Goal: Transaction & Acquisition: Purchase product/service

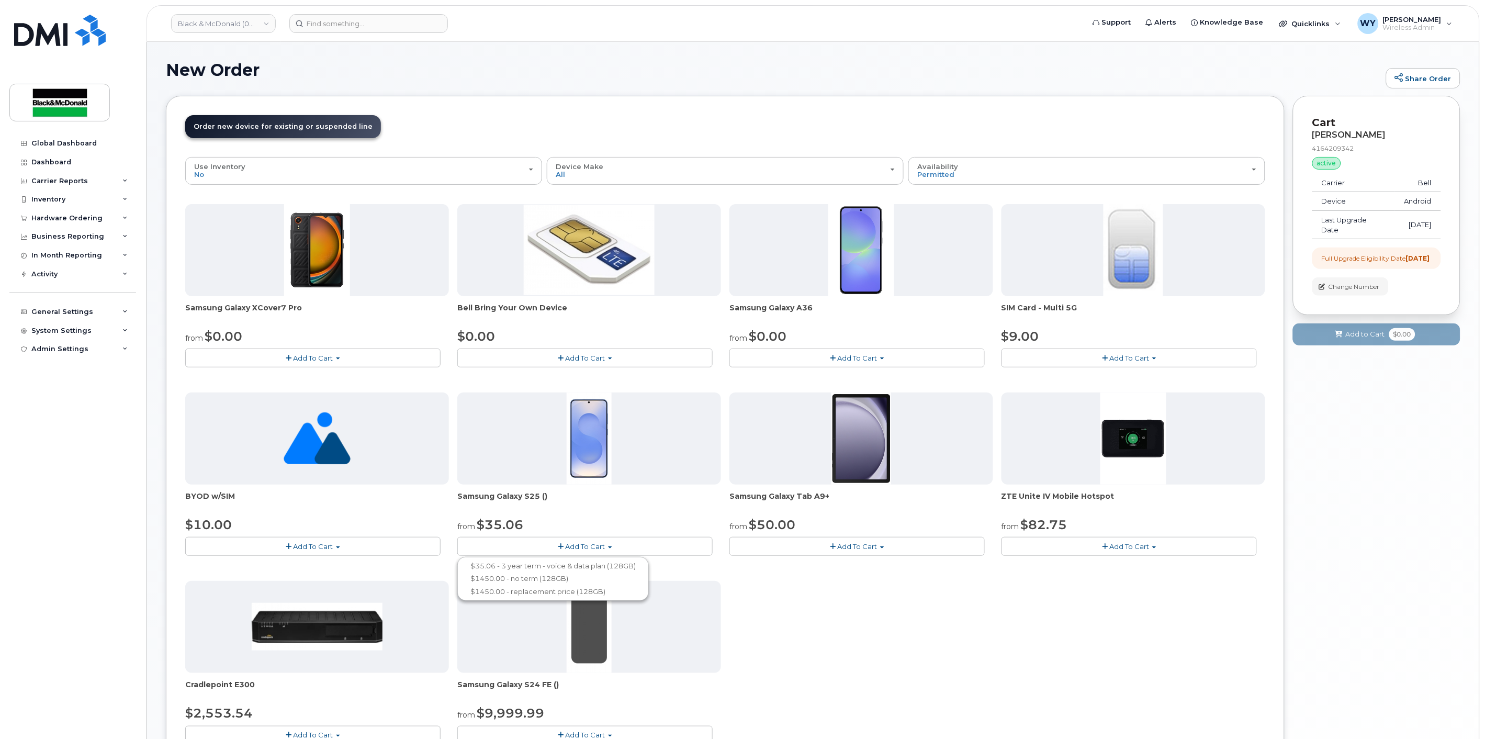
click at [665, 543] on button "Add To Cart" at bounding box center [584, 546] width 255 height 18
click at [1343, 149] on div "4164209342" at bounding box center [1376, 148] width 129 height 9
copy div "4164209342"
click at [322, 28] on input at bounding box center [368, 23] width 159 height 19
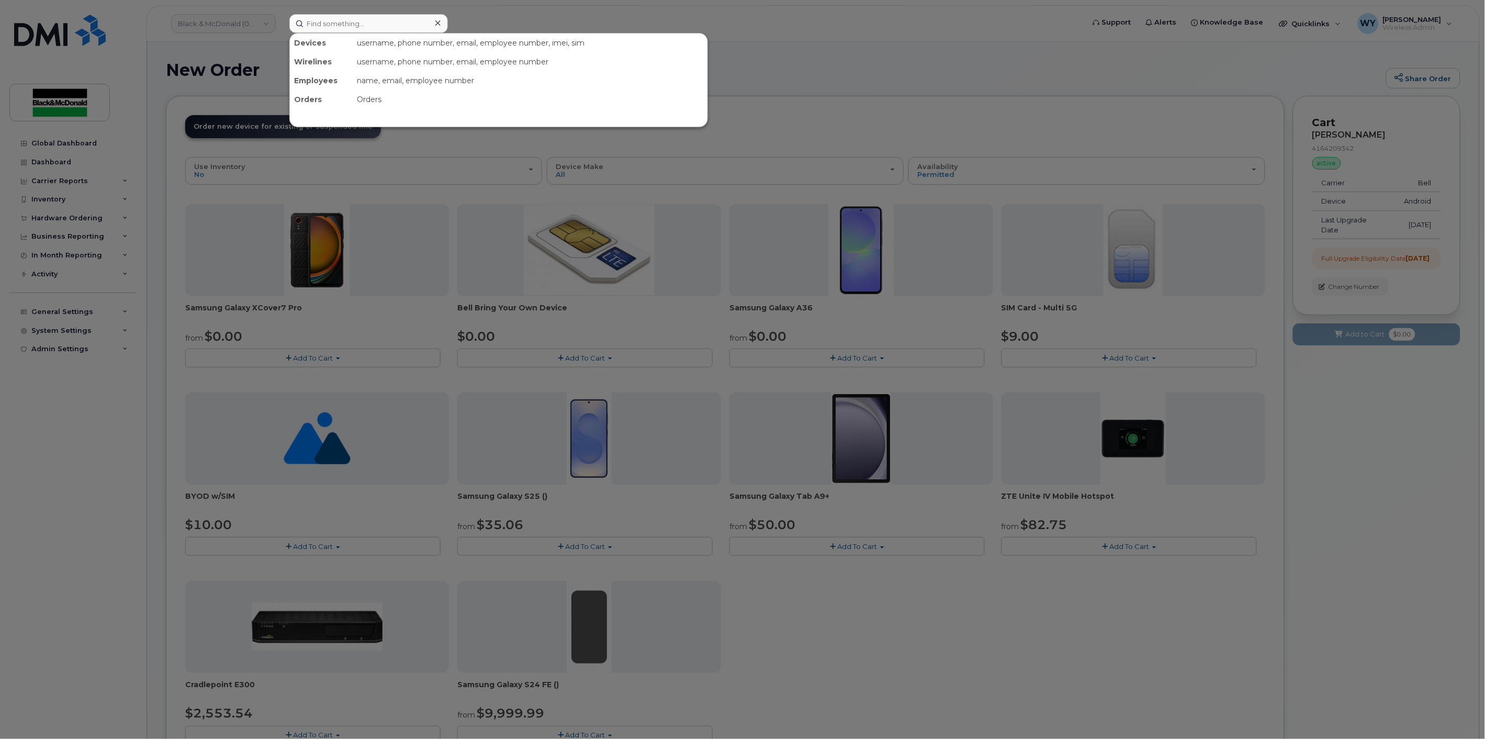
click at [1147, 55] on div at bounding box center [742, 369] width 1485 height 739
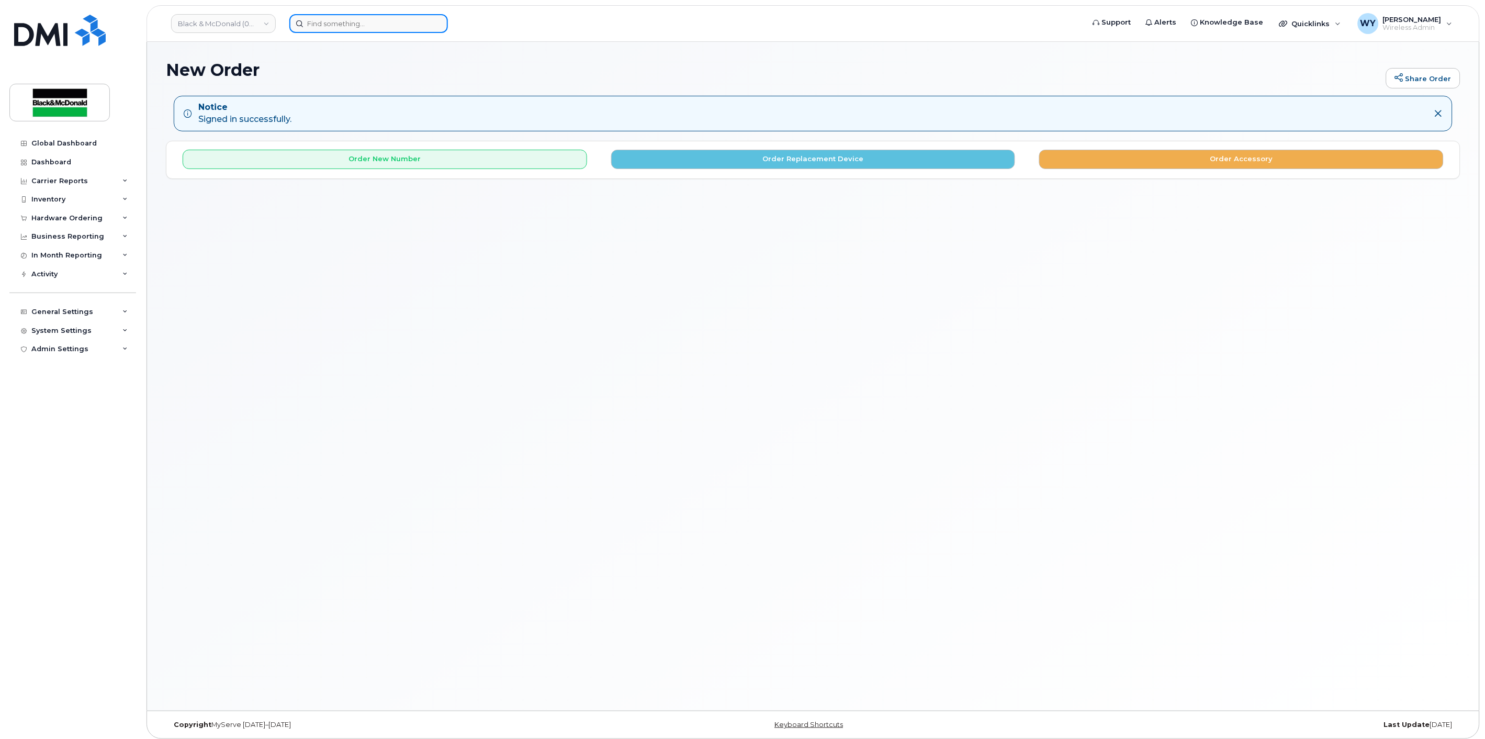
click at [322, 27] on input at bounding box center [368, 23] width 159 height 19
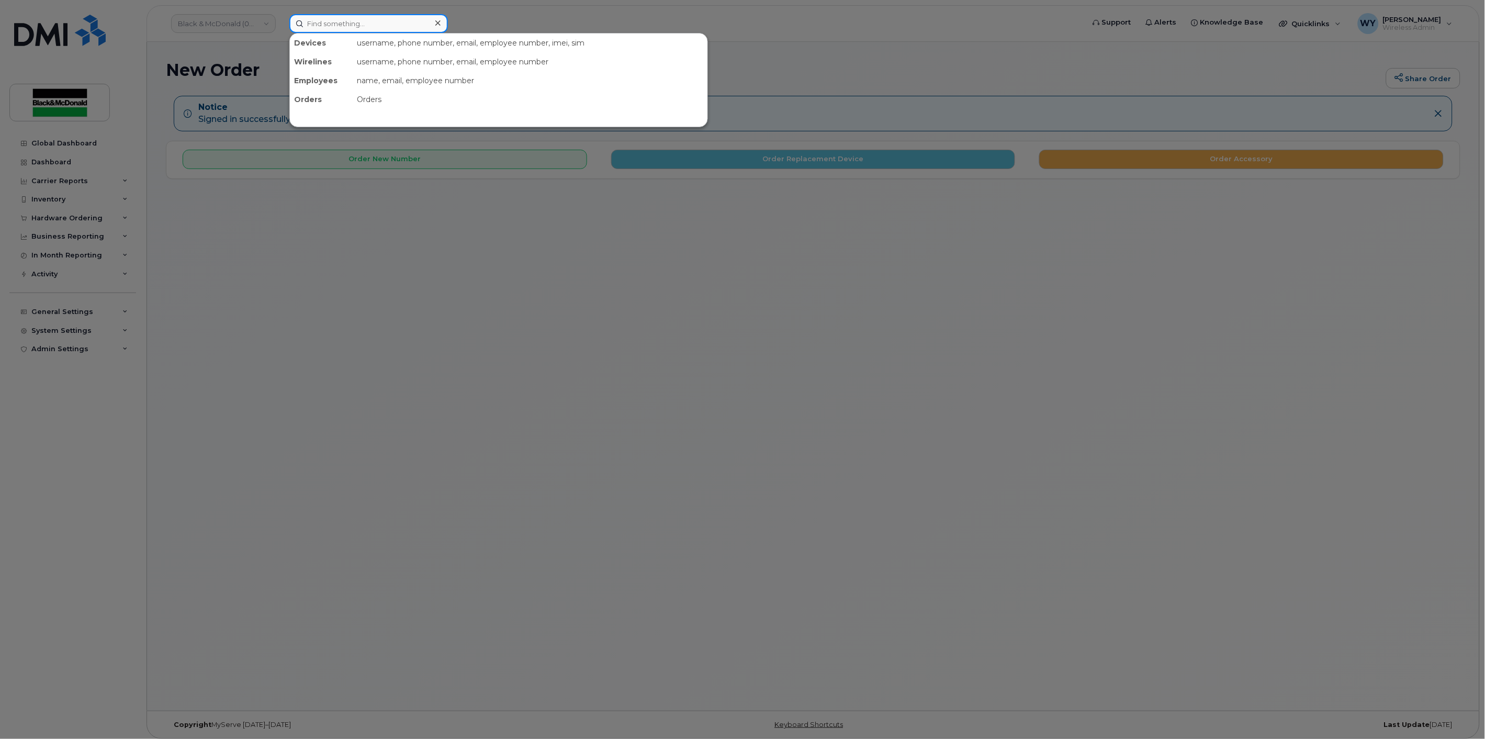
paste input "4164209342"
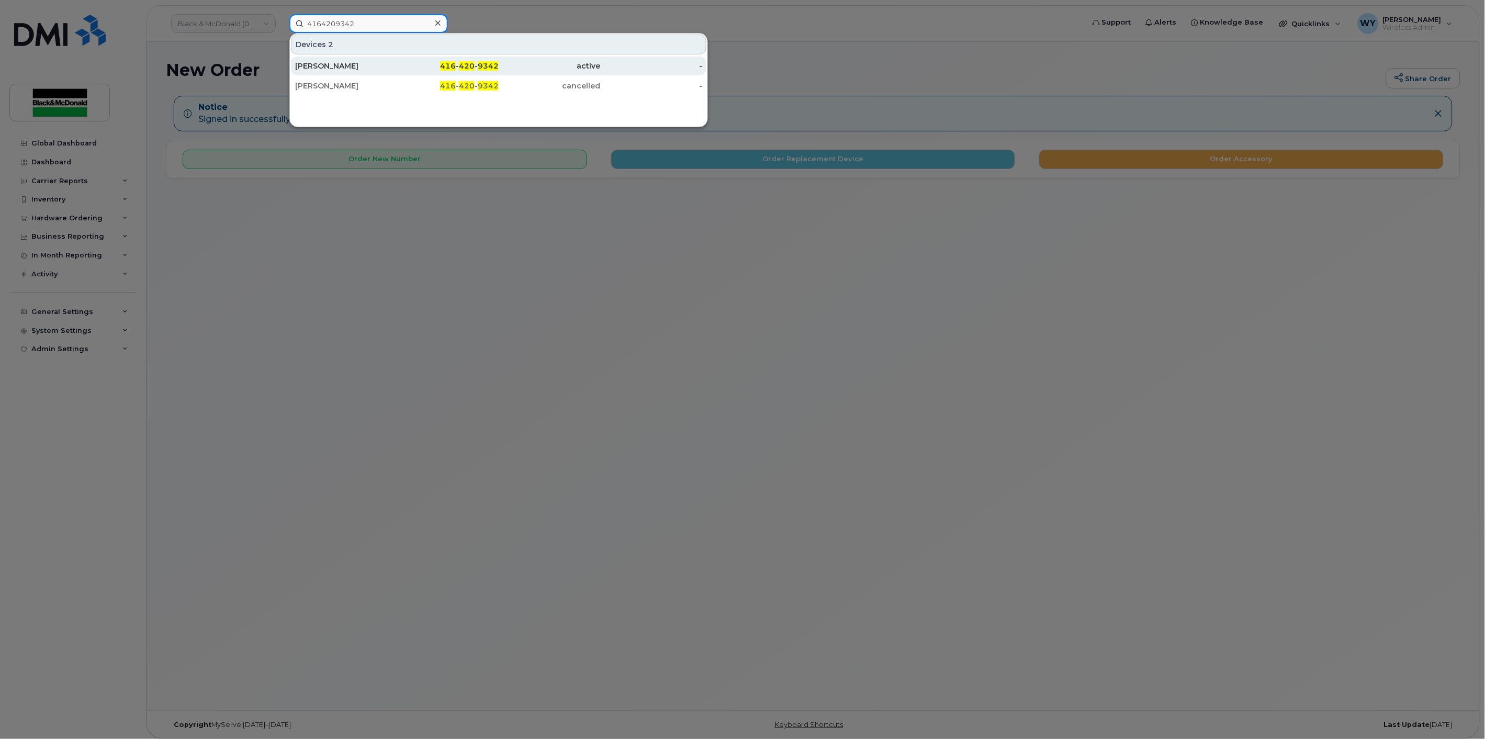
type input "4164209342"
click at [357, 61] on div "[PERSON_NAME]" at bounding box center [346, 66] width 102 height 10
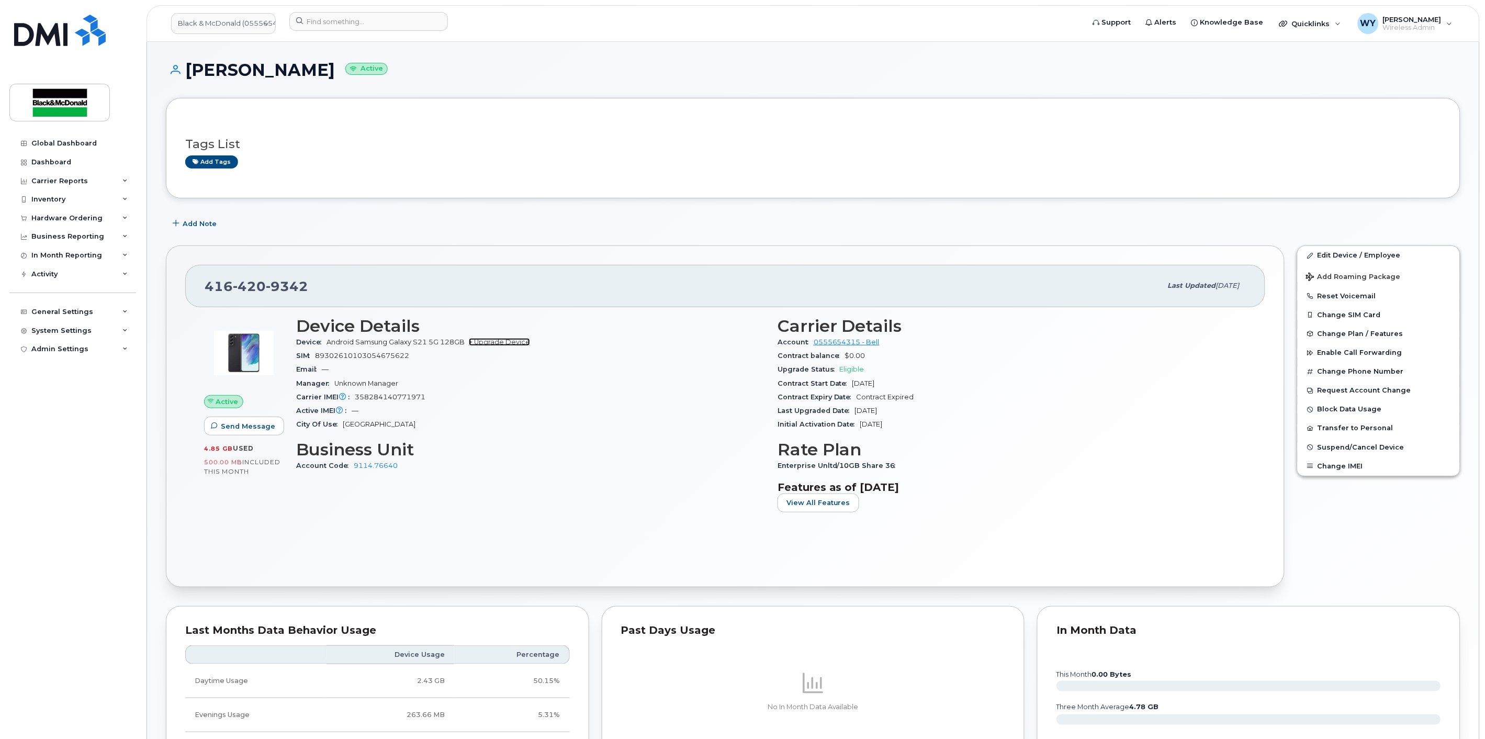
click at [512, 342] on link "+ Upgrade Device" at bounding box center [499, 342] width 61 height 8
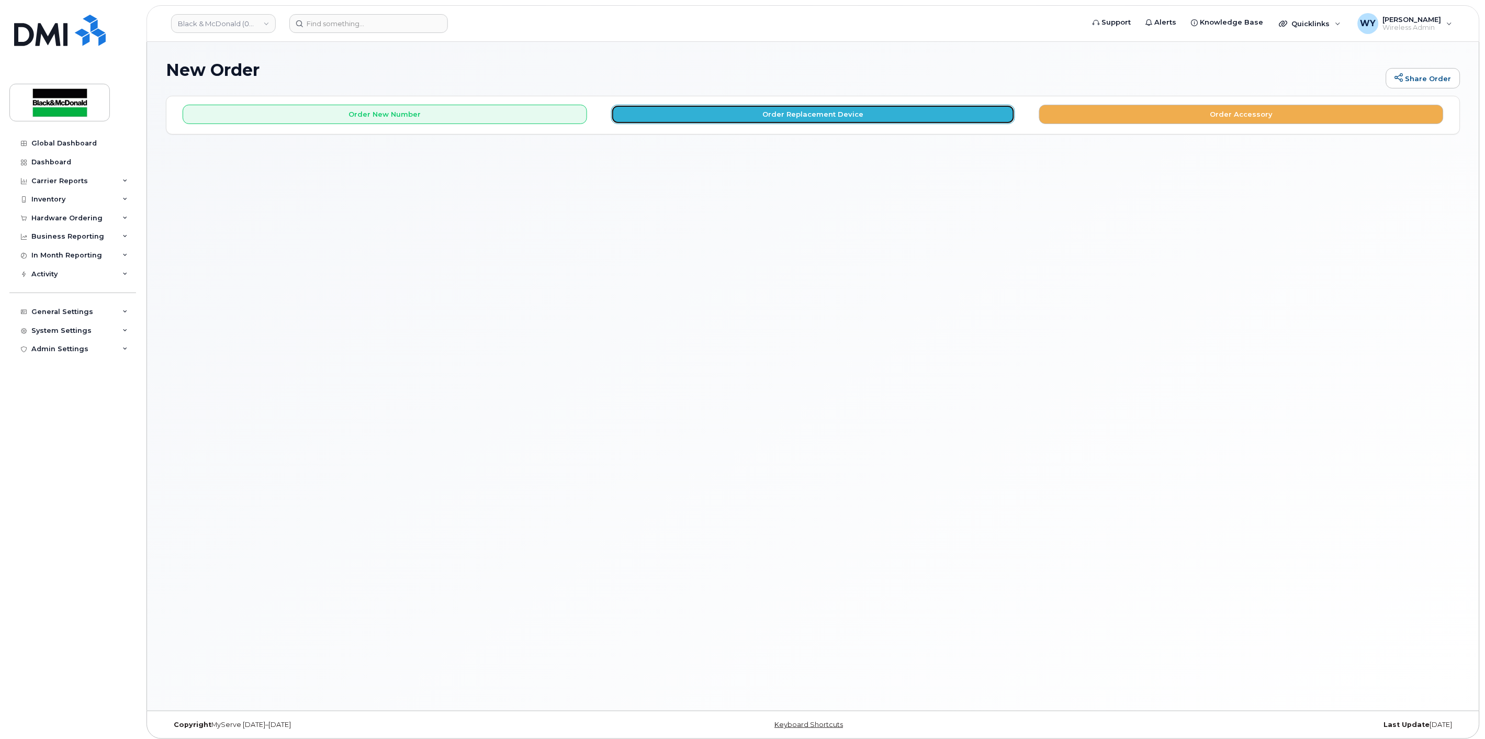
click at [836, 118] on button "Order Replacement Device" at bounding box center [813, 114] width 404 height 19
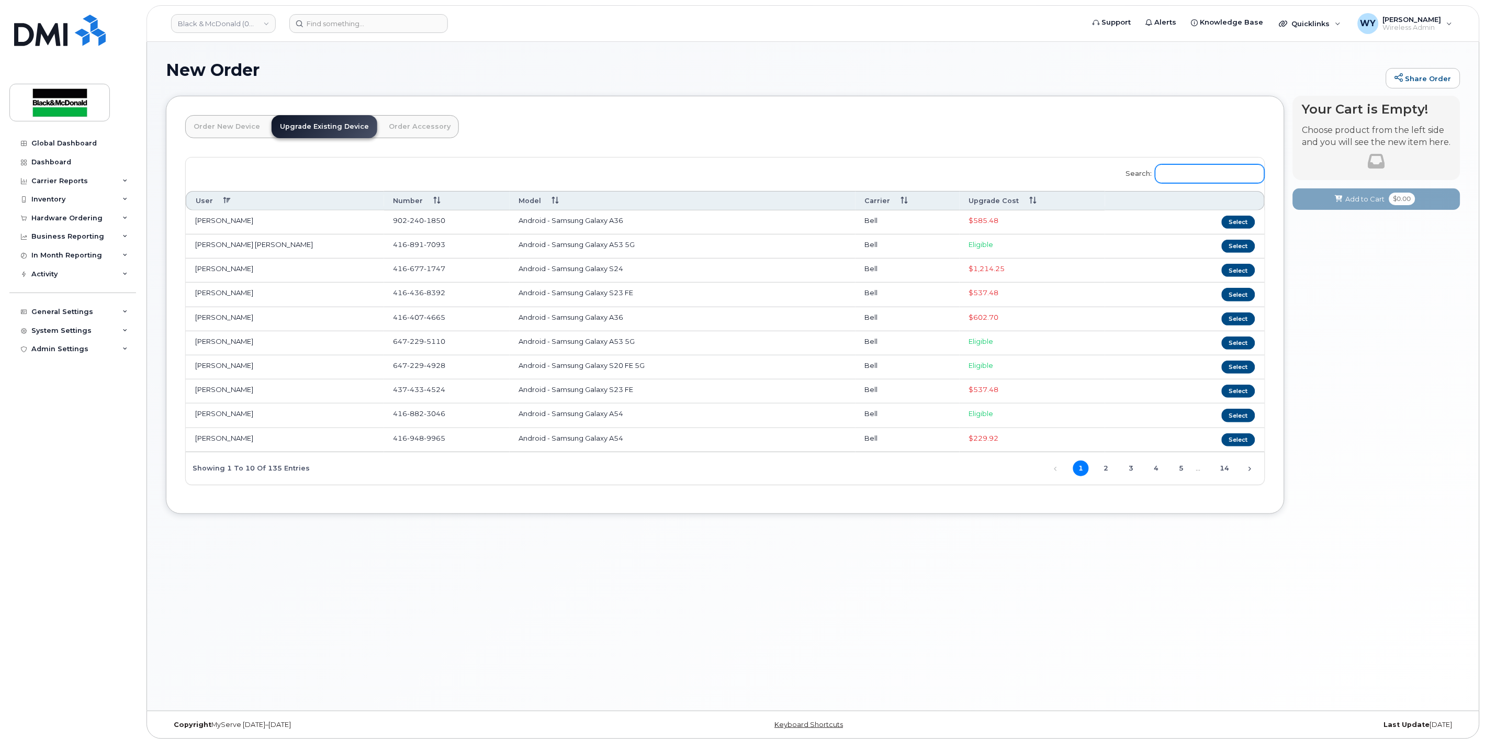
click at [1206, 174] on input "Search:" at bounding box center [1209, 173] width 109 height 19
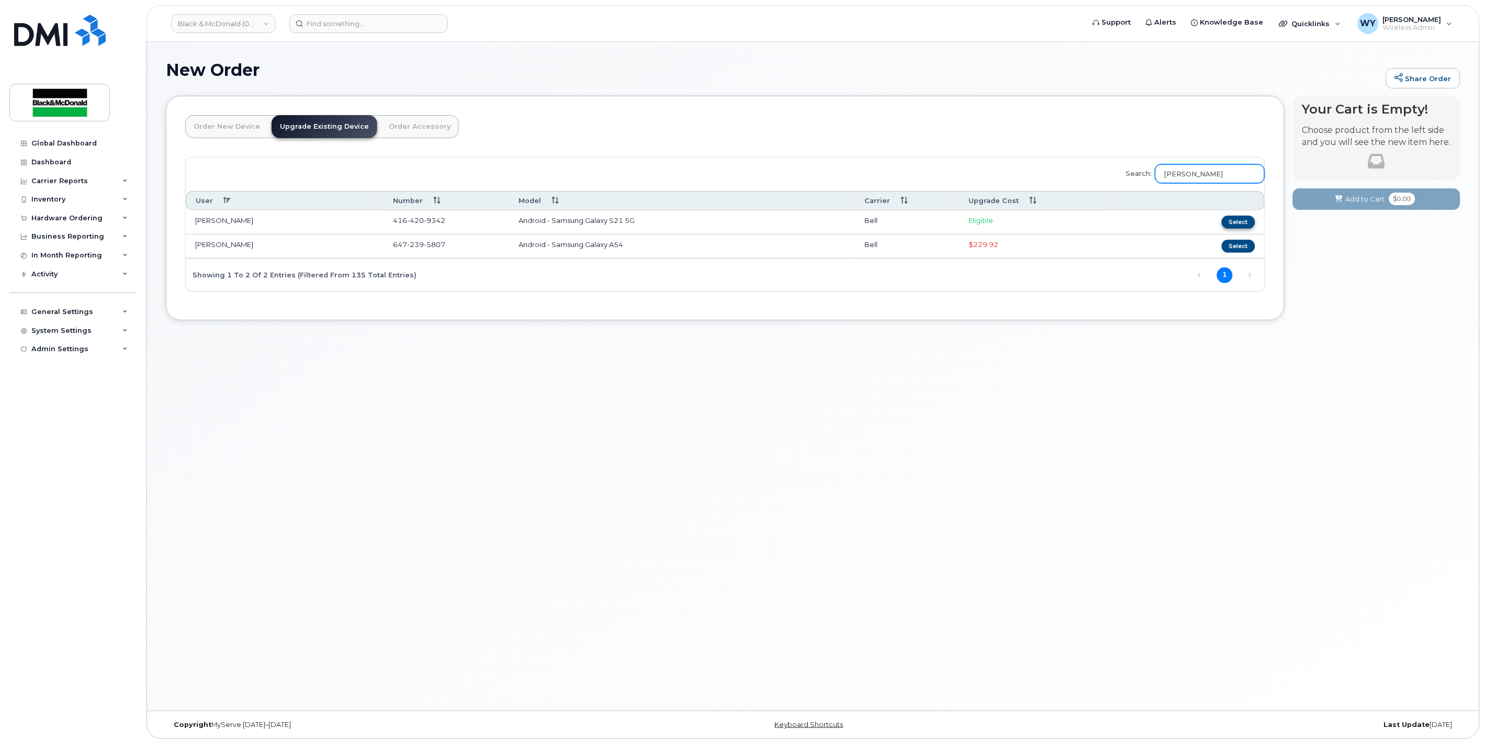
type input "kelly"
click at [1230, 222] on button "Select" at bounding box center [1238, 222] width 33 height 13
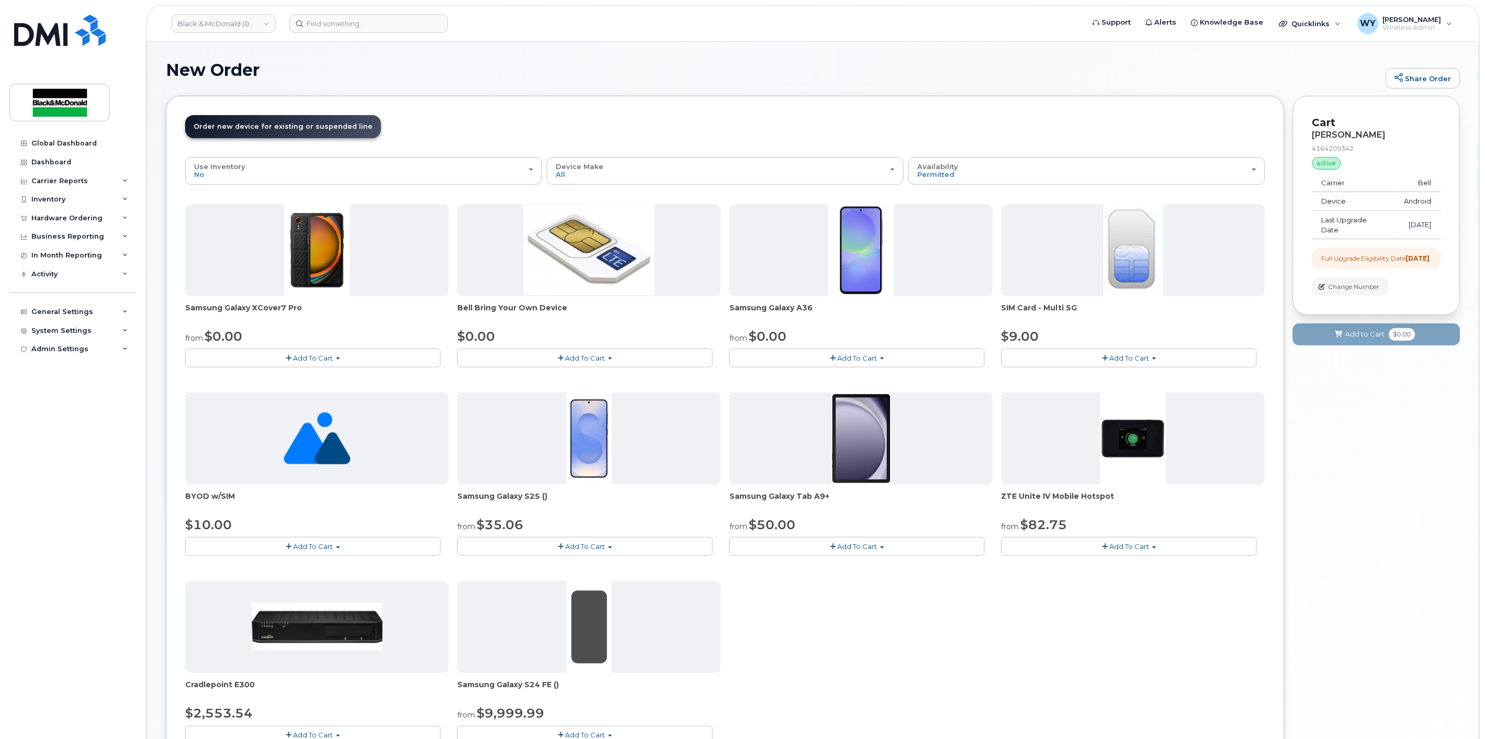
click at [582, 545] on span "Add To Cart" at bounding box center [586, 546] width 40 height 8
click at [564, 562] on link "$35.06 - 3 year term - voice & data plan (128GB)" at bounding box center [553, 565] width 186 height 13
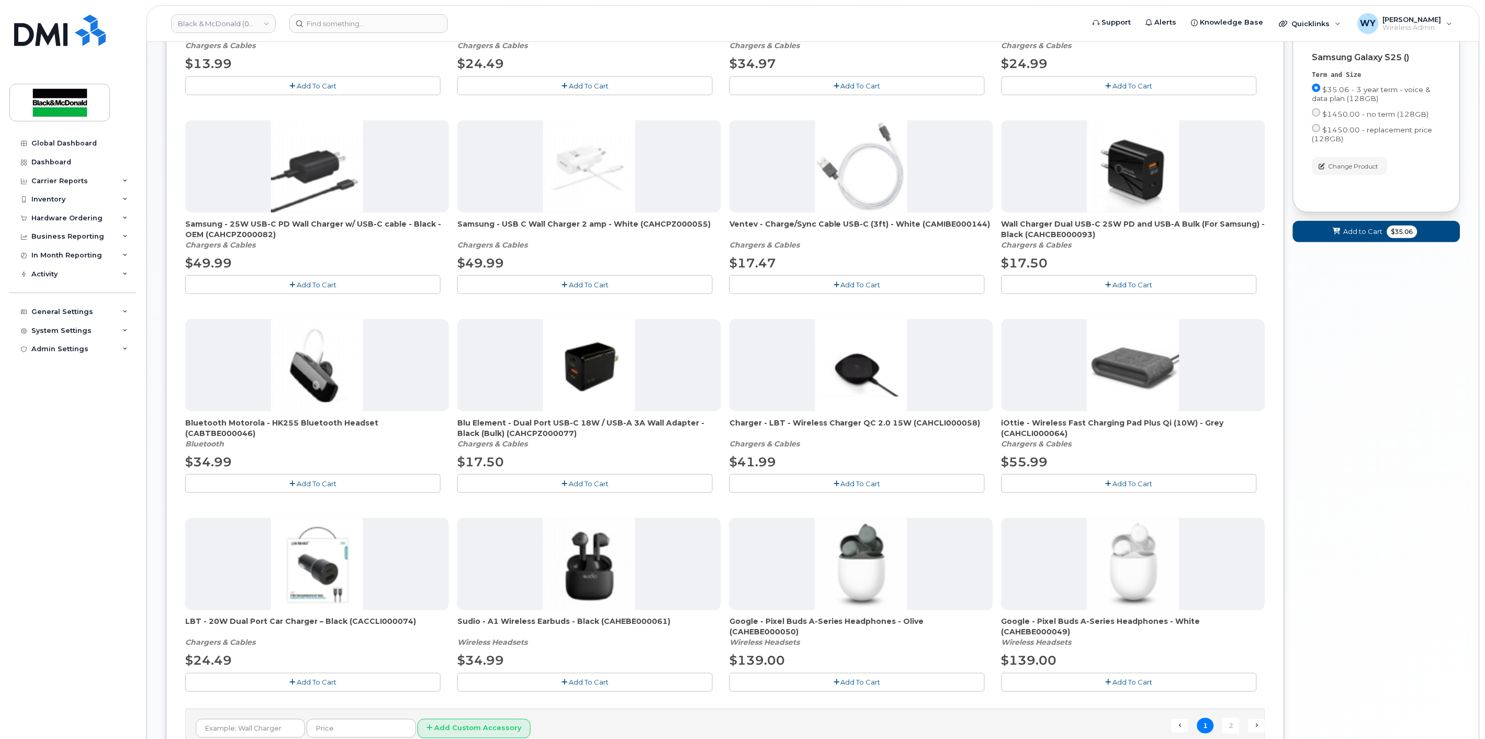
scroll to position [307, 0]
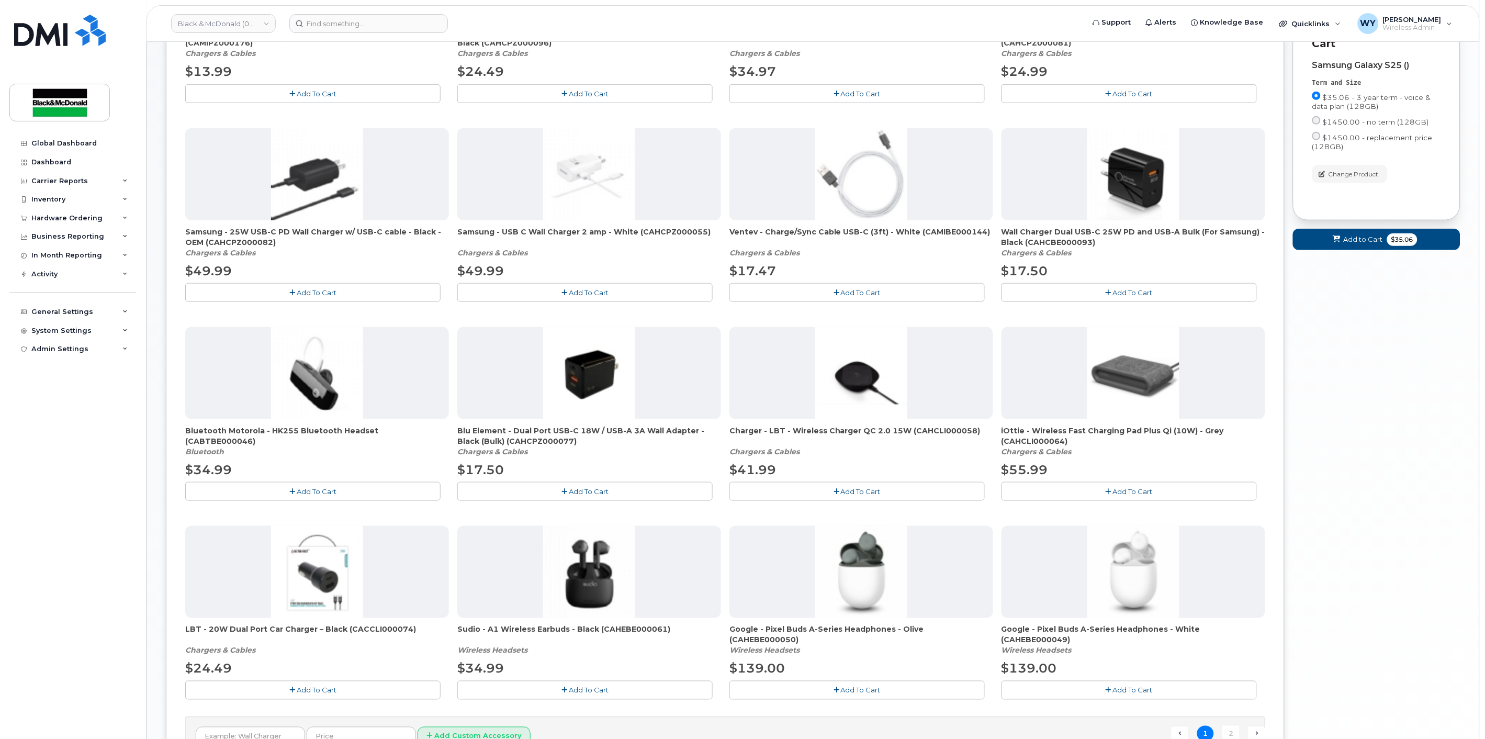
click at [1157, 291] on button "Add To Cart" at bounding box center [1128, 292] width 255 height 18
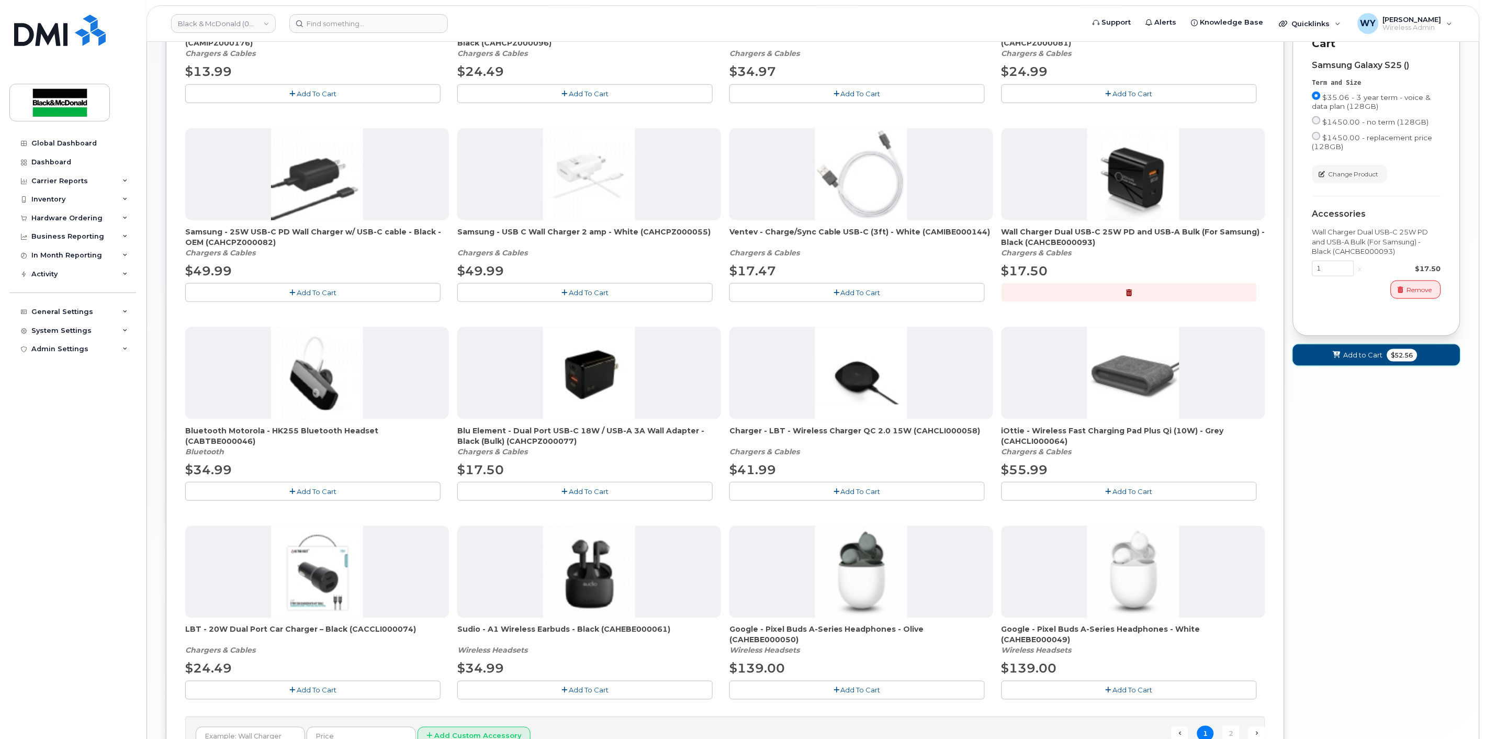
click at [1371, 366] on button "Add to Cart $52.56" at bounding box center [1376, 354] width 167 height 21
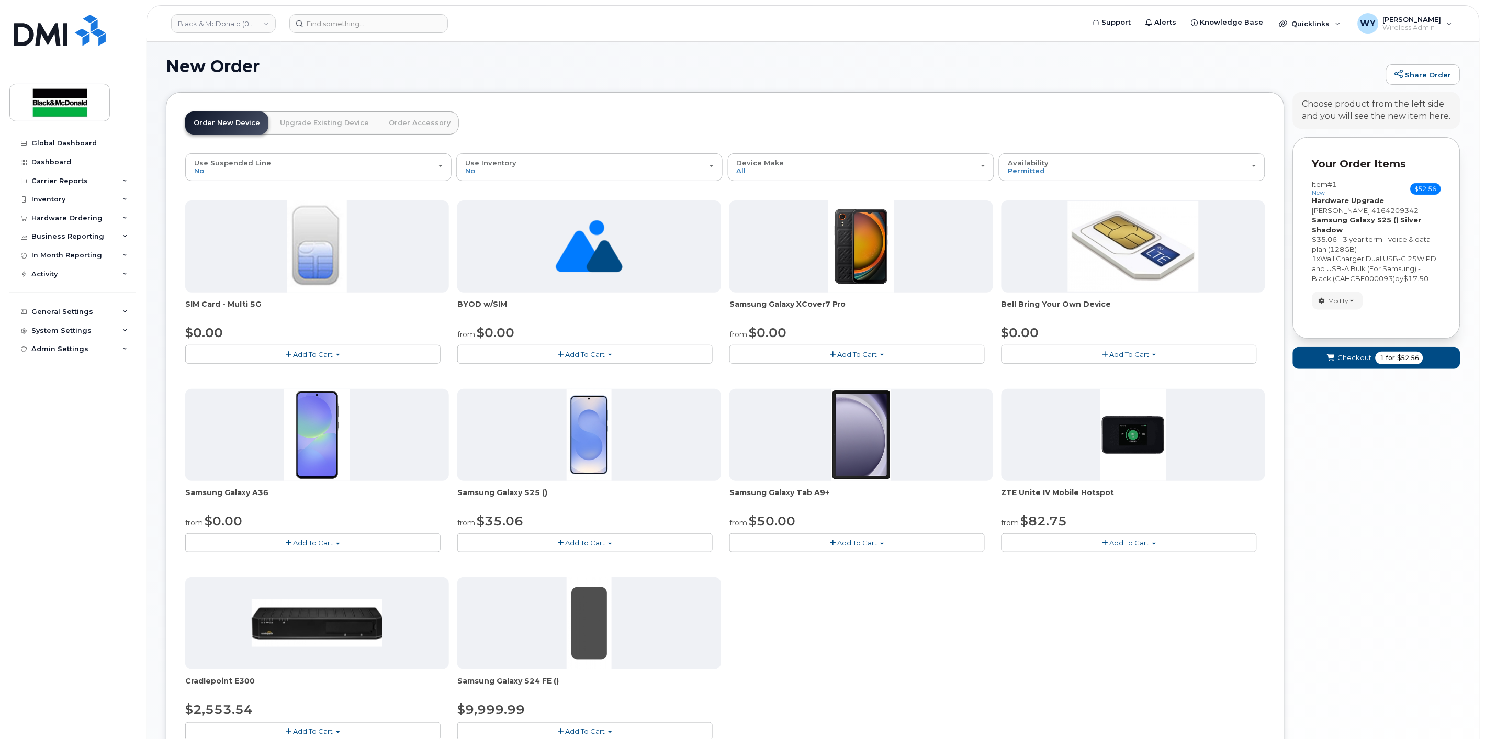
scroll to position [0, 0]
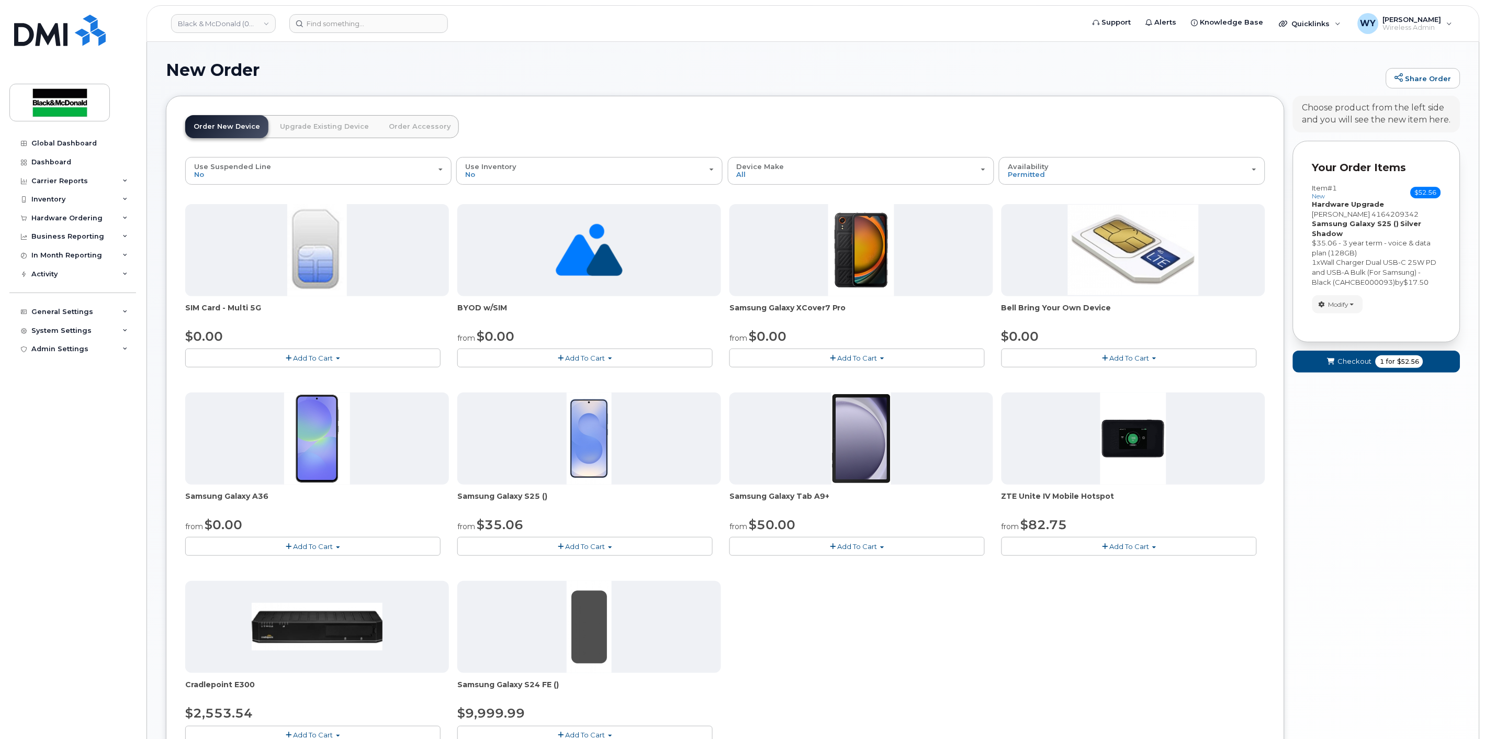
click at [285, 358] on button "Add To Cart" at bounding box center [312, 357] width 255 height 18
click at [309, 360] on span "Add To Cart" at bounding box center [313, 358] width 40 height 8
click at [314, 359] on span "Add To Cart" at bounding box center [313, 358] width 40 height 8
click at [274, 378] on link "$0.00 - New Activation" at bounding box center [237, 377] width 99 height 13
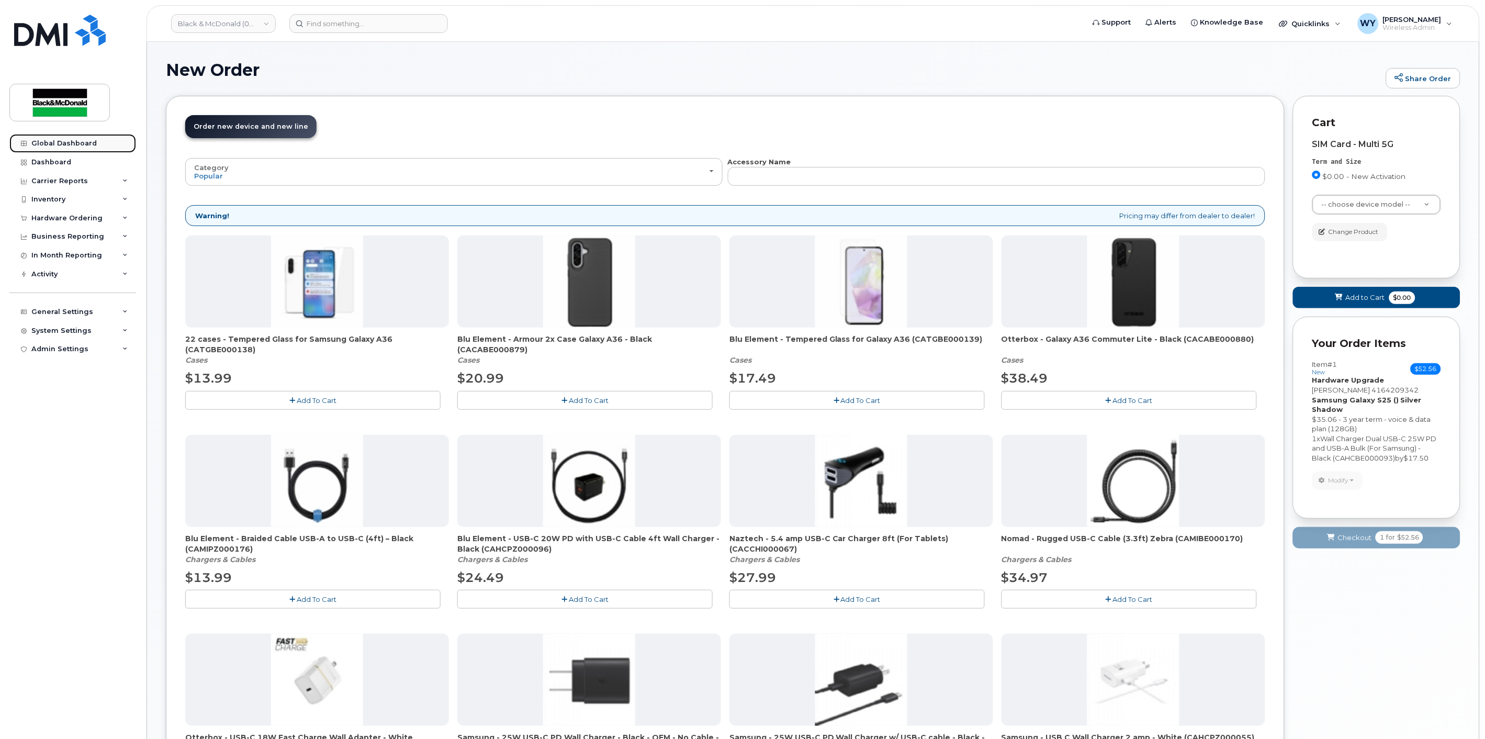
drag, startPoint x: 65, startPoint y: 143, endPoint x: 75, endPoint y: 142, distance: 10.5
click at [65, 142] on div "Global Dashboard" at bounding box center [63, 143] width 65 height 8
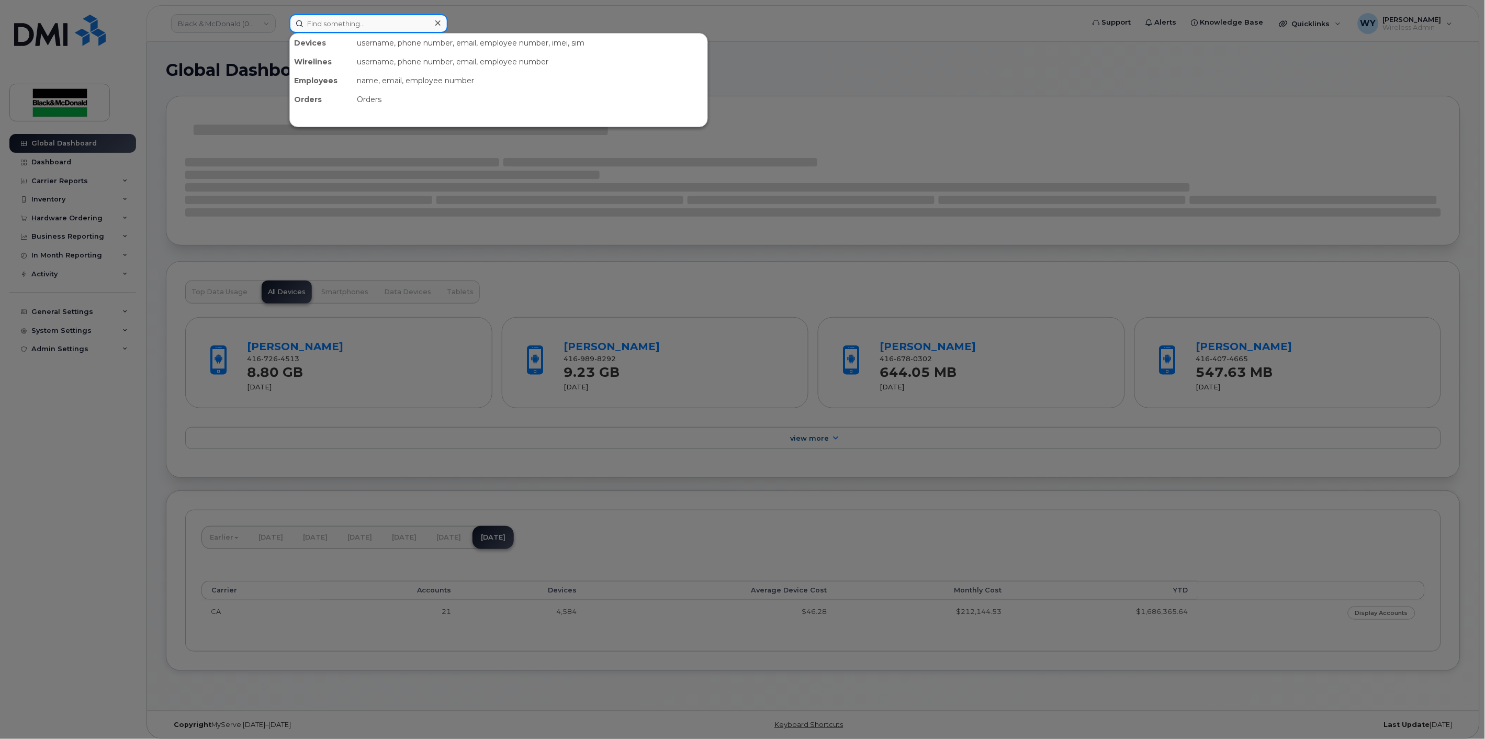
click at [359, 28] on input at bounding box center [368, 23] width 159 height 19
paste input "4164209342"
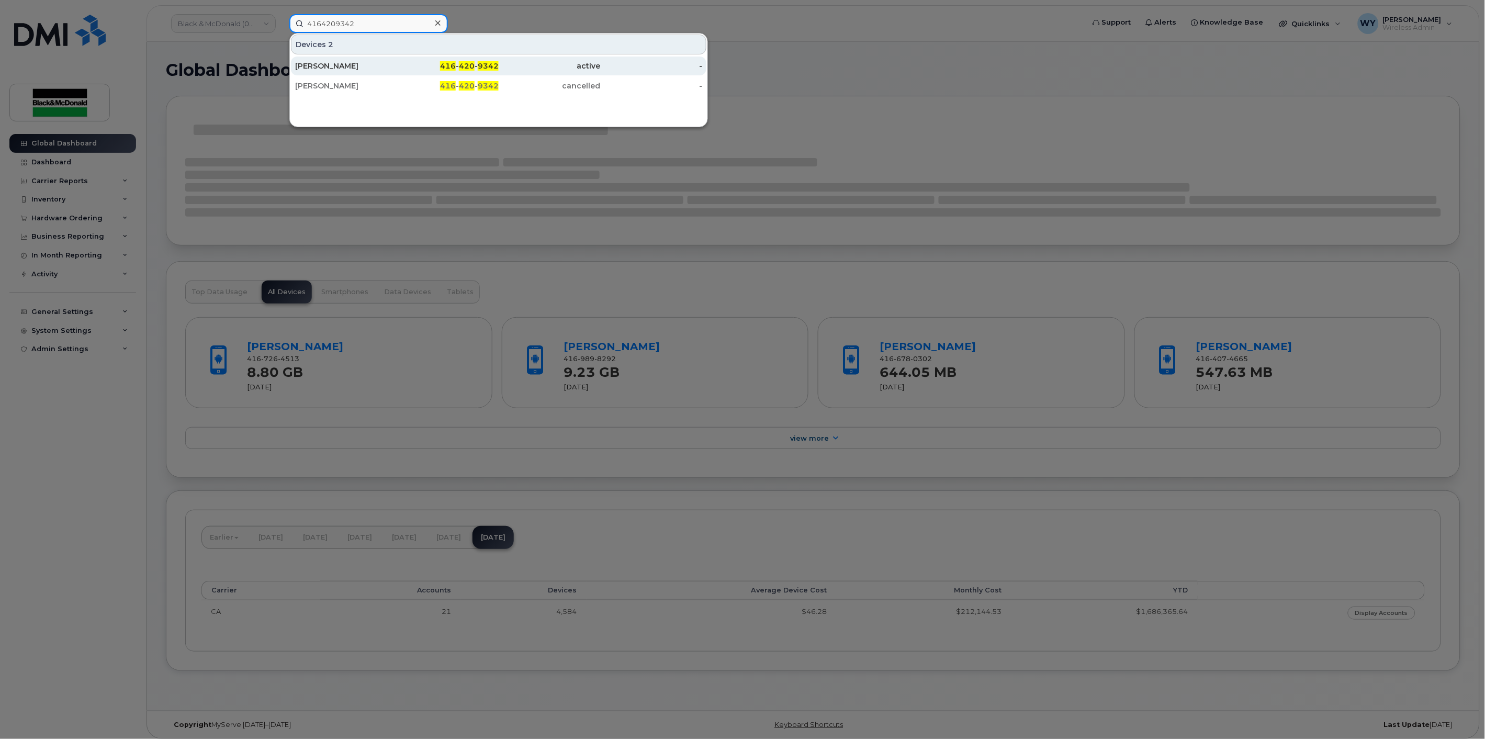
type input "4164209342"
click at [359, 66] on div "[PERSON_NAME]" at bounding box center [346, 66] width 102 height 10
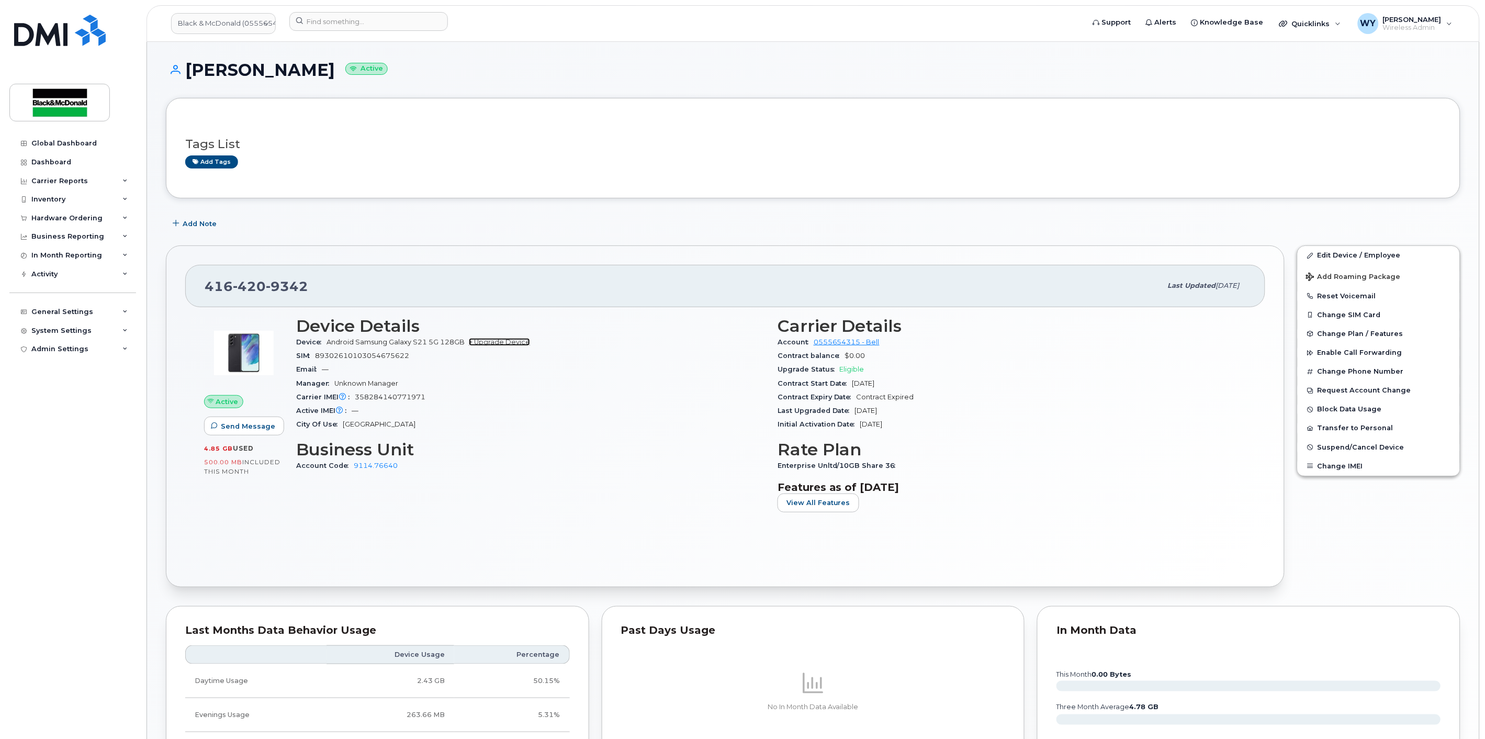
click at [513, 338] on link "+ Upgrade Device" at bounding box center [499, 342] width 61 height 8
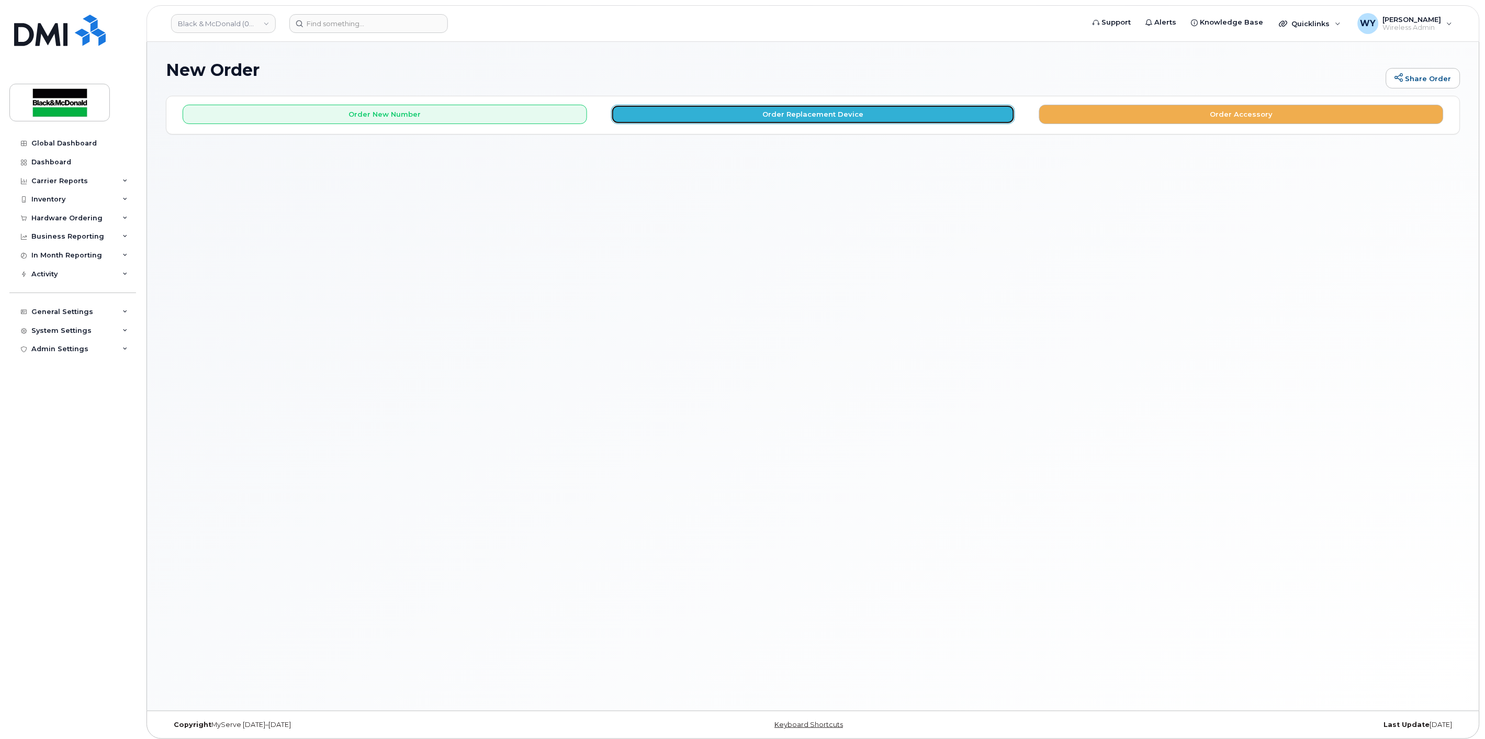
click at [865, 119] on button "Order Replacement Device" at bounding box center [813, 114] width 404 height 19
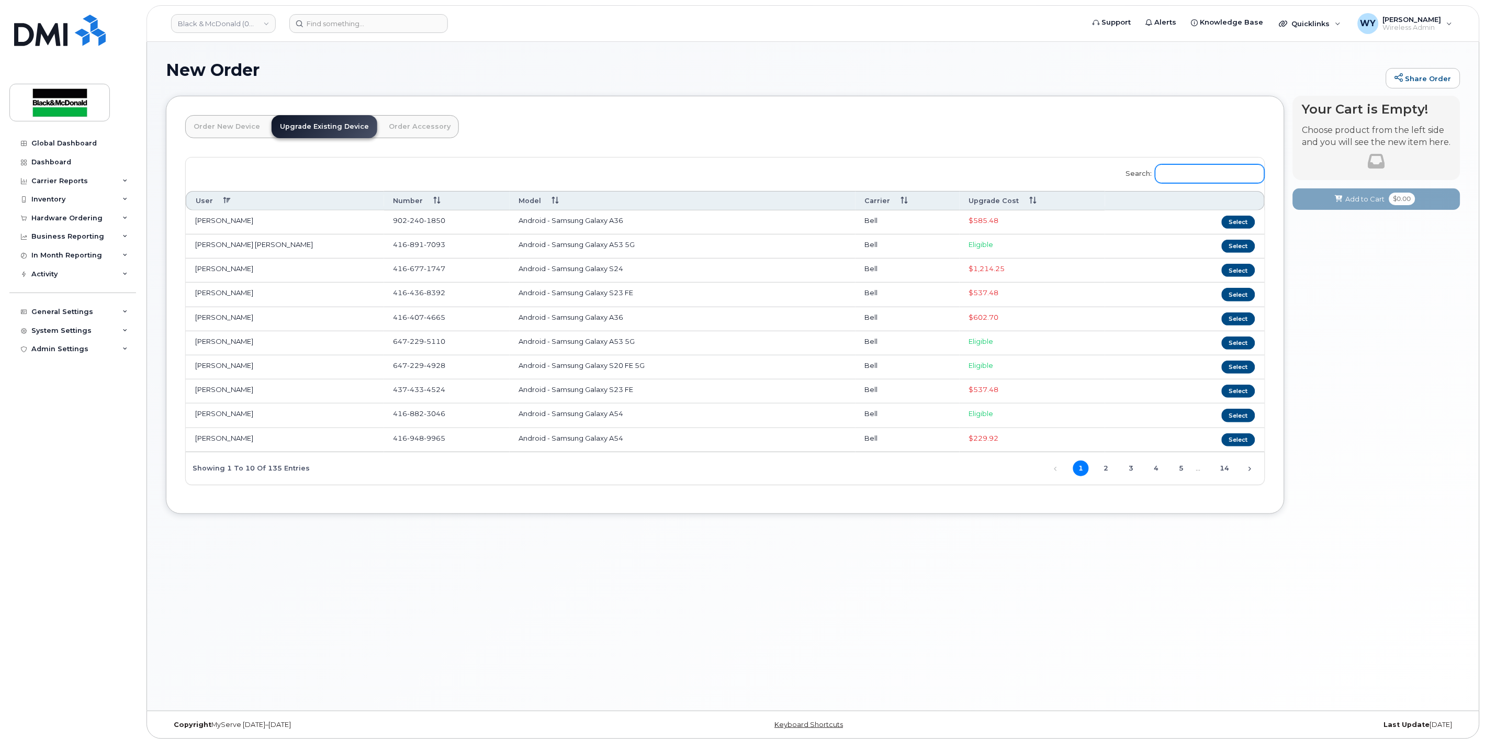
click at [1212, 179] on input "Search:" at bounding box center [1209, 173] width 109 height 19
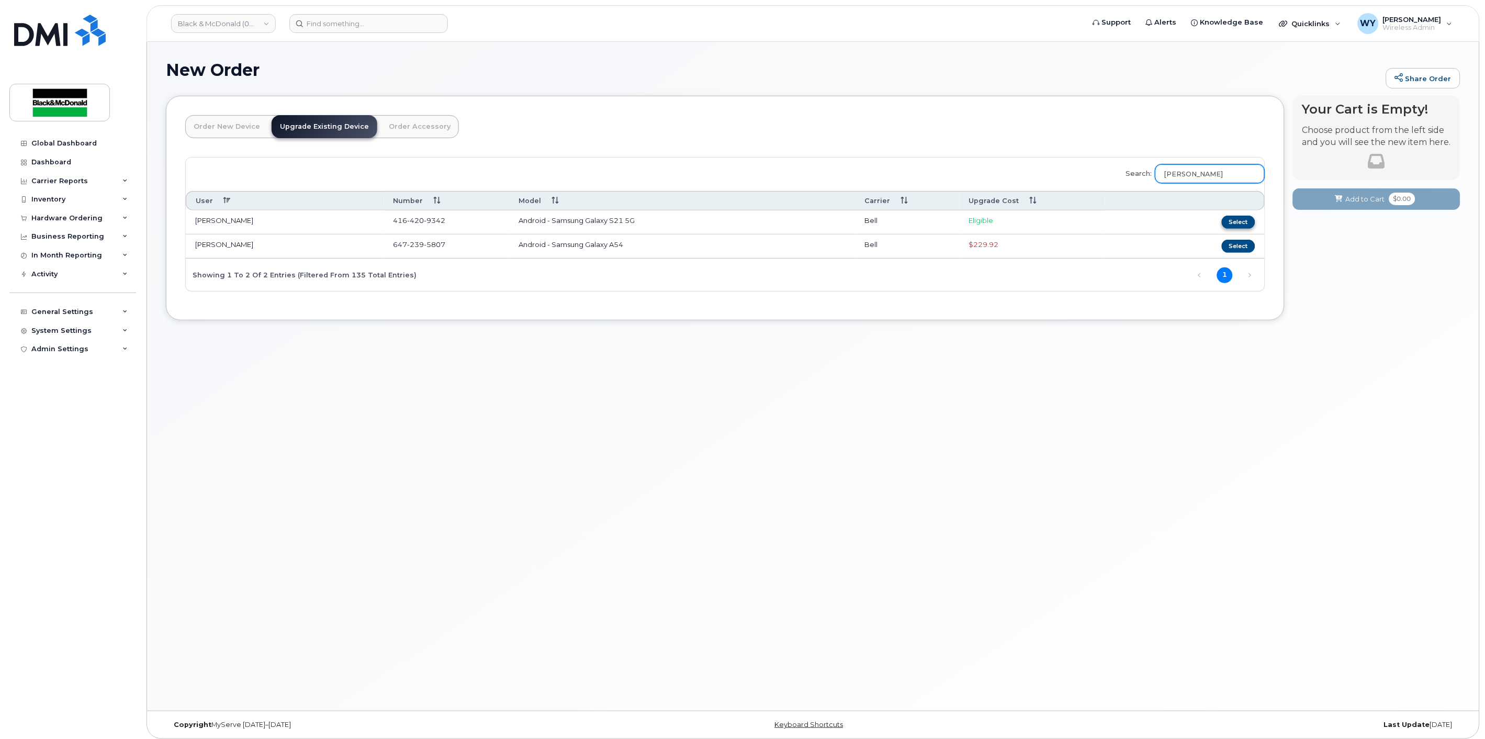
type input "[PERSON_NAME]"
click at [1242, 223] on button "Select" at bounding box center [1238, 222] width 33 height 13
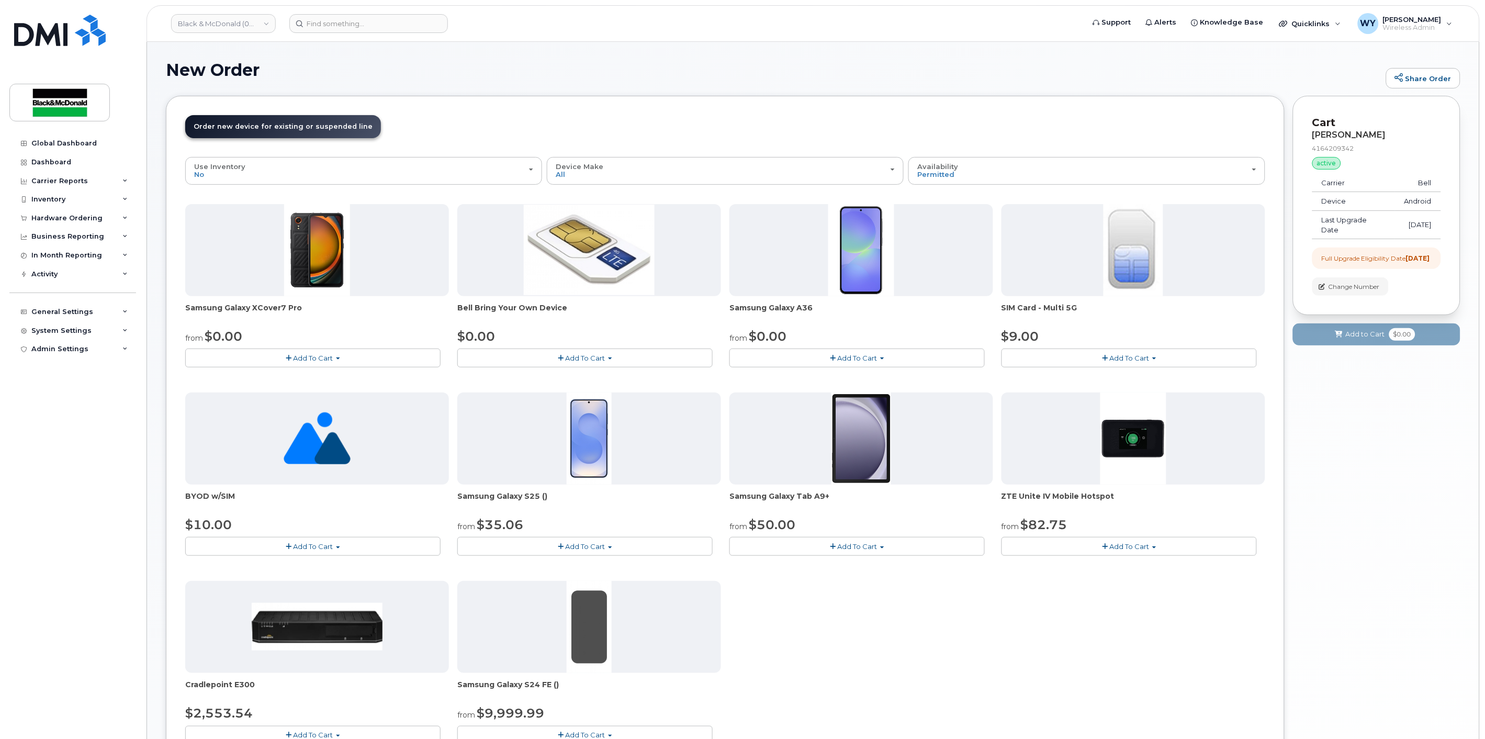
click at [581, 543] on span "Add To Cart" at bounding box center [586, 546] width 40 height 8
click at [574, 562] on link "$35.06 - 3 year term - voice & data plan (128GB)" at bounding box center [553, 565] width 186 height 13
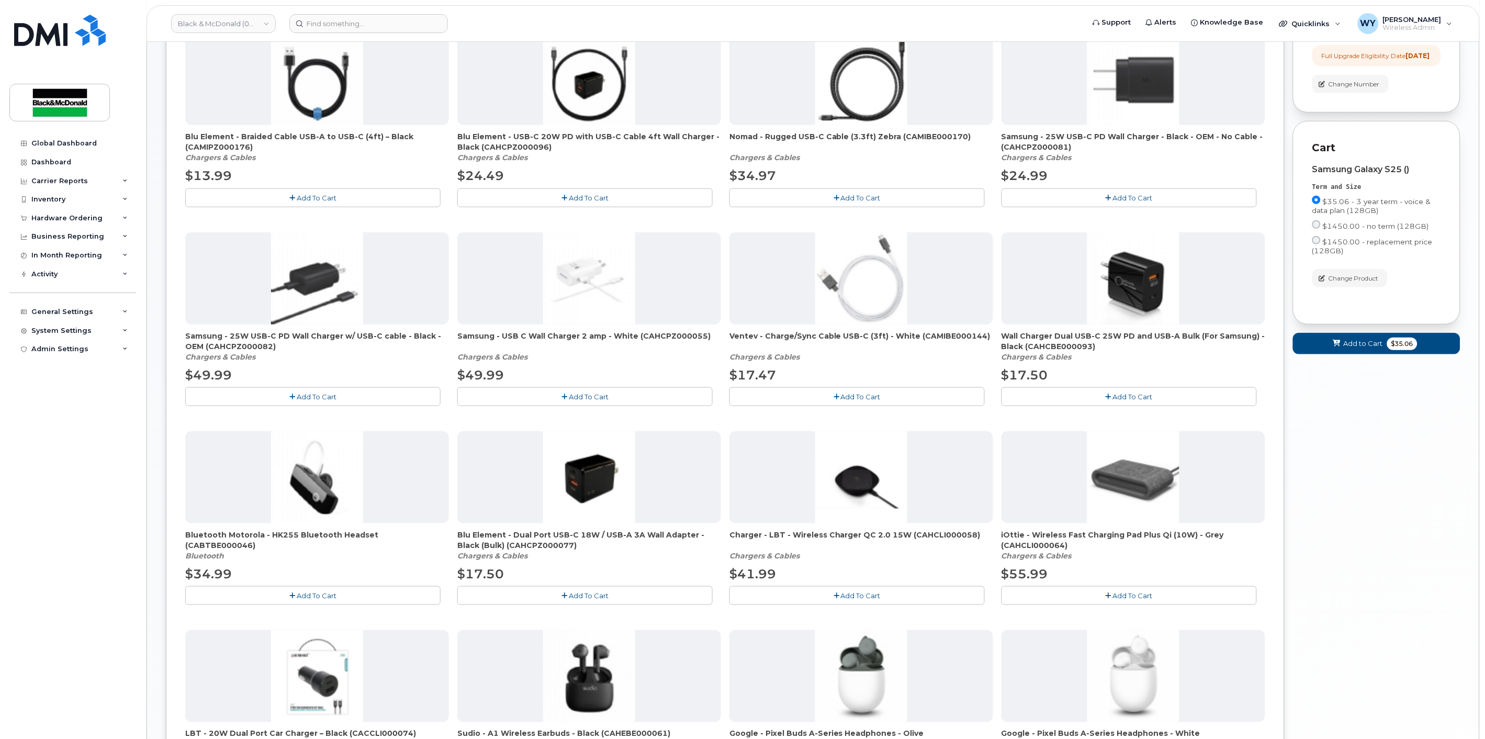
scroll to position [203, 0]
click at [1188, 403] on button "Add To Cart" at bounding box center [1128, 396] width 255 height 18
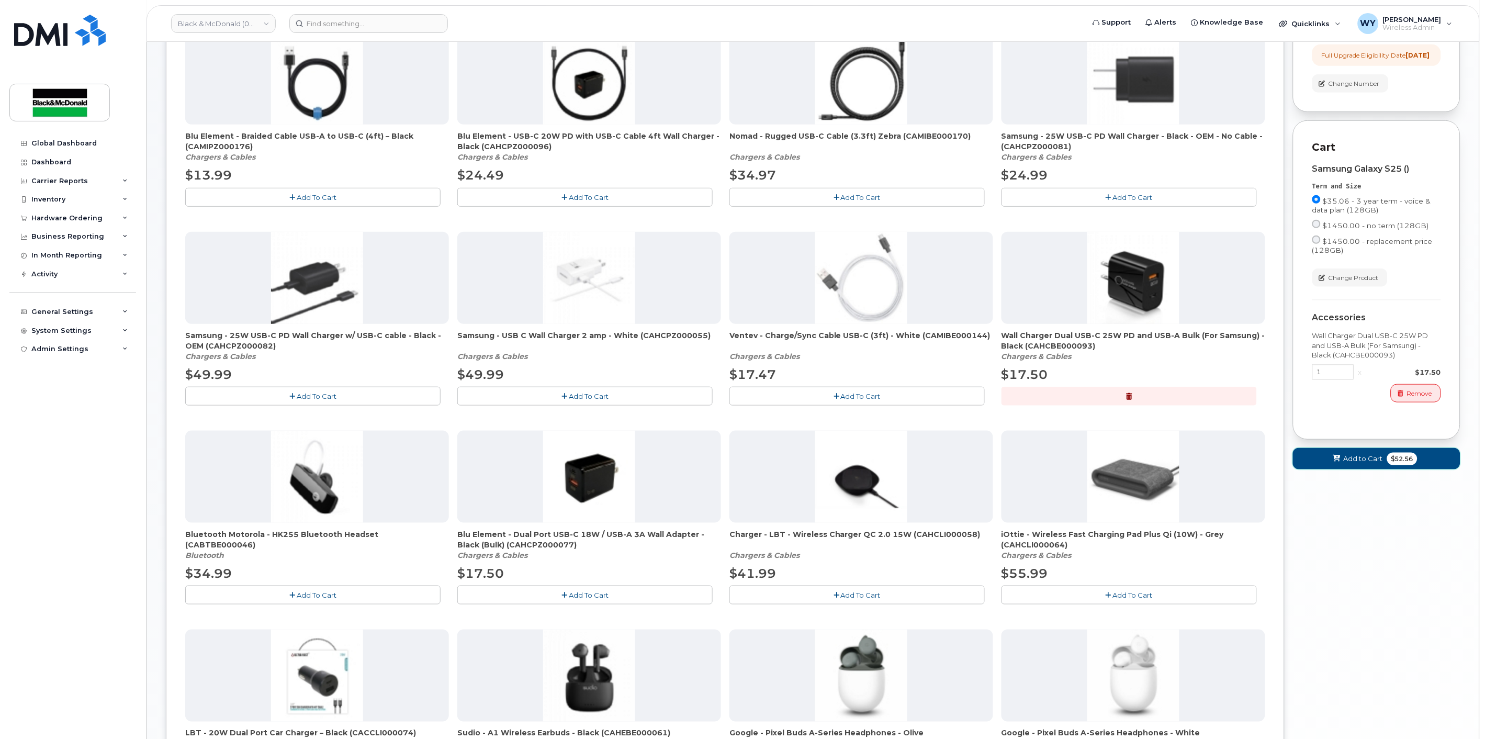
click at [1363, 464] on span "Add to Cart" at bounding box center [1362, 459] width 39 height 10
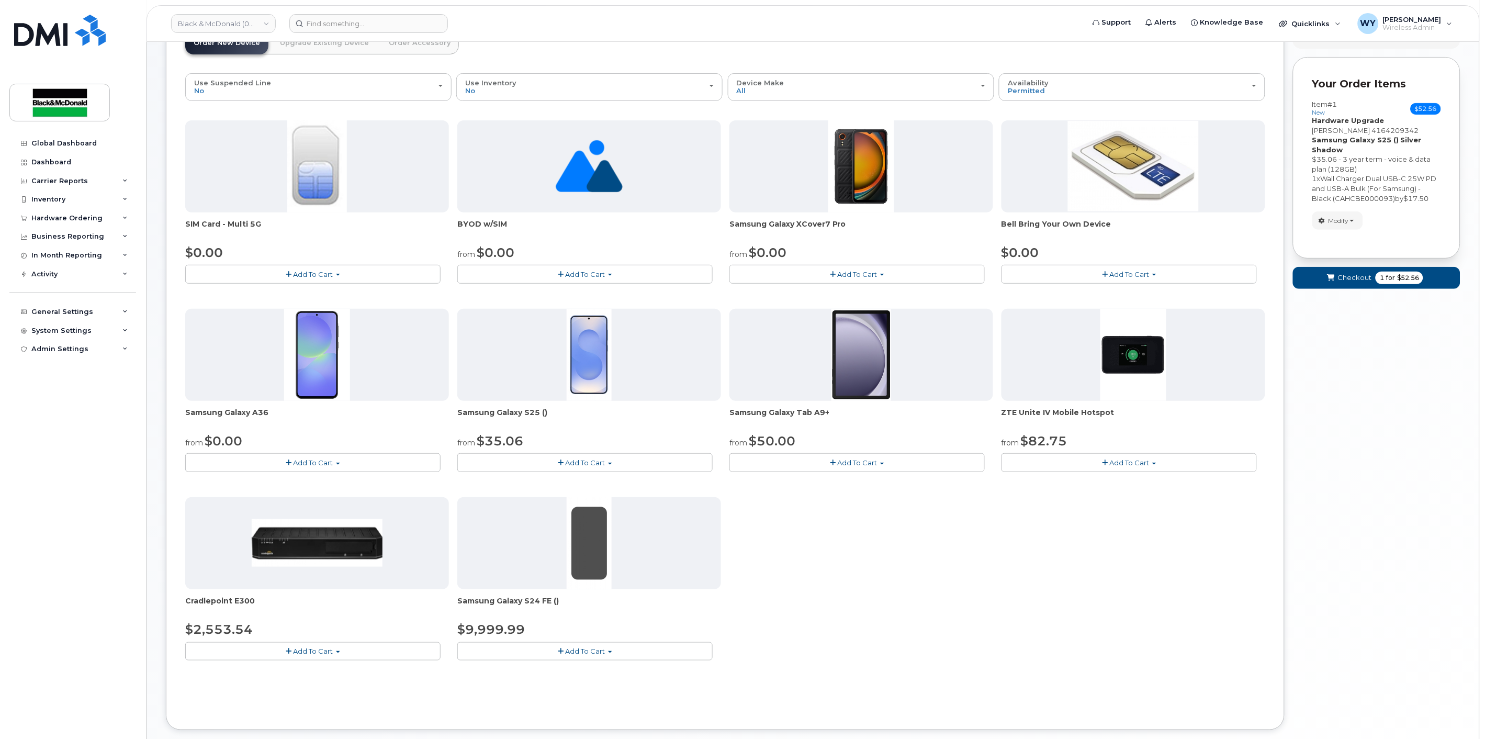
scroll to position [0, 0]
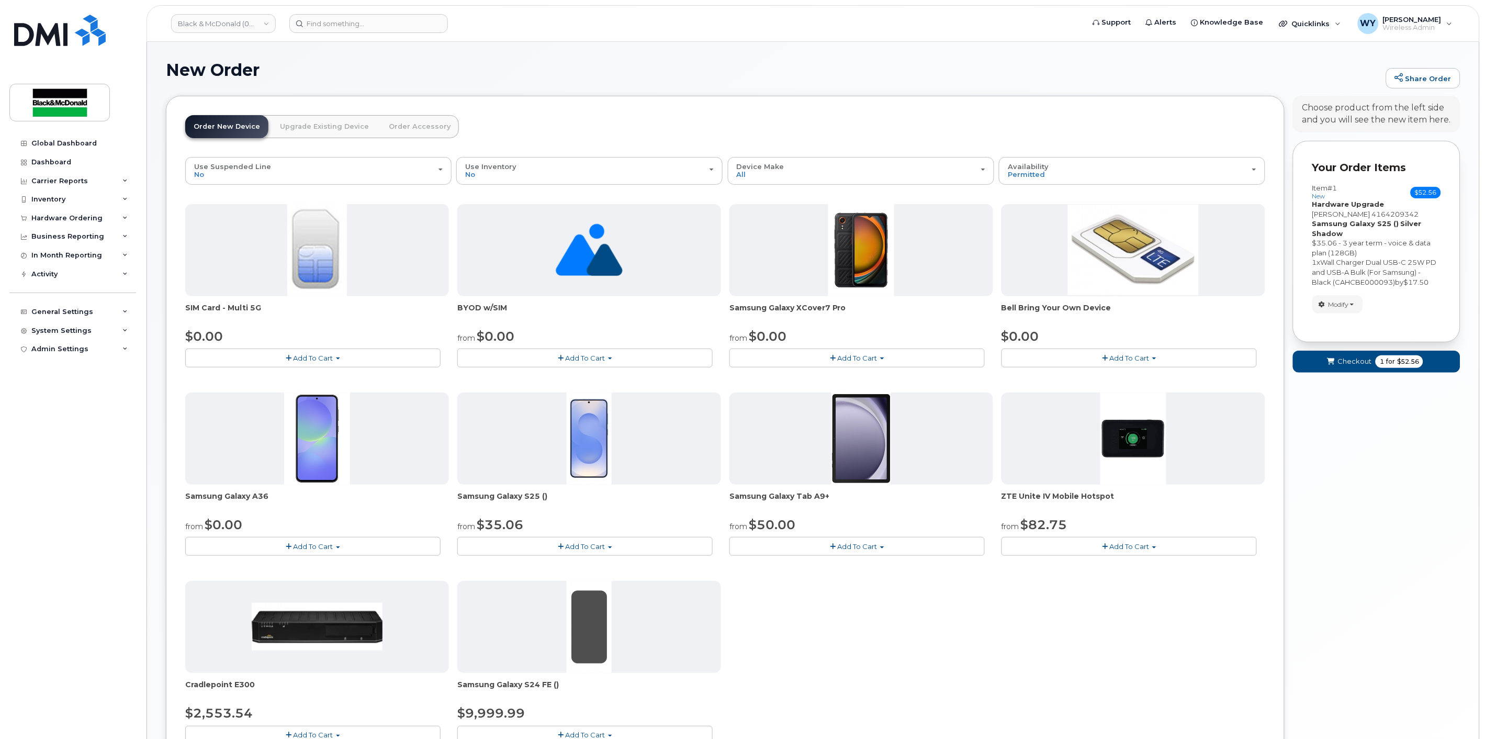
click at [332, 132] on link "Upgrade Existing Device" at bounding box center [325, 126] width 106 height 23
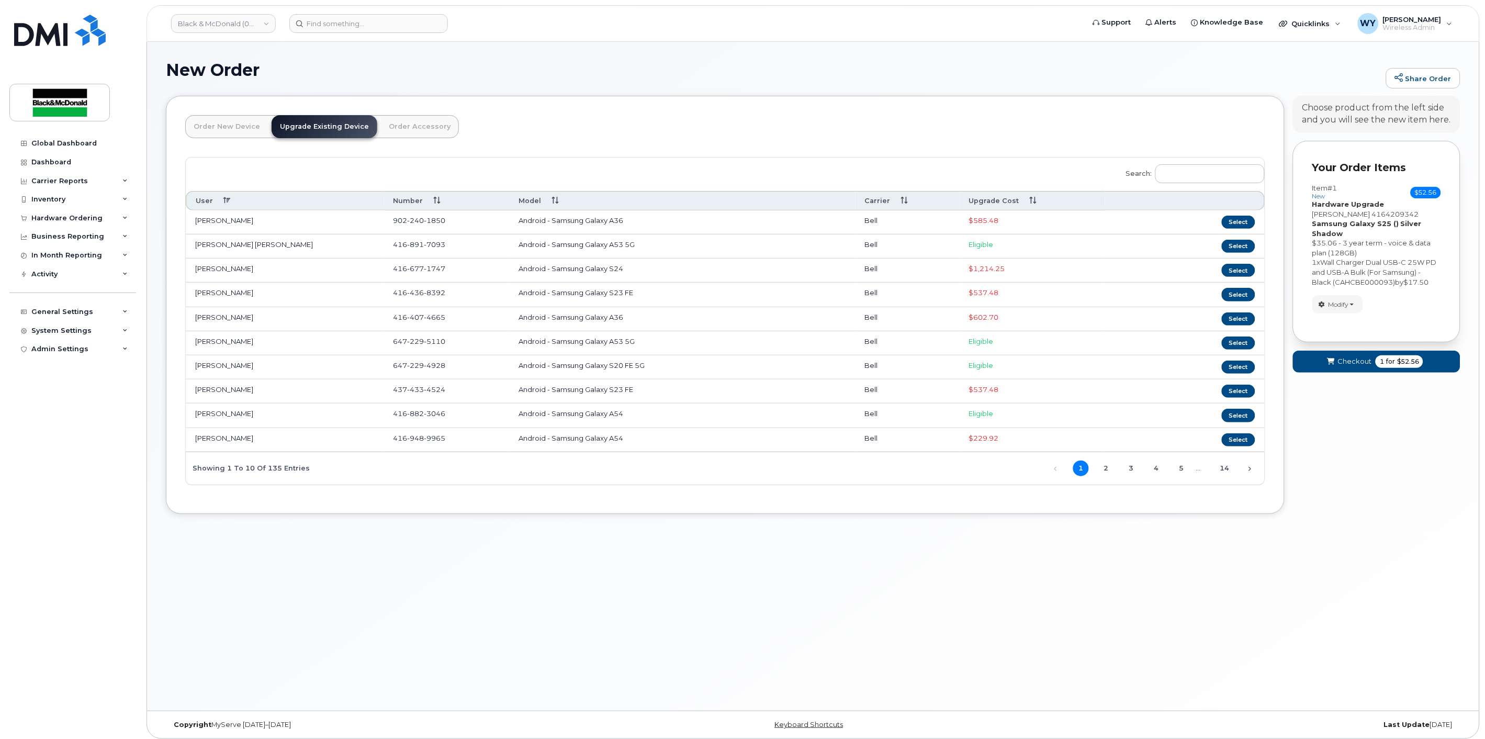
click at [218, 129] on link "Order New Device" at bounding box center [226, 126] width 83 height 23
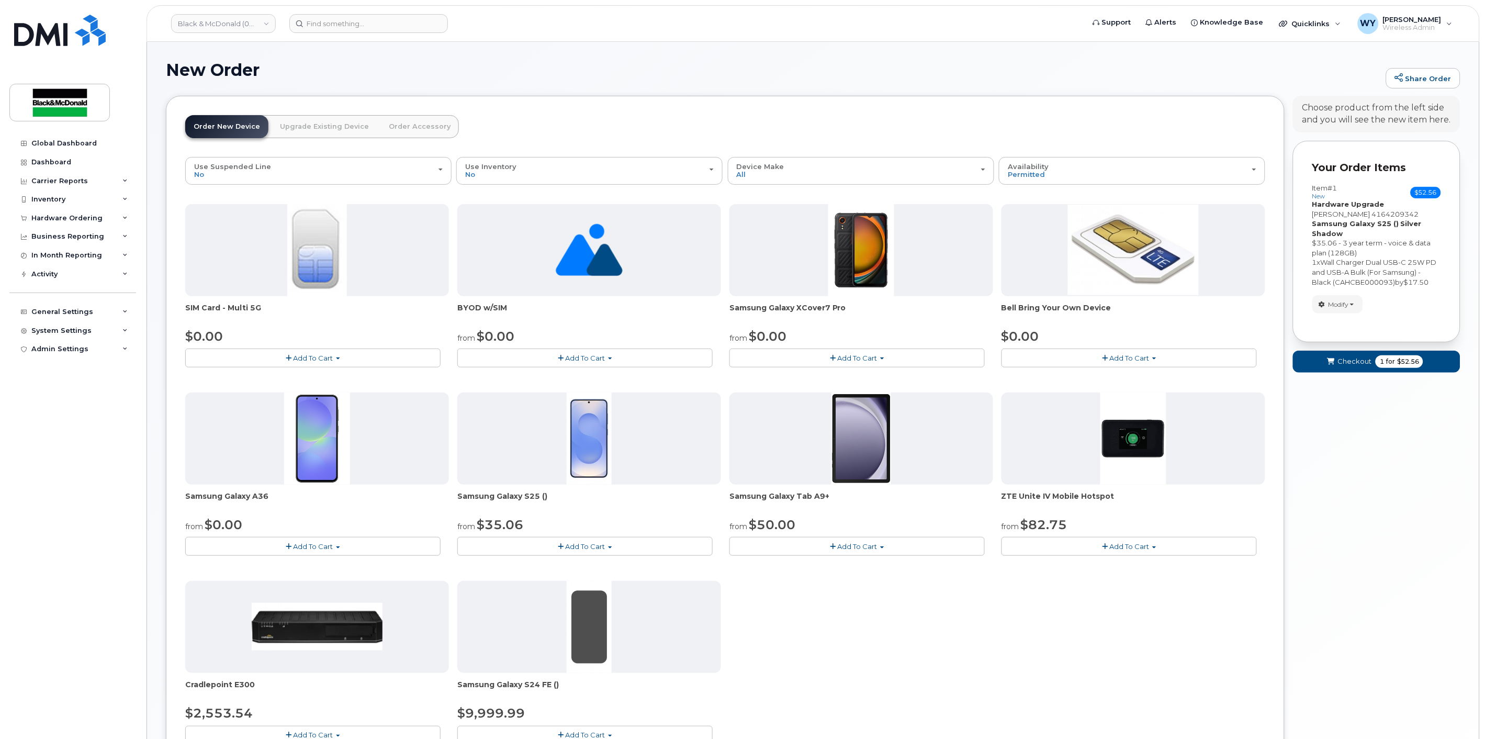
click at [1330, 374] on form "Your Order Items Item #1 new $52.56 Accessories Only SIM Only Activation New Ac…" at bounding box center [1376, 261] width 167 height 241
click at [1331, 365] on span "submit" at bounding box center [1331, 361] width 10 height 10
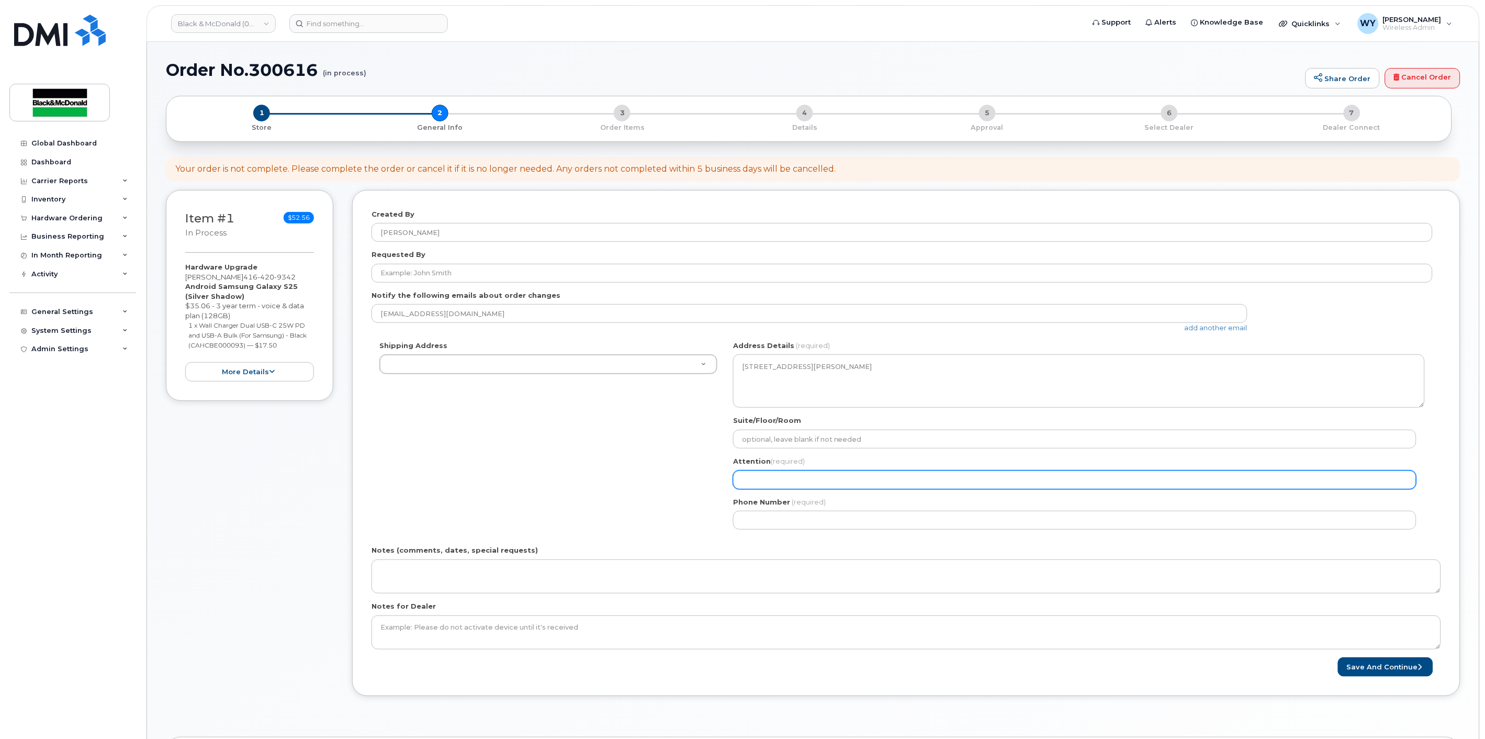
click at [856, 474] on input "Attention (required)" at bounding box center [1074, 479] width 683 height 19
paste input "KELLY HENLEY"
select select
type input "KELLY HENLEY"
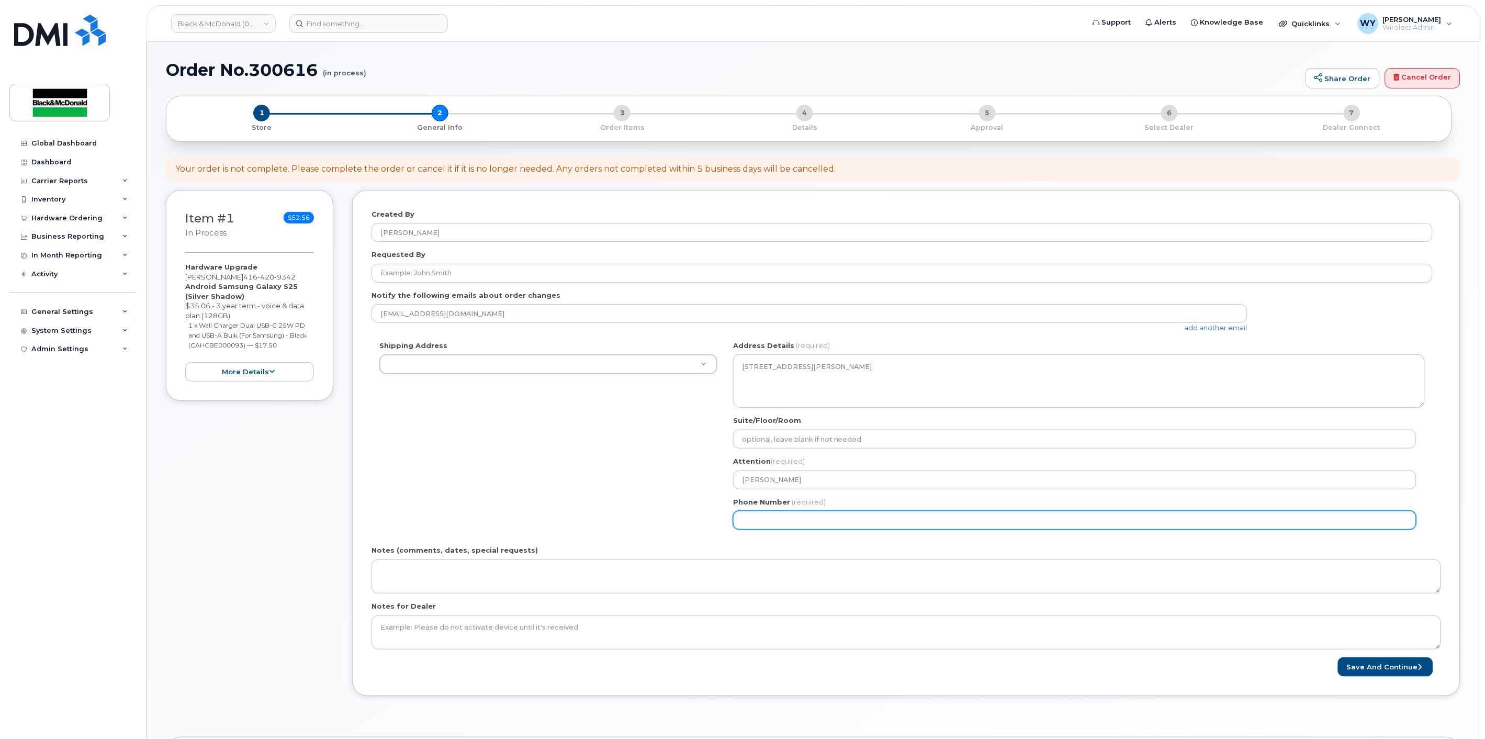
click at [783, 522] on input "Phone Number" at bounding box center [1074, 520] width 683 height 19
click at [790, 522] on input "Phone Number" at bounding box center [1074, 520] width 683 height 19
paste input "4164209342"
select select
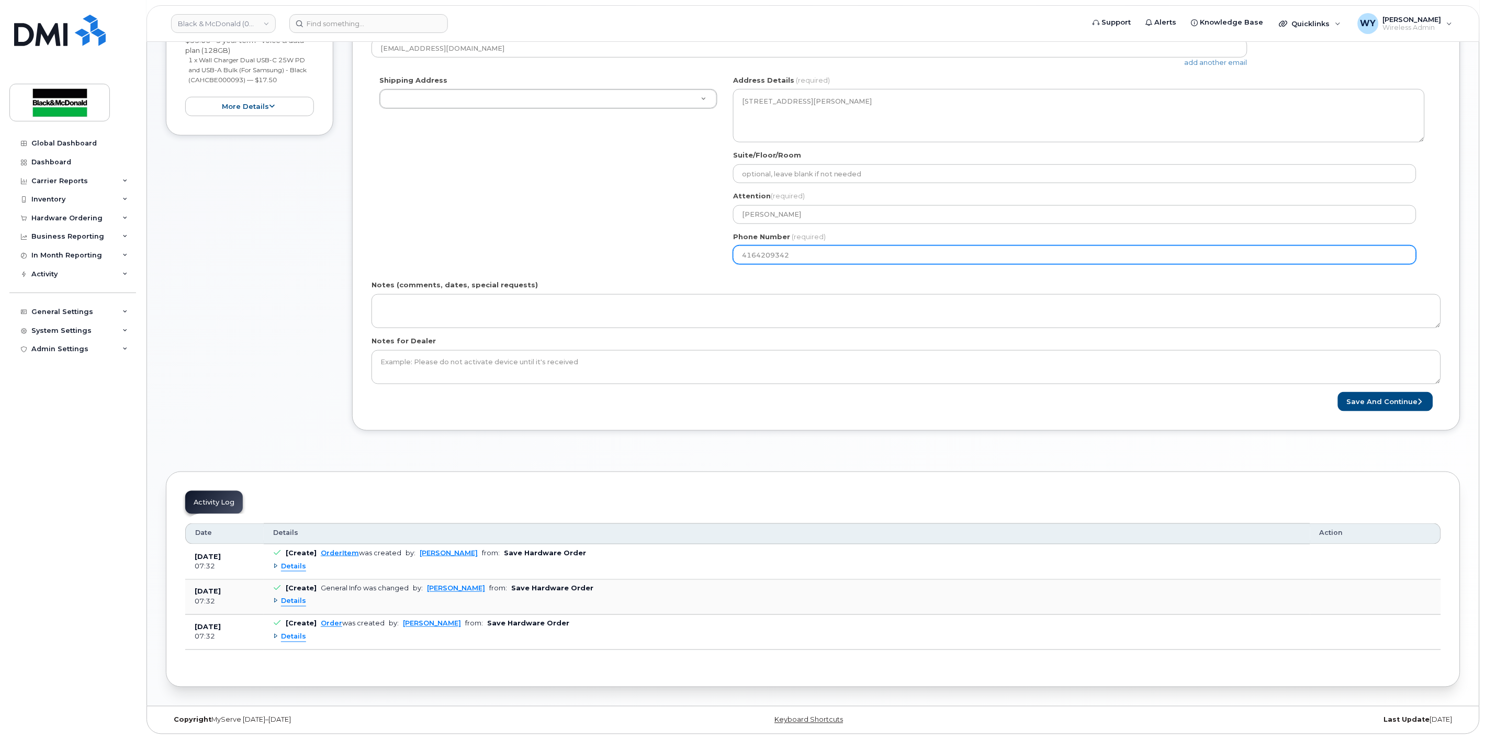
scroll to position [267, 0]
type input "4164209342"
drag, startPoint x: 1355, startPoint y: 403, endPoint x: 1180, endPoint y: 399, distance: 174.8
click at [1355, 403] on button "Save and Continue" at bounding box center [1385, 400] width 95 height 19
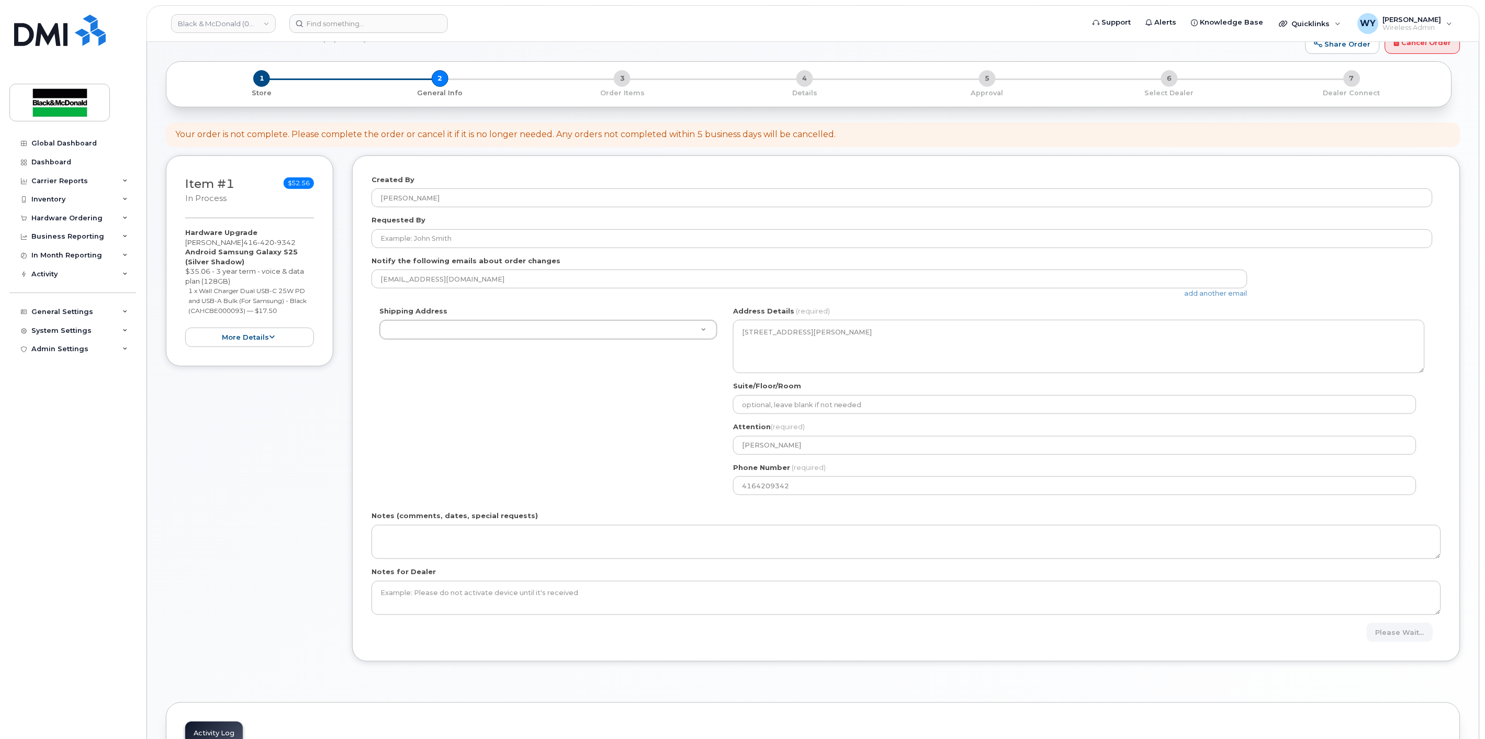
scroll to position [19, 0]
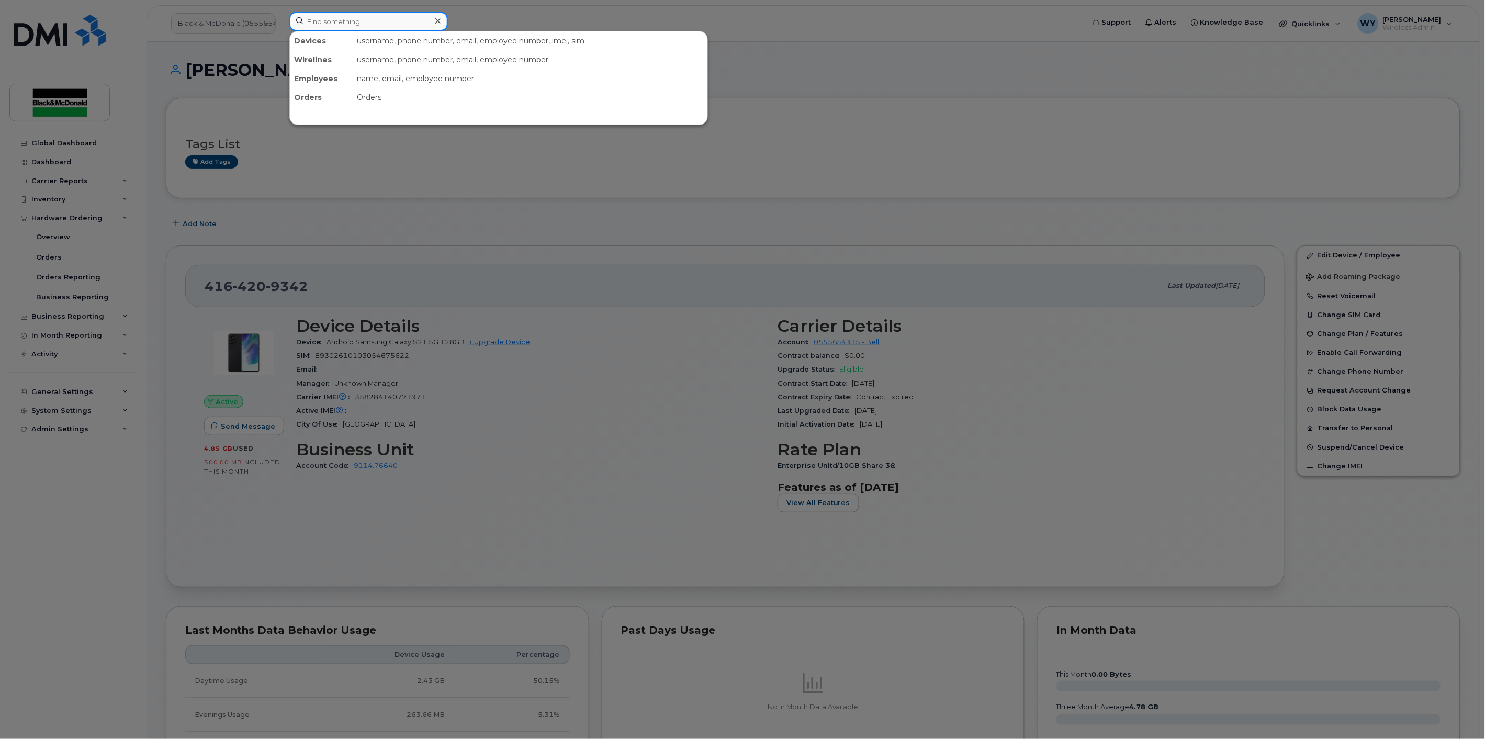
click at [425, 22] on input at bounding box center [368, 21] width 159 height 19
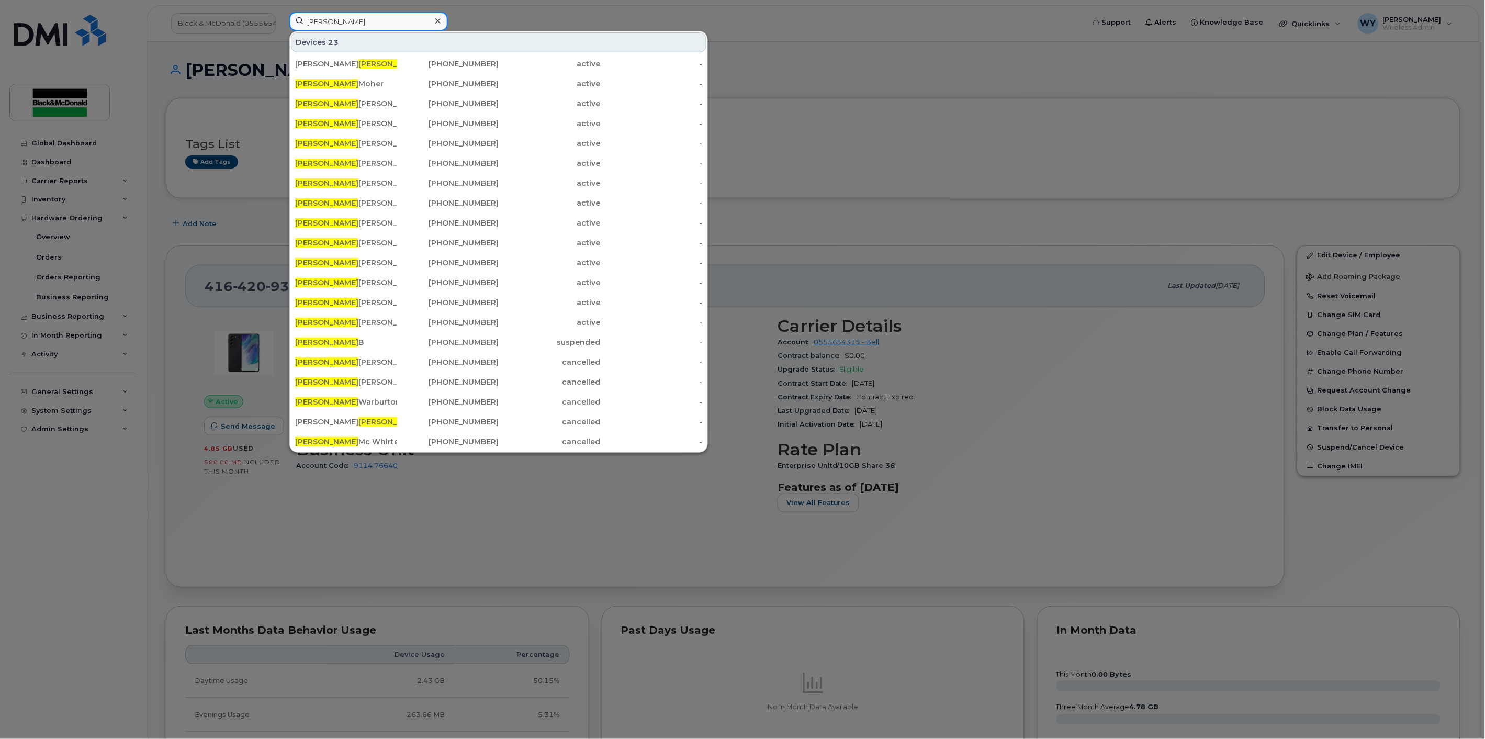
paste input "[PERSON_NAME]"
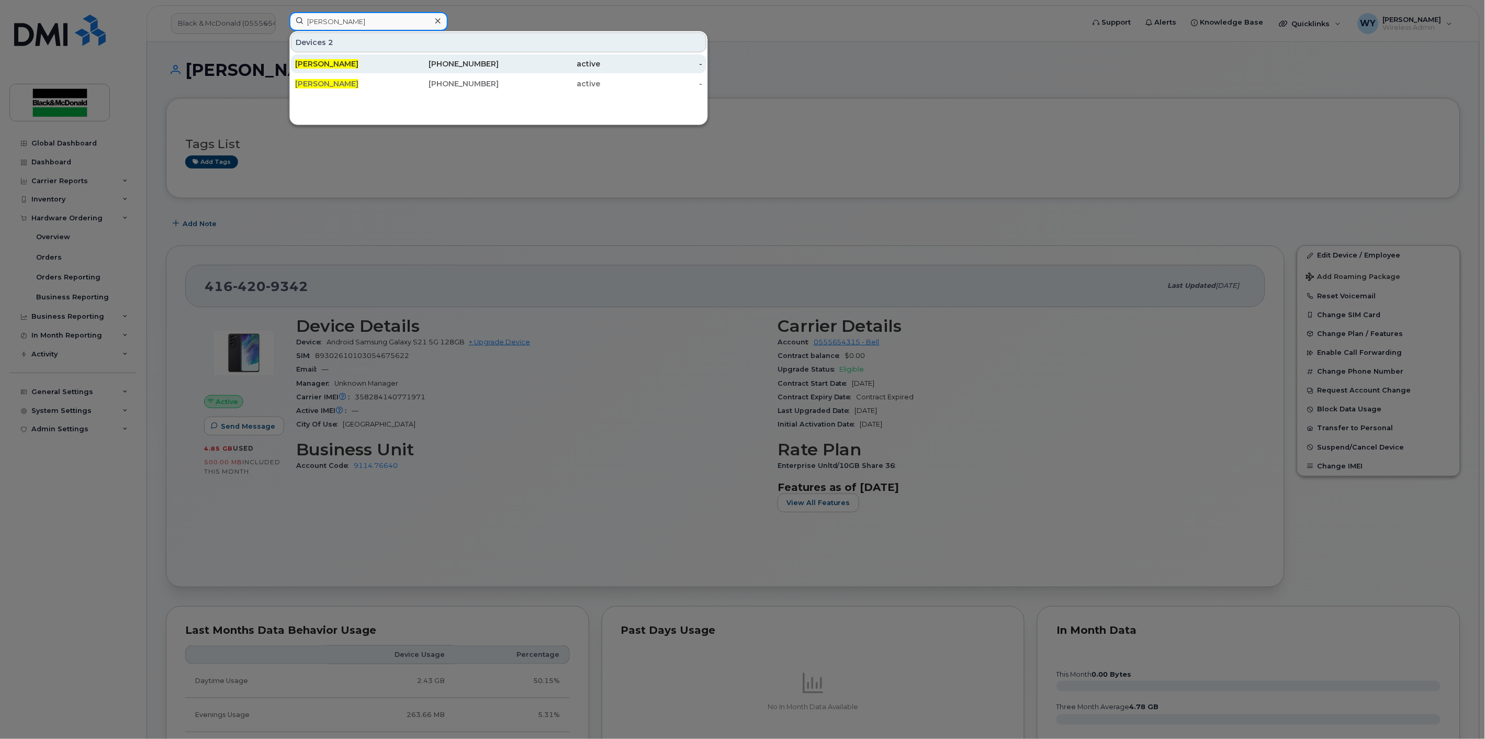
type input "[PERSON_NAME]"
click at [464, 60] on div "[PHONE_NUMBER]" at bounding box center [448, 64] width 102 height 10
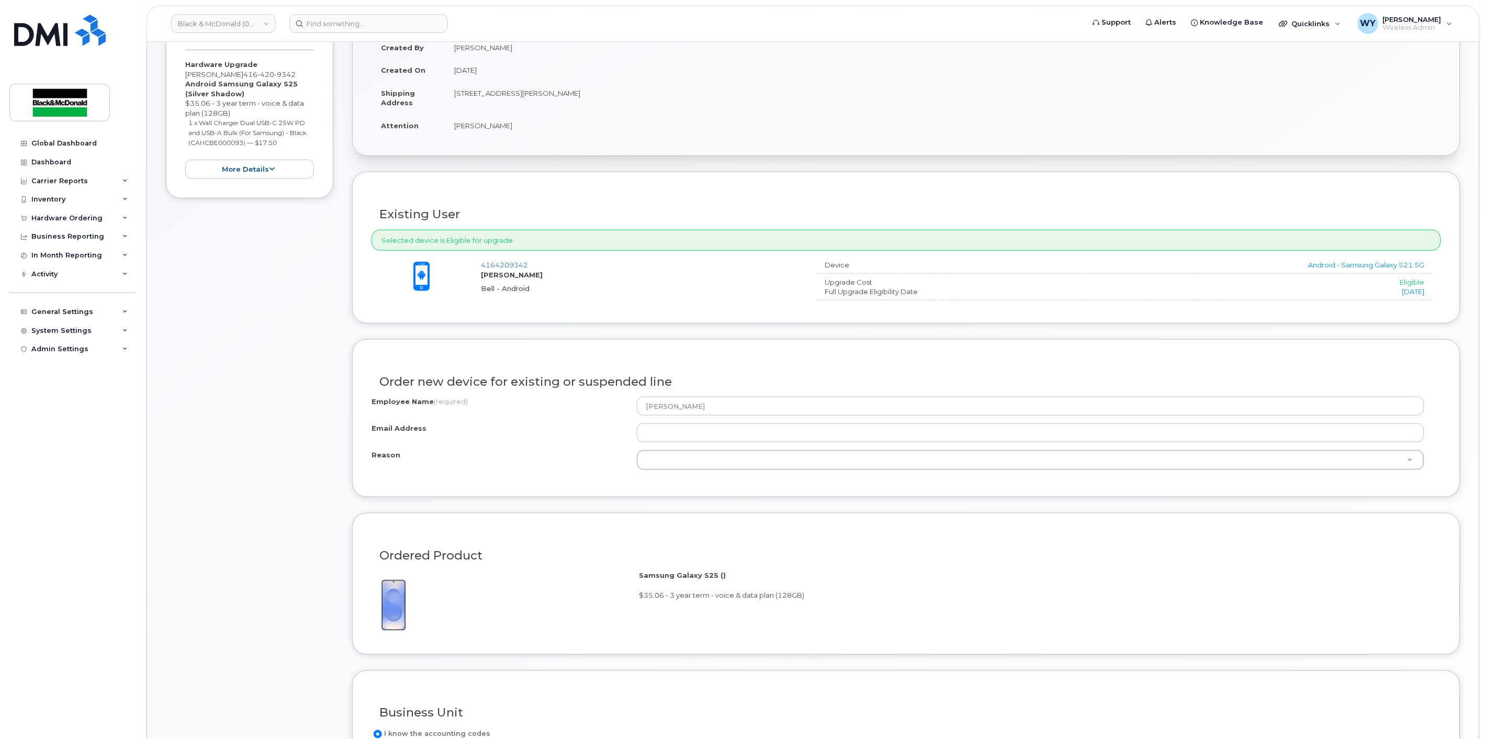
scroll to position [203, 0]
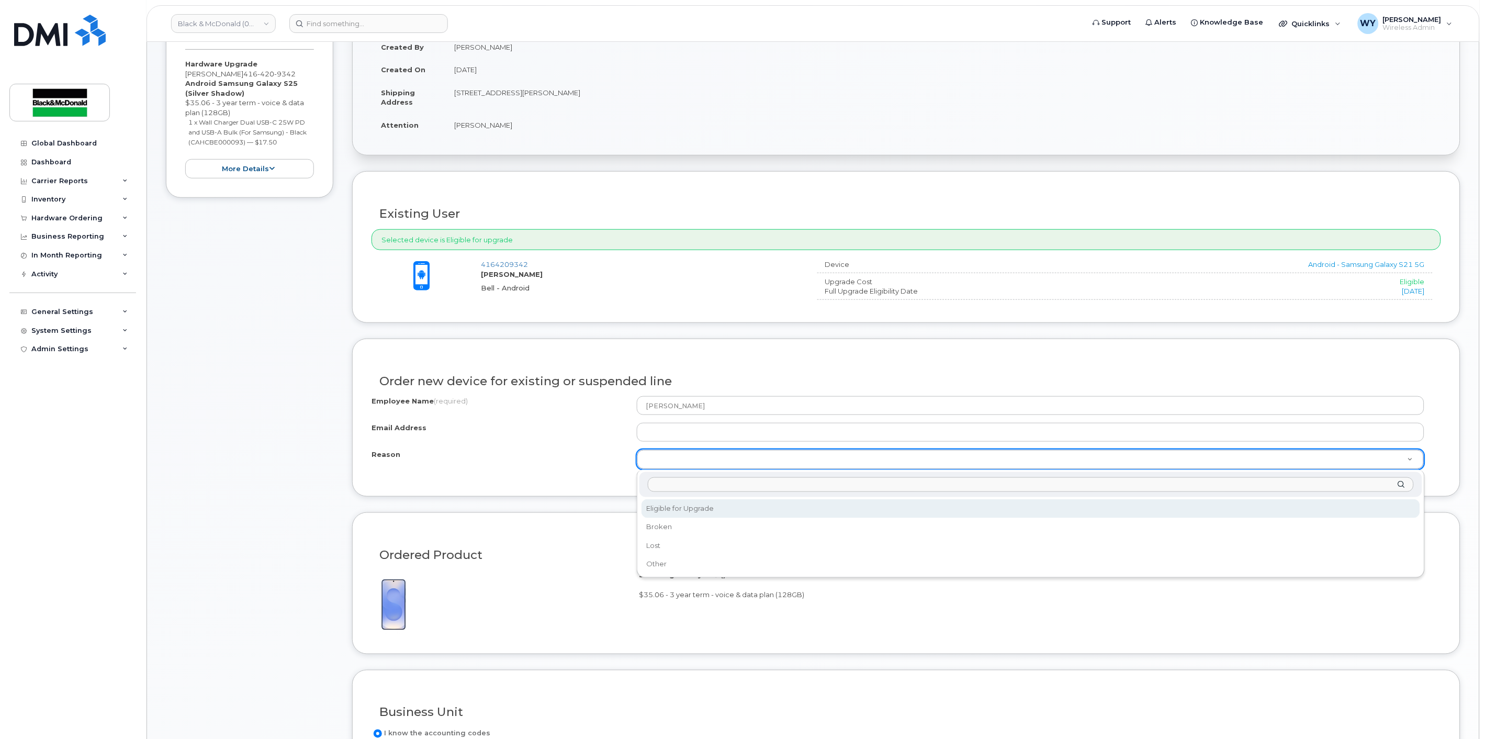
select select "eligible_for_upgrade"
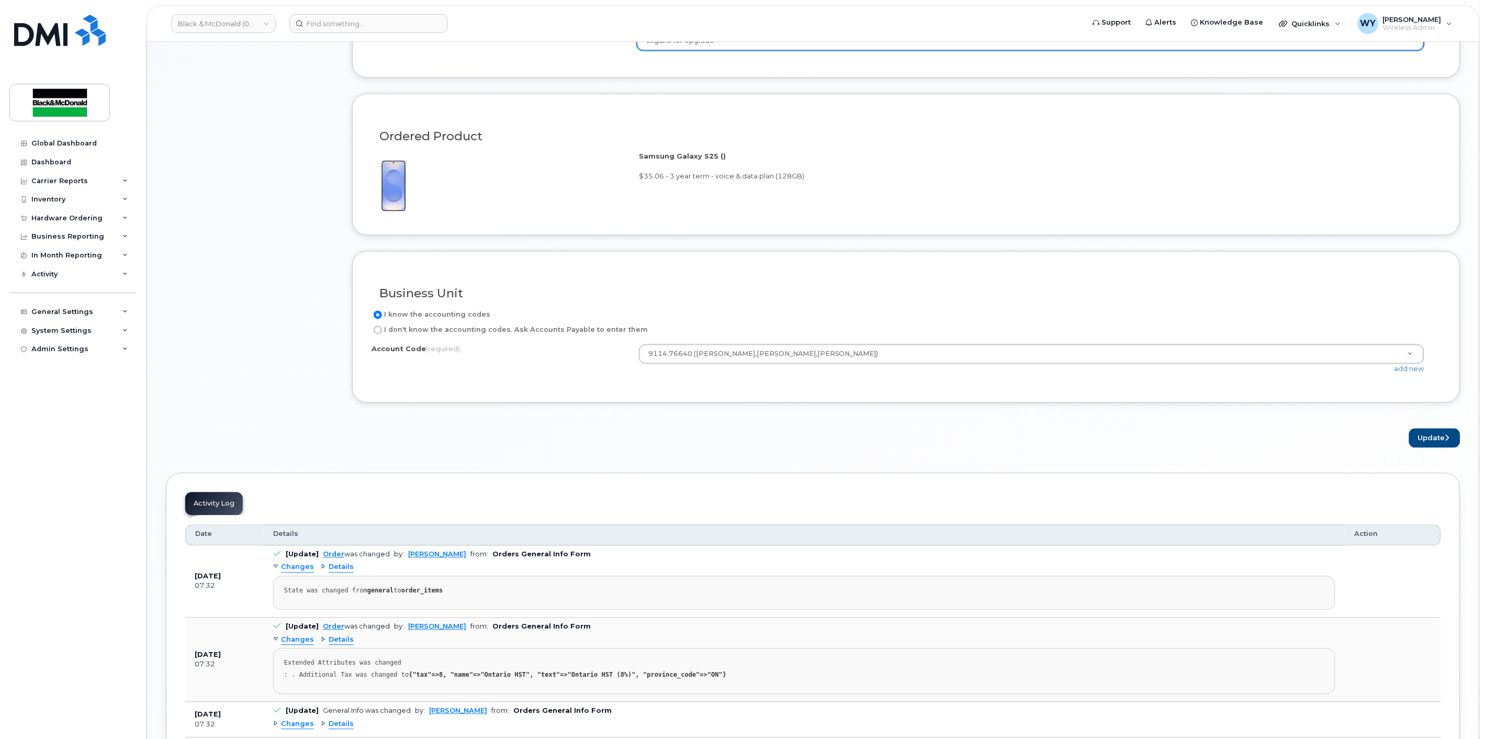
scroll to position [625, 0]
click at [600, 325] on label "I don't know the accounting codes. Ask Accounts Payable to enter them" at bounding box center [509, 327] width 276 height 13
click at [382, 325] on input "I don't know the accounting codes. Ask Accounts Payable to enter them" at bounding box center [378, 327] width 8 height 8
radio input "true"
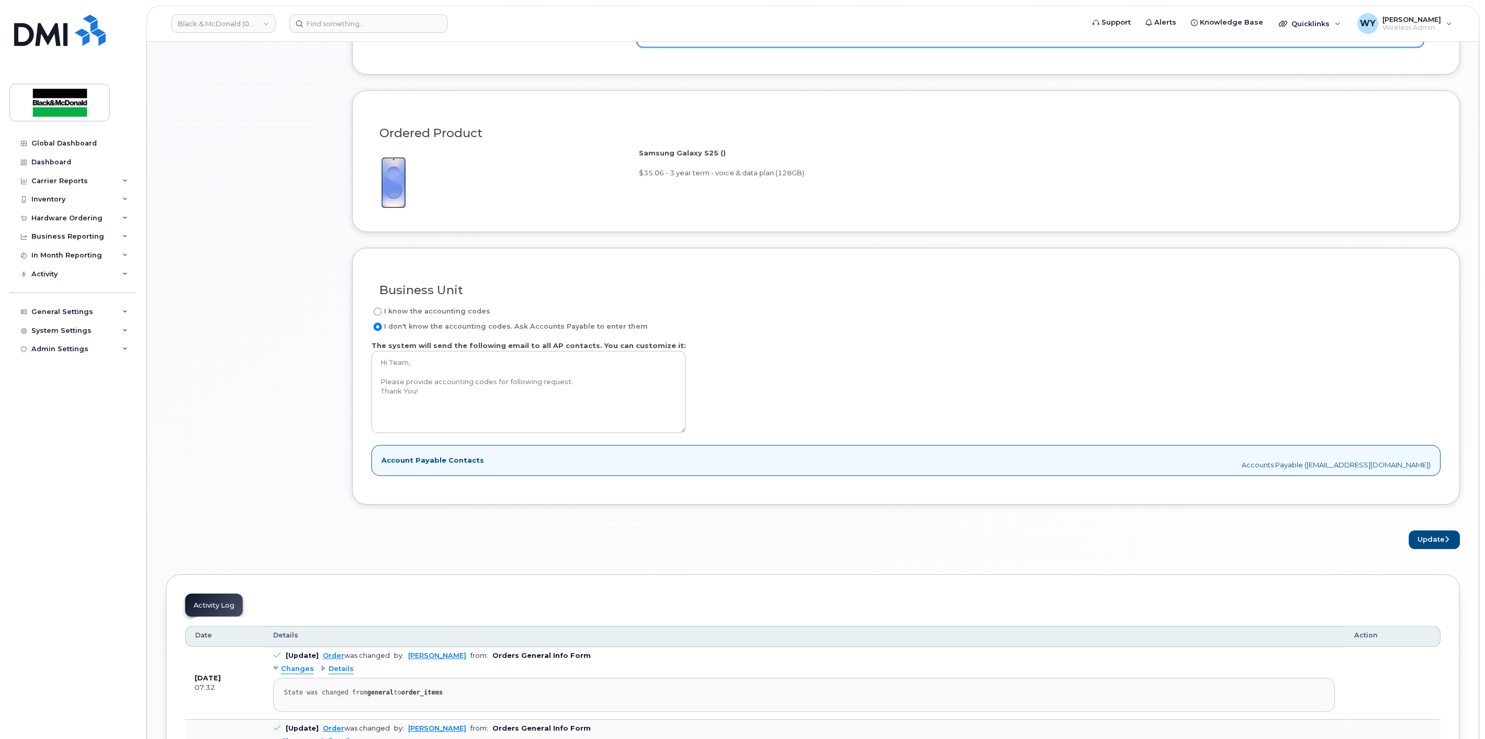
click at [450, 314] on label "I know the accounting codes" at bounding box center [430, 312] width 119 height 13
click at [382, 314] on input "I know the accounting codes" at bounding box center [378, 312] width 8 height 8
radio input "true"
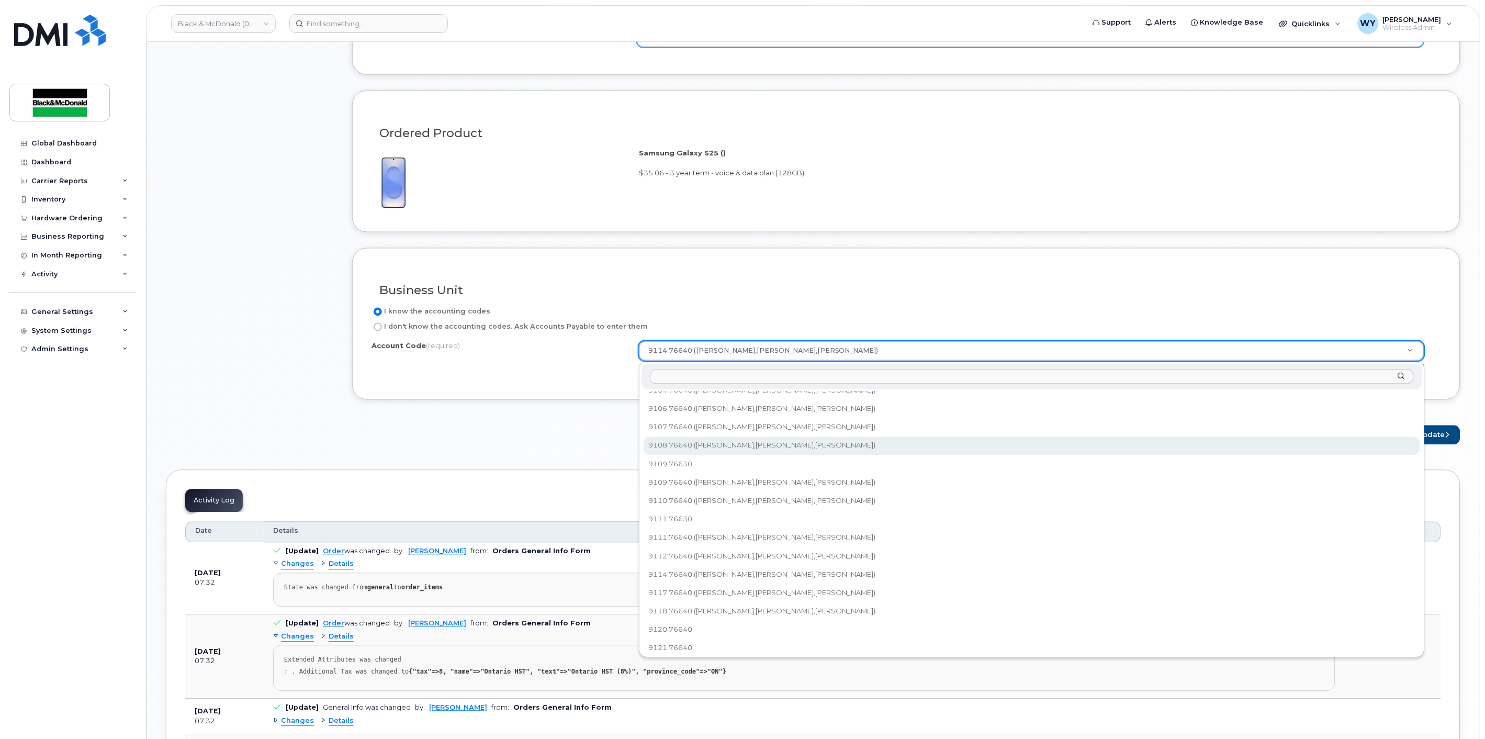
scroll to position [116, 0]
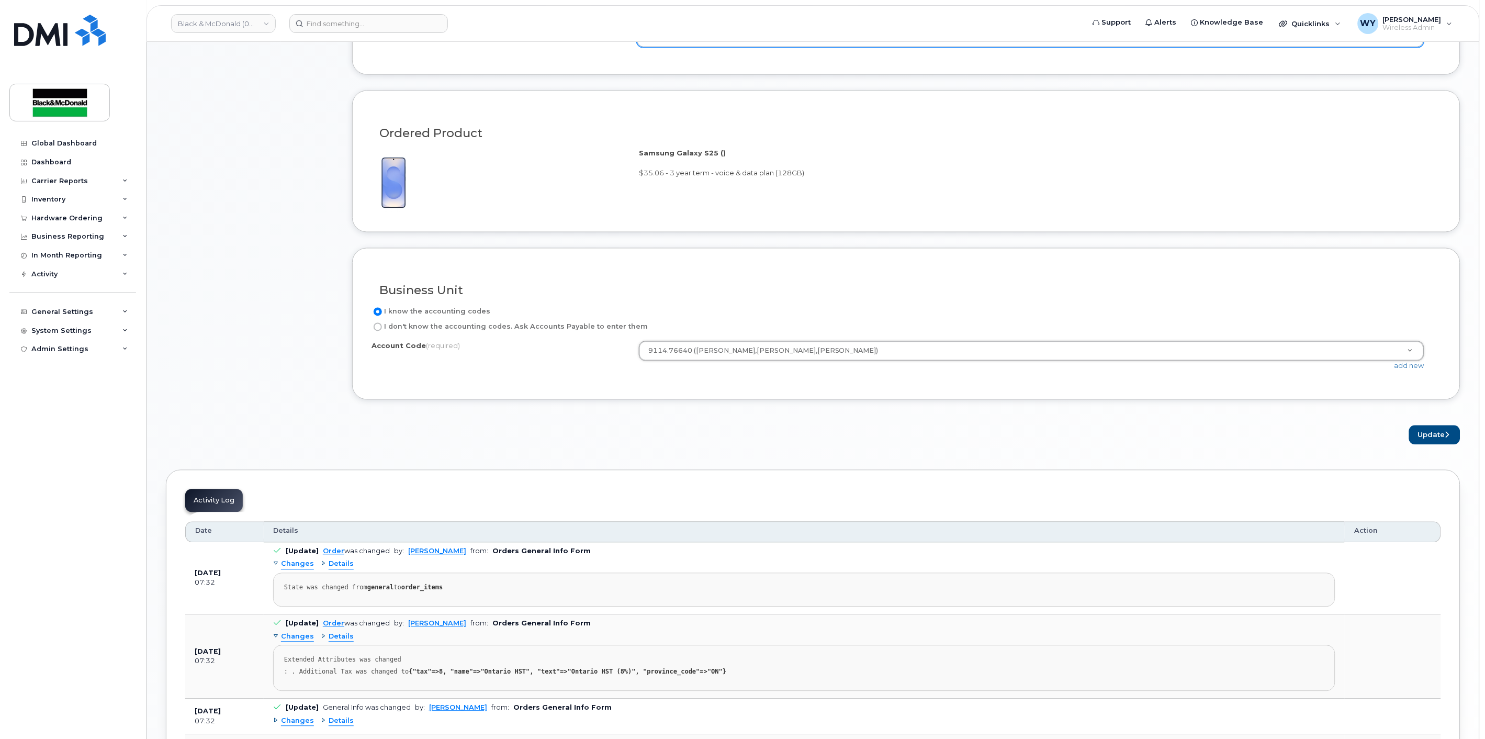
click at [693, 459] on div "× Share This Order If you want to allow others to create or edit orders, share …" at bounding box center [813, 191] width 1294 height 1441
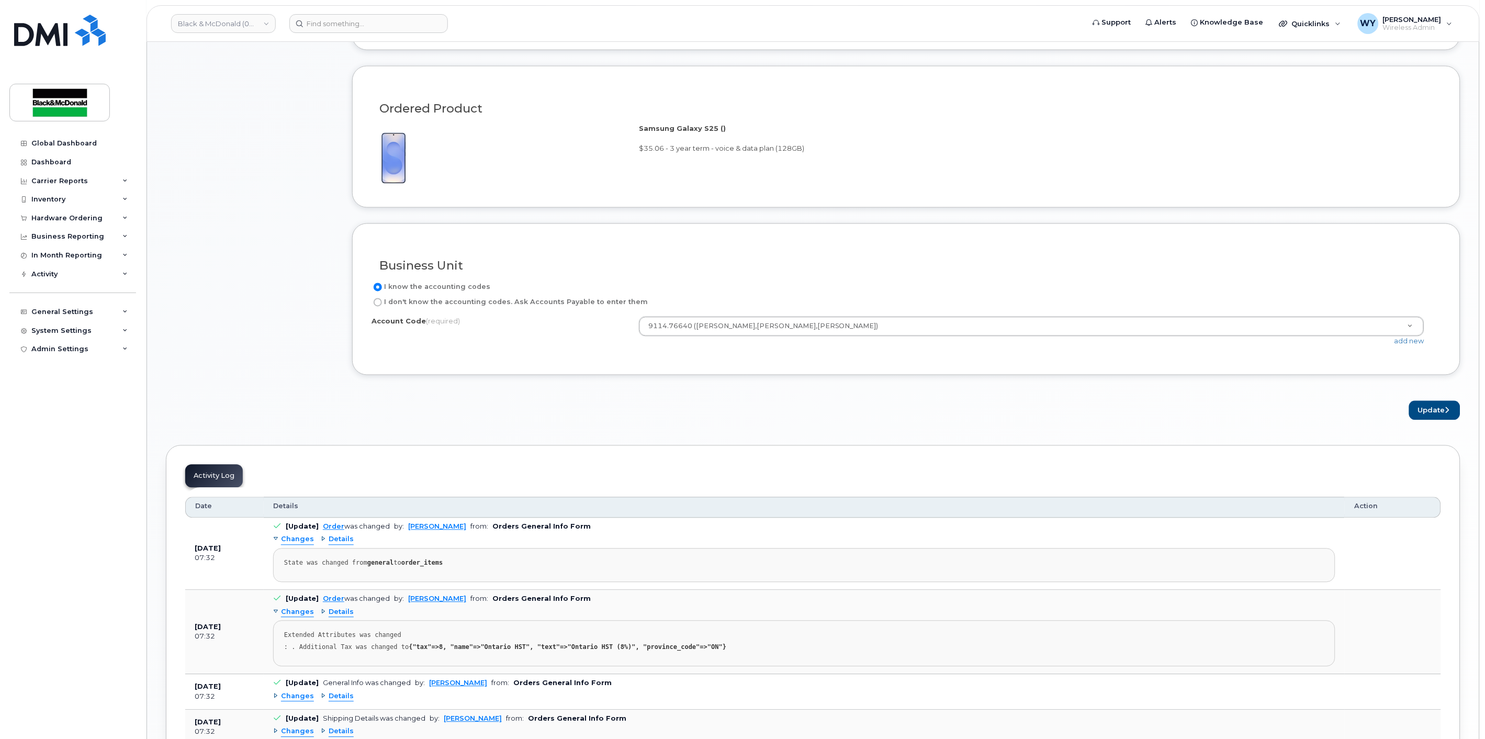
scroll to position [668, 0]
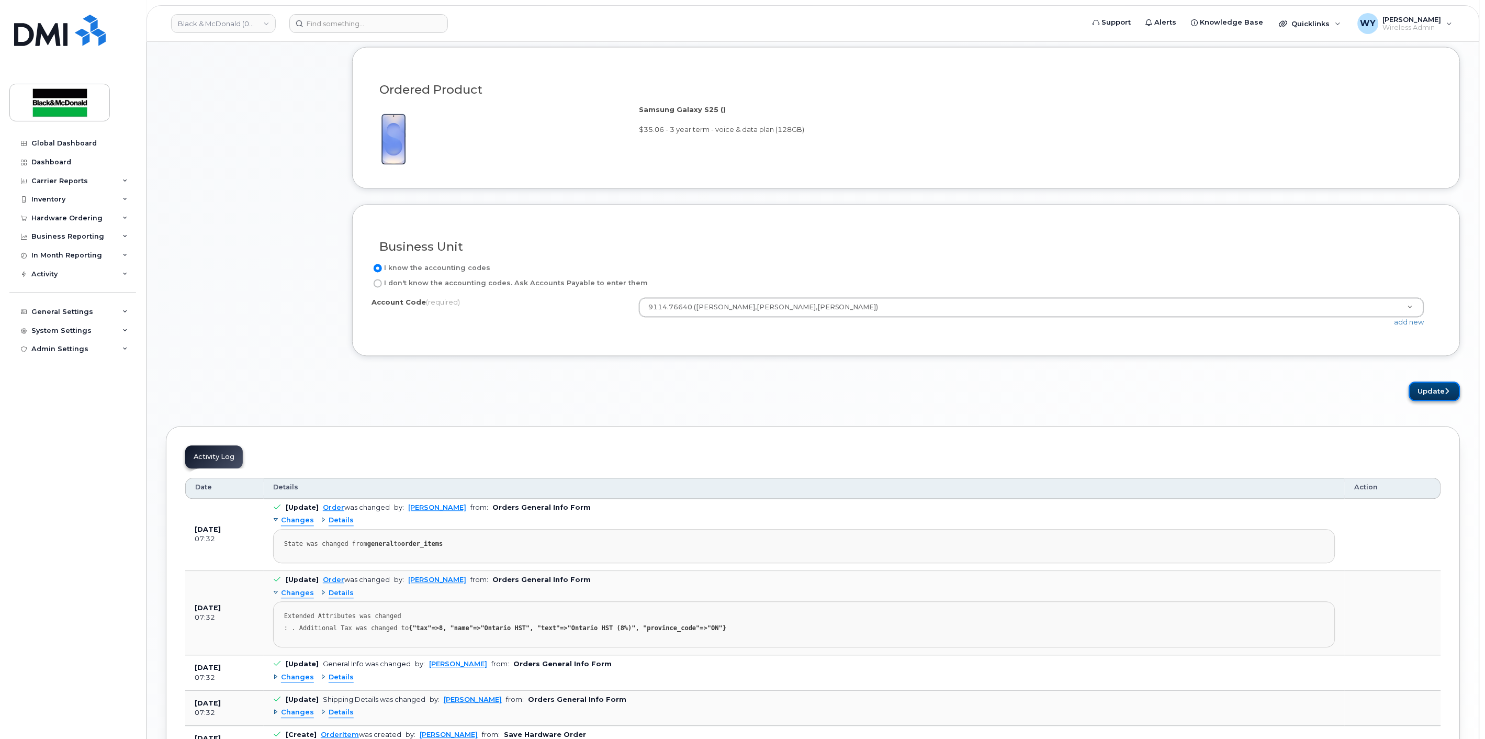
click at [1428, 391] on button "Update" at bounding box center [1434, 391] width 51 height 19
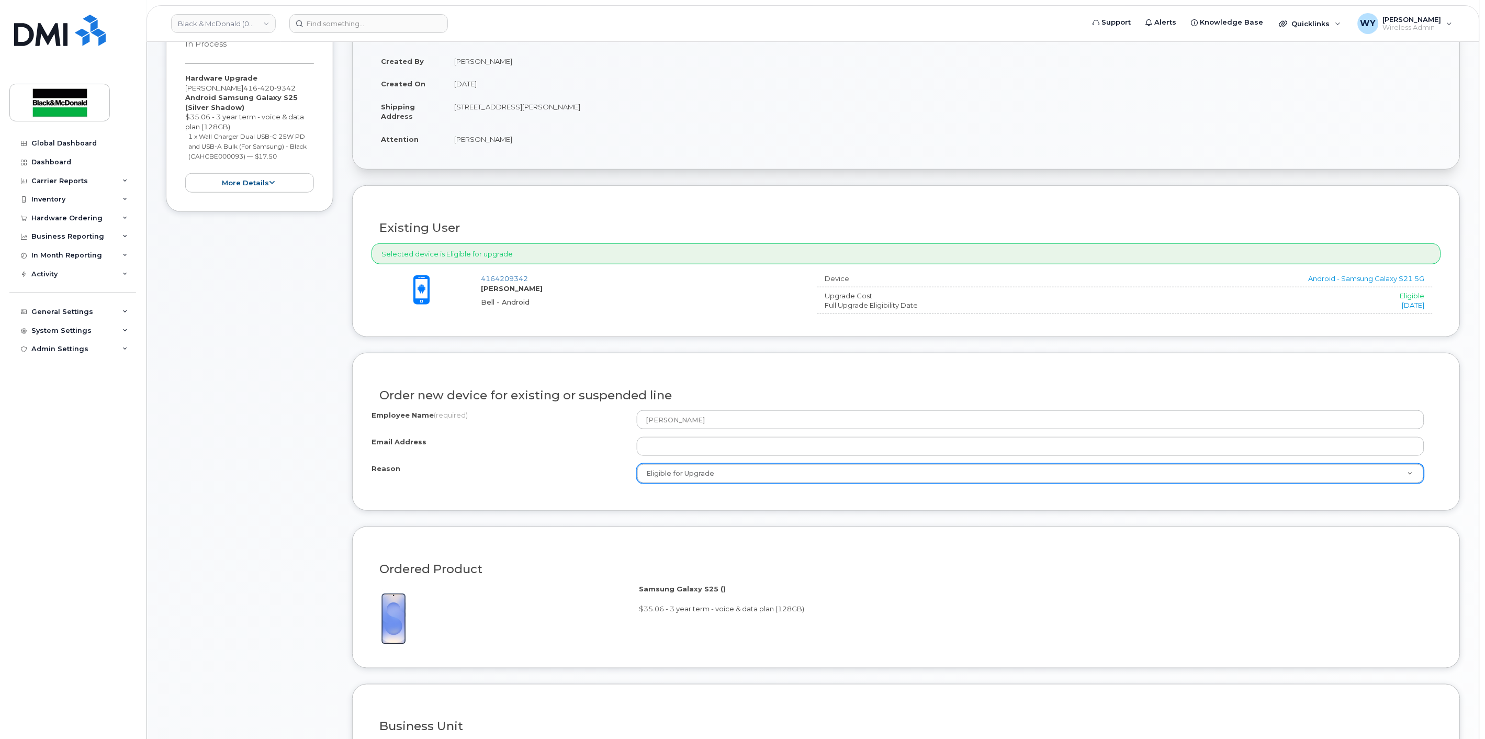
scroll to position [183, 0]
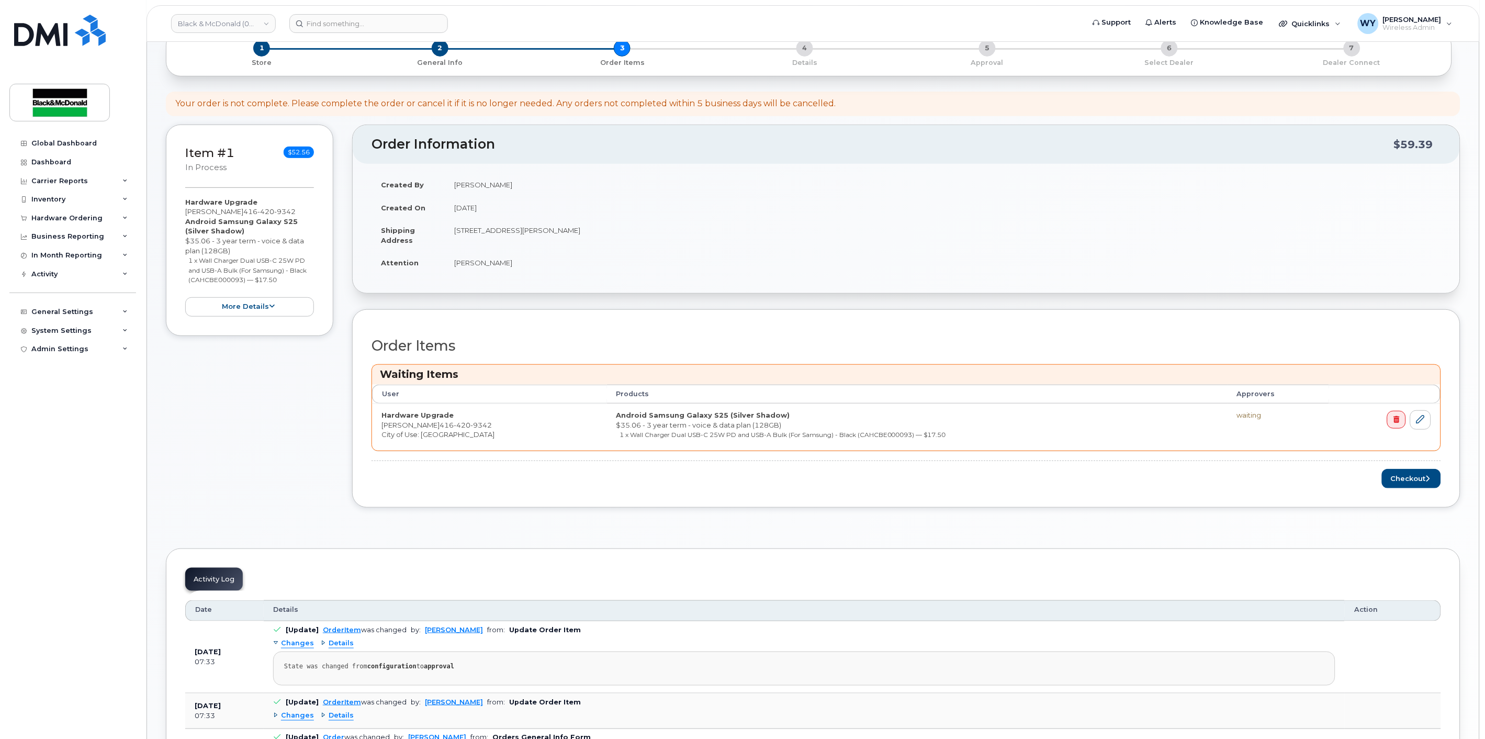
scroll to position [116, 0]
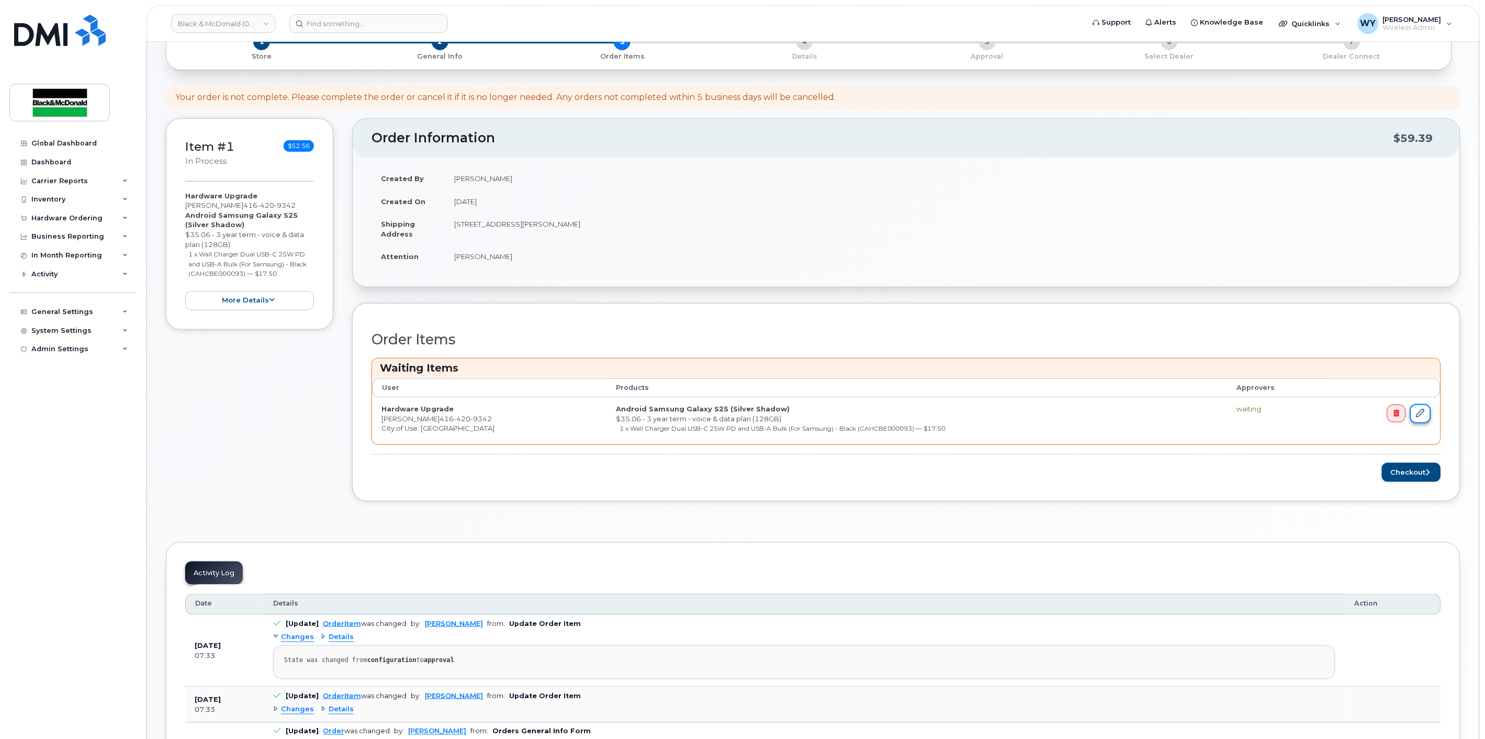
click at [1419, 419] on link at bounding box center [1420, 413] width 21 height 19
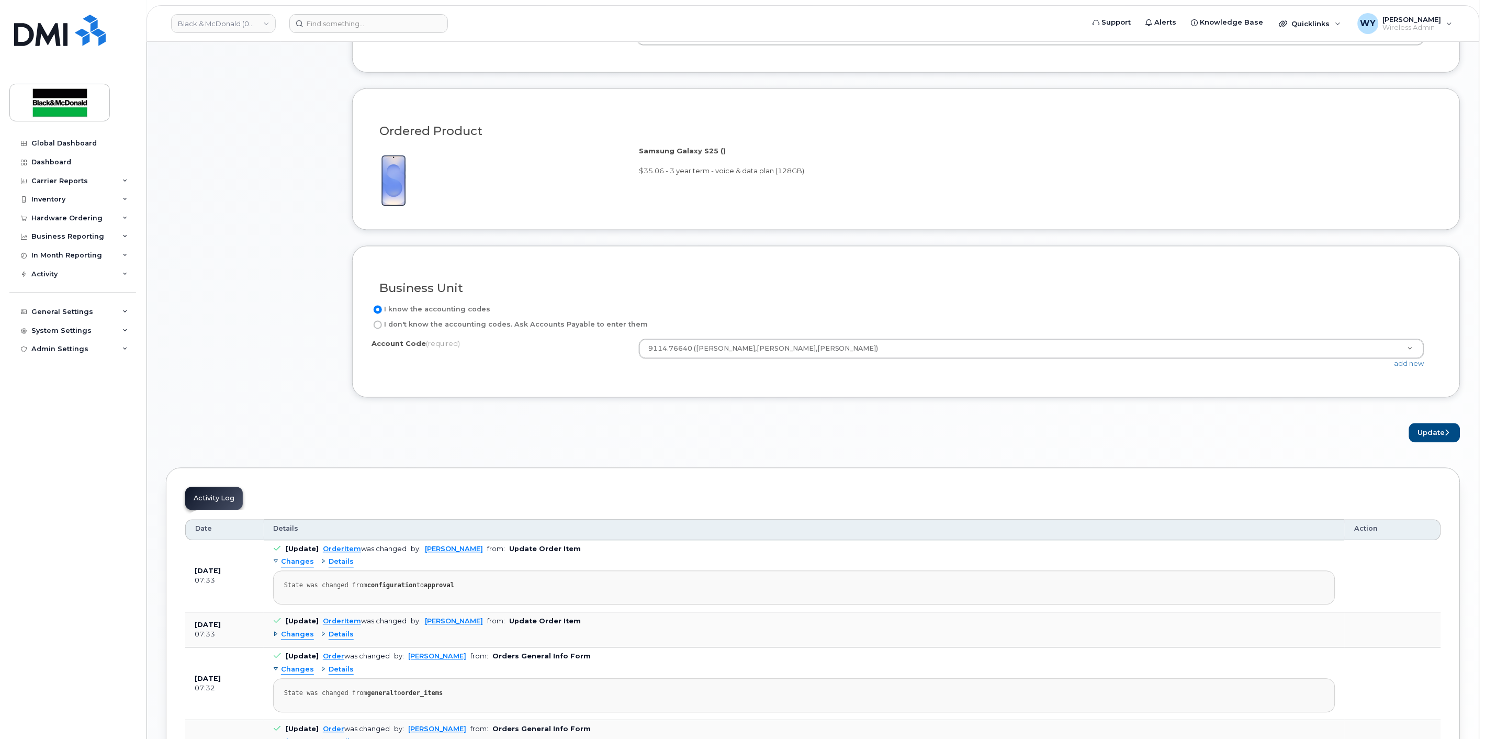
scroll to position [654, 0]
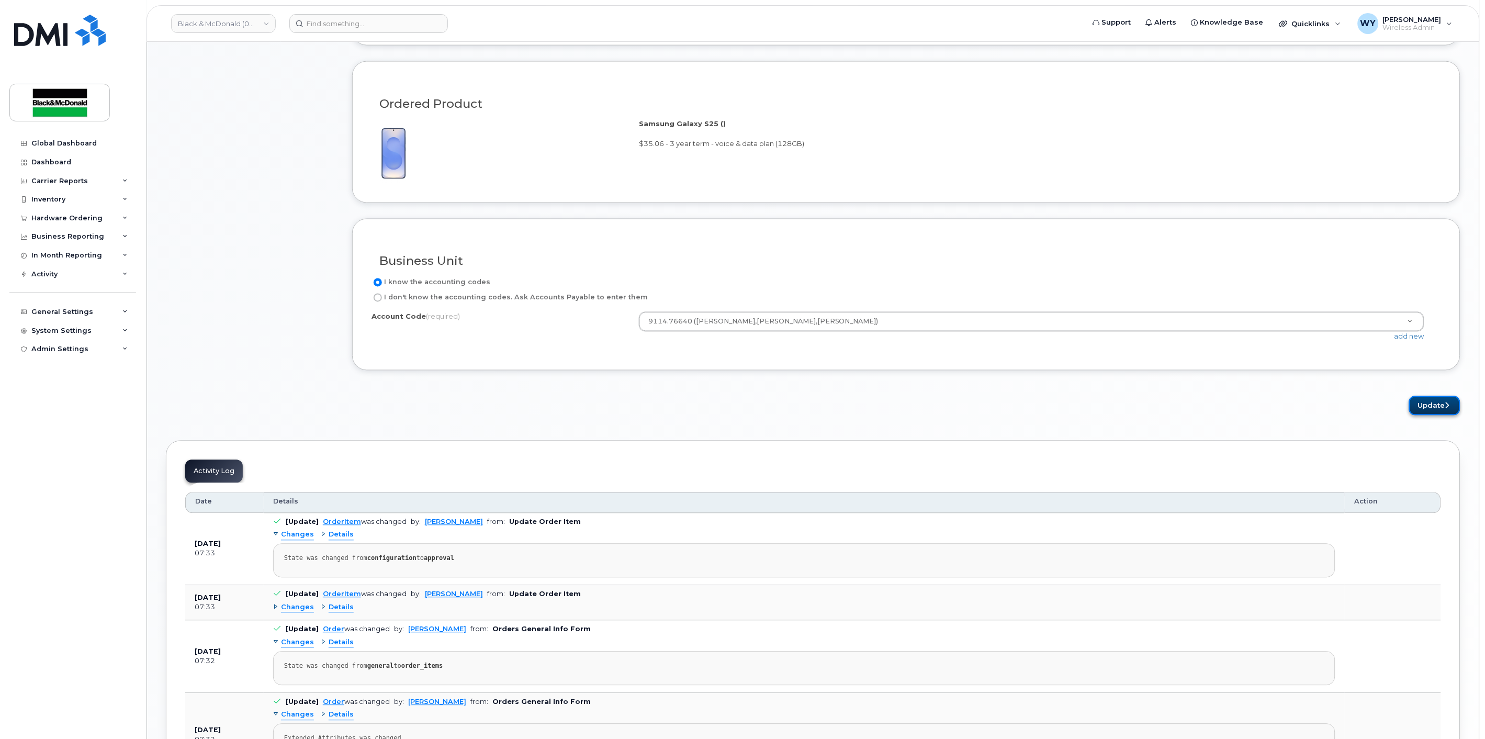
click at [1438, 410] on button "Update" at bounding box center [1434, 405] width 51 height 19
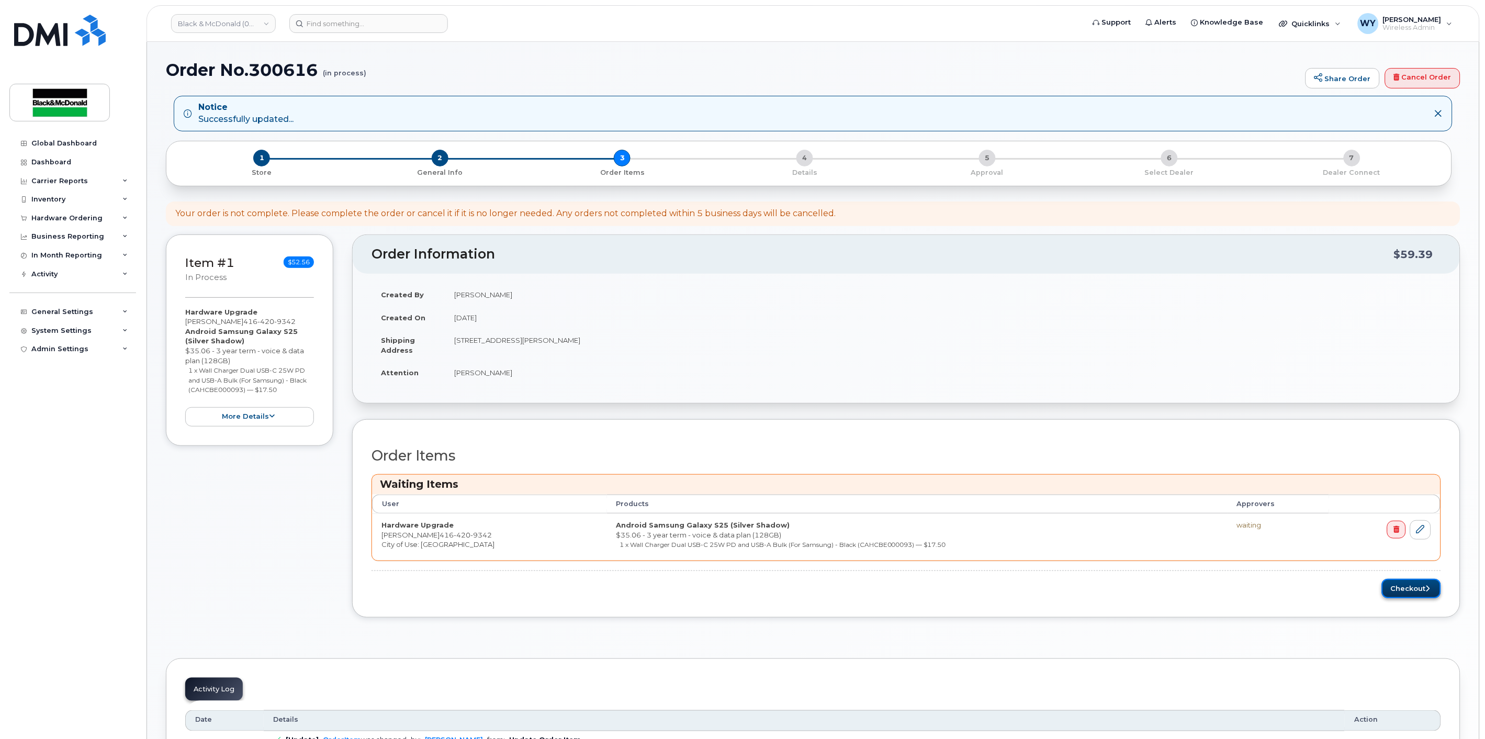
click at [1403, 594] on button "Checkout" at bounding box center [1411, 588] width 59 height 19
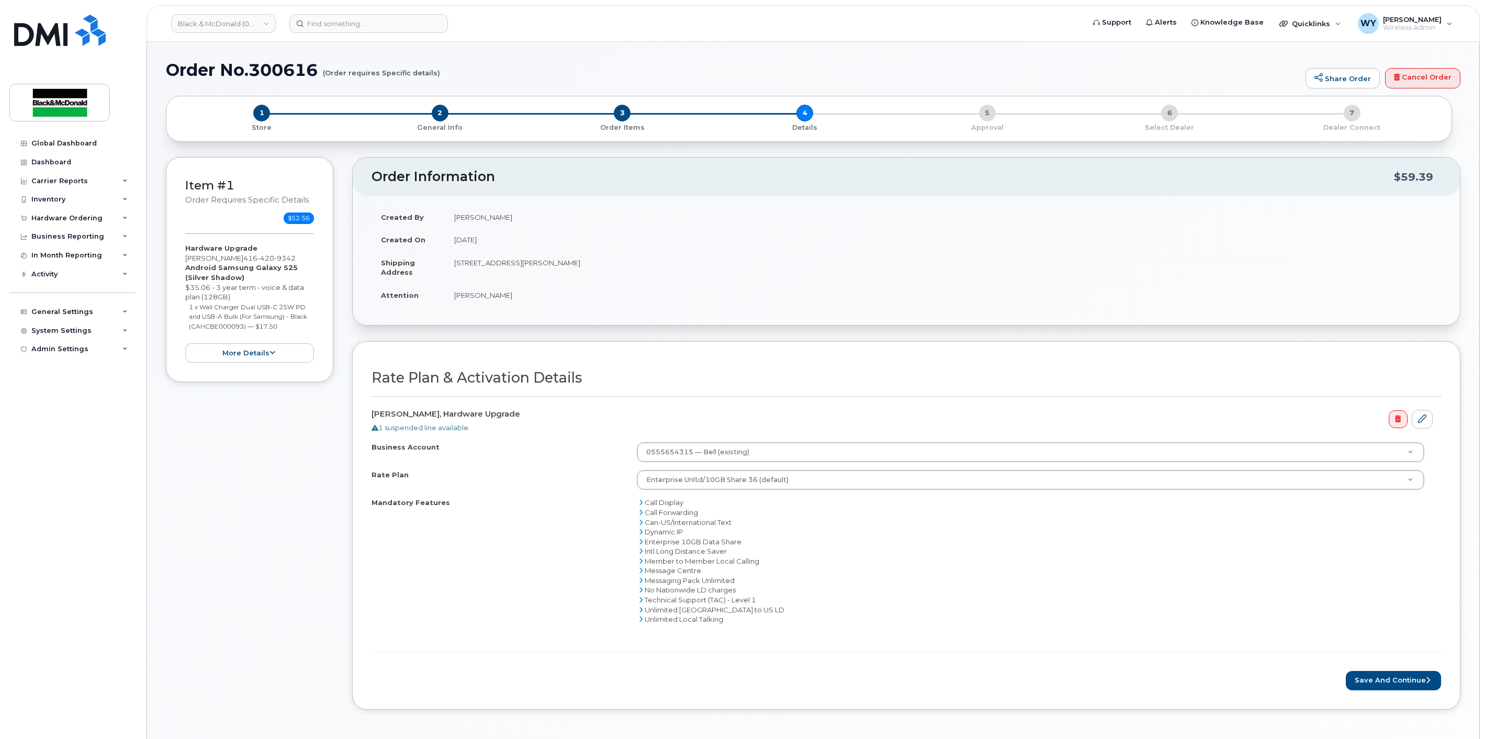
scroll to position [392, 0]
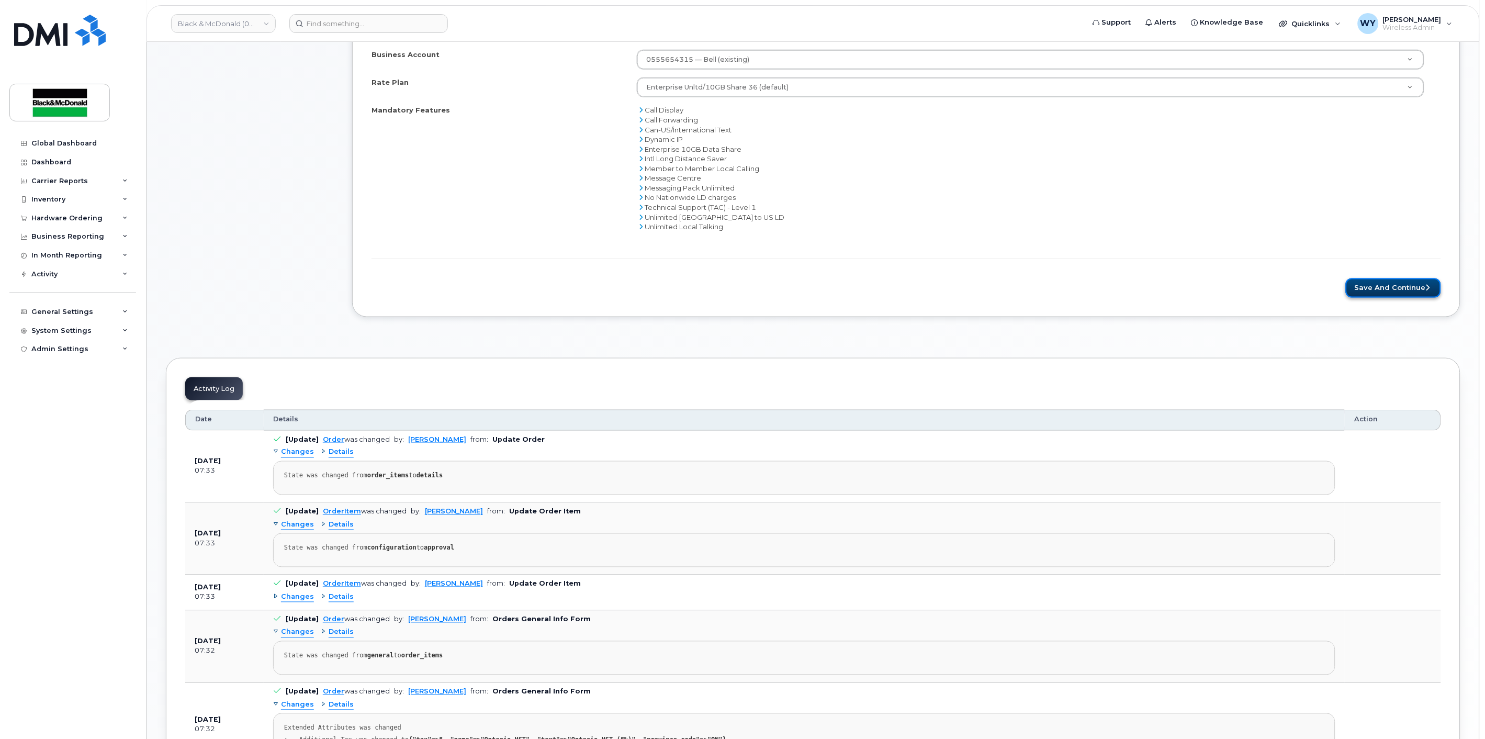
click at [1362, 290] on button "Save and Continue" at bounding box center [1393, 287] width 95 height 19
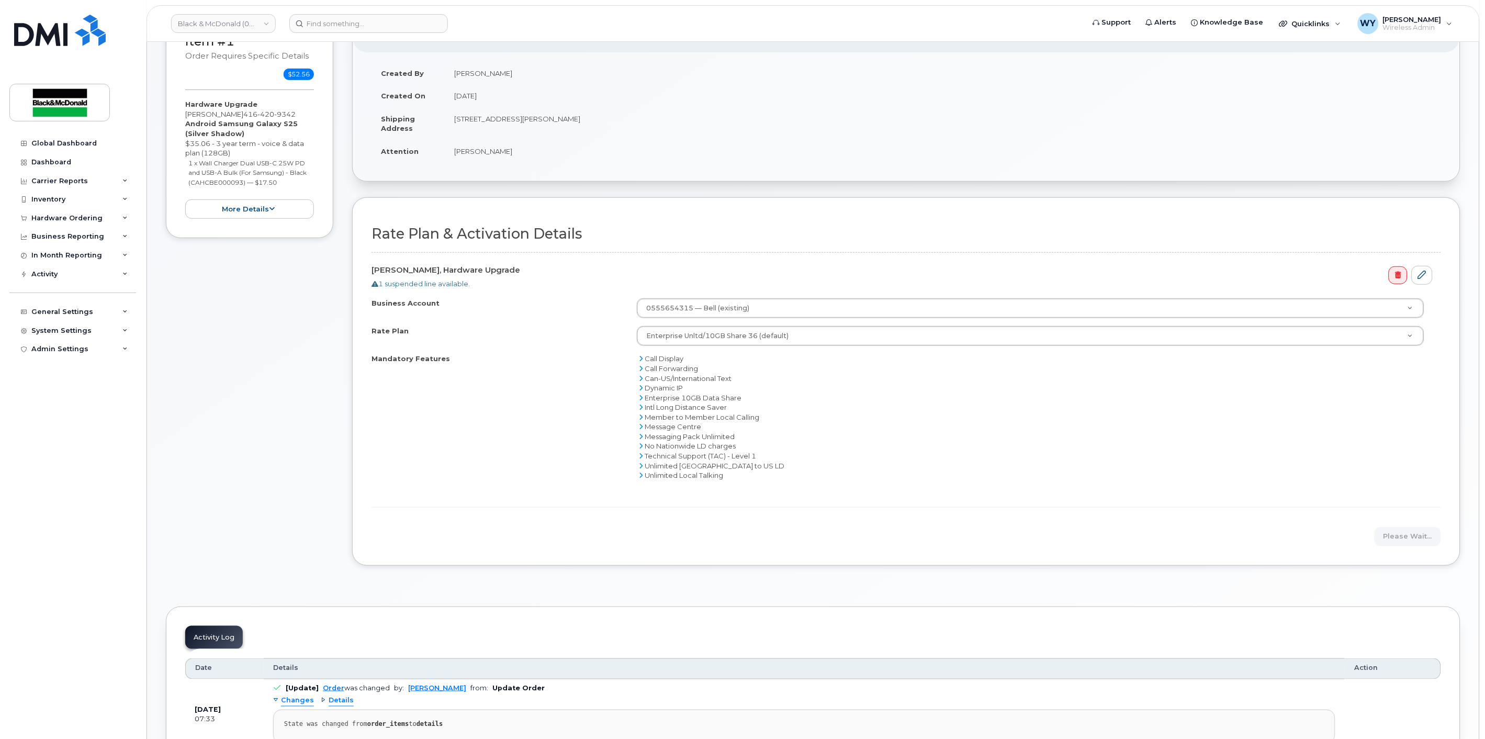
scroll to position [116, 0]
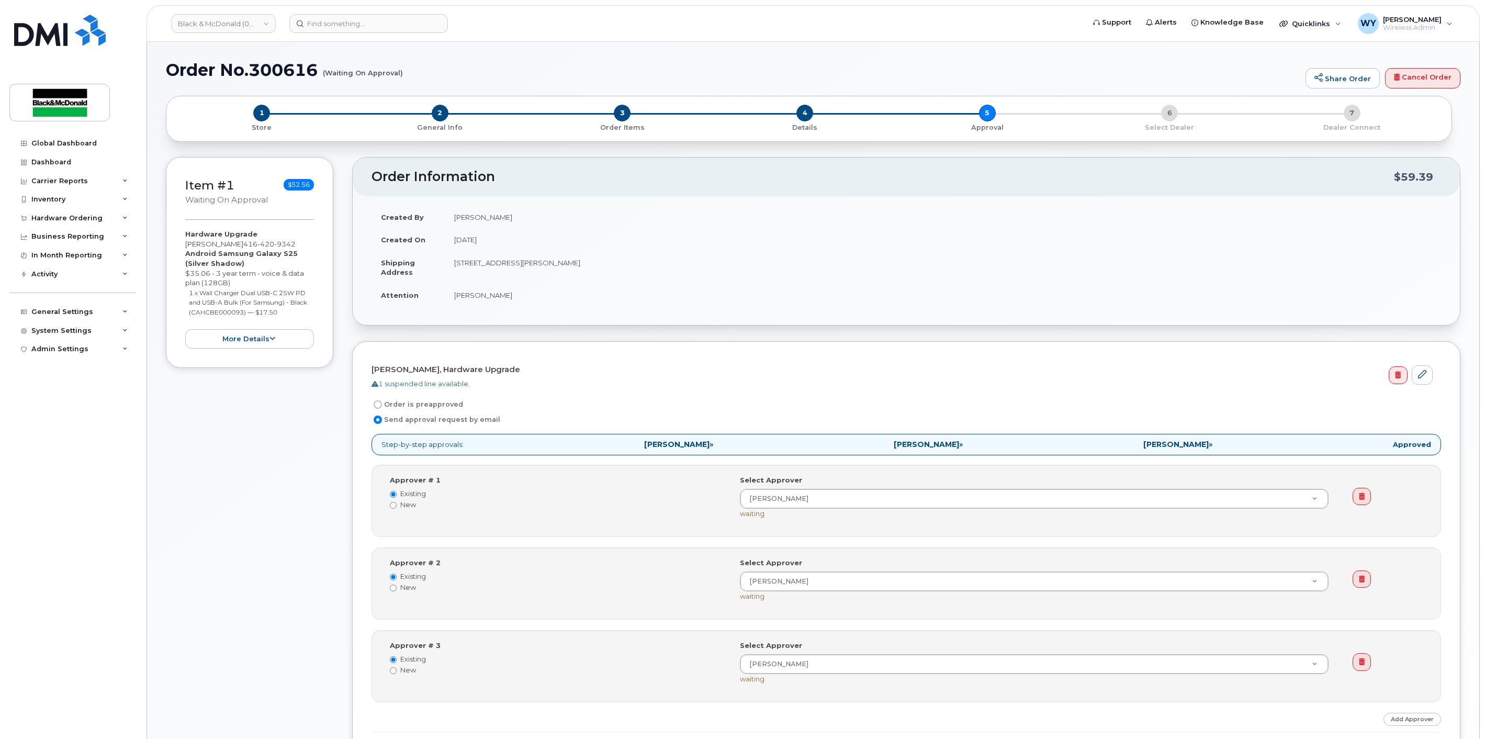
select select
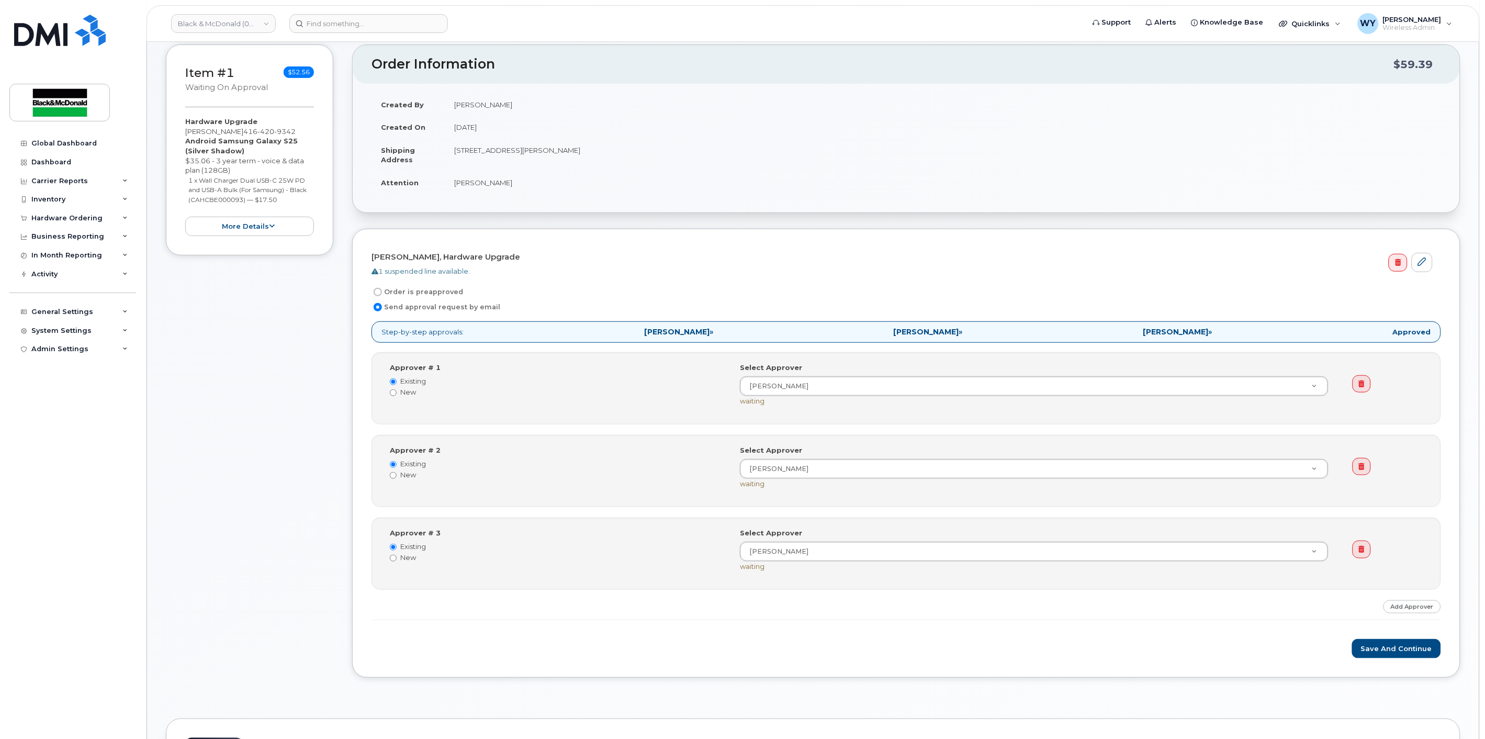
scroll to position [116, 0]
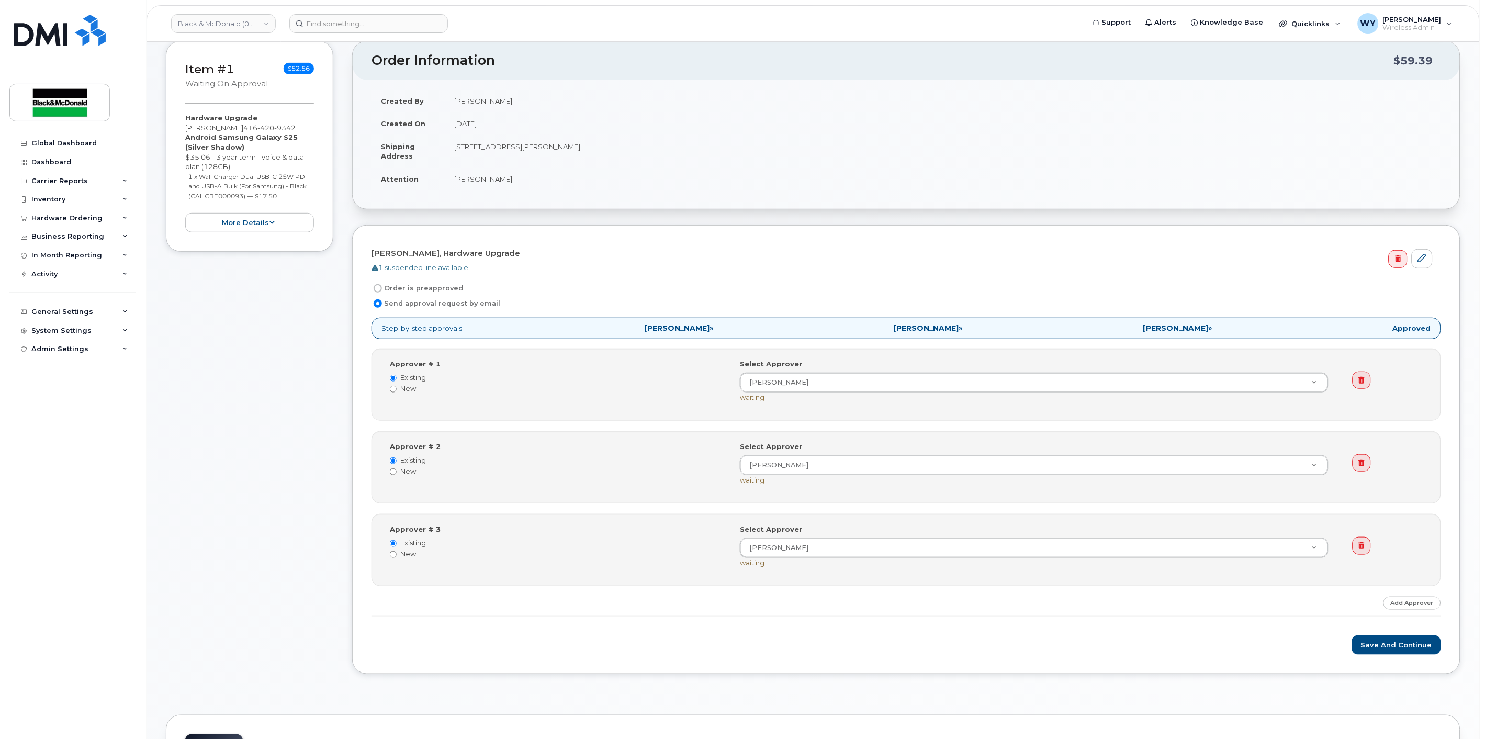
click at [405, 285] on label "Order is preapproved" at bounding box center [417, 288] width 92 height 13
click at [382, 285] on input "Order is preapproved" at bounding box center [378, 288] width 8 height 8
radio input "true"
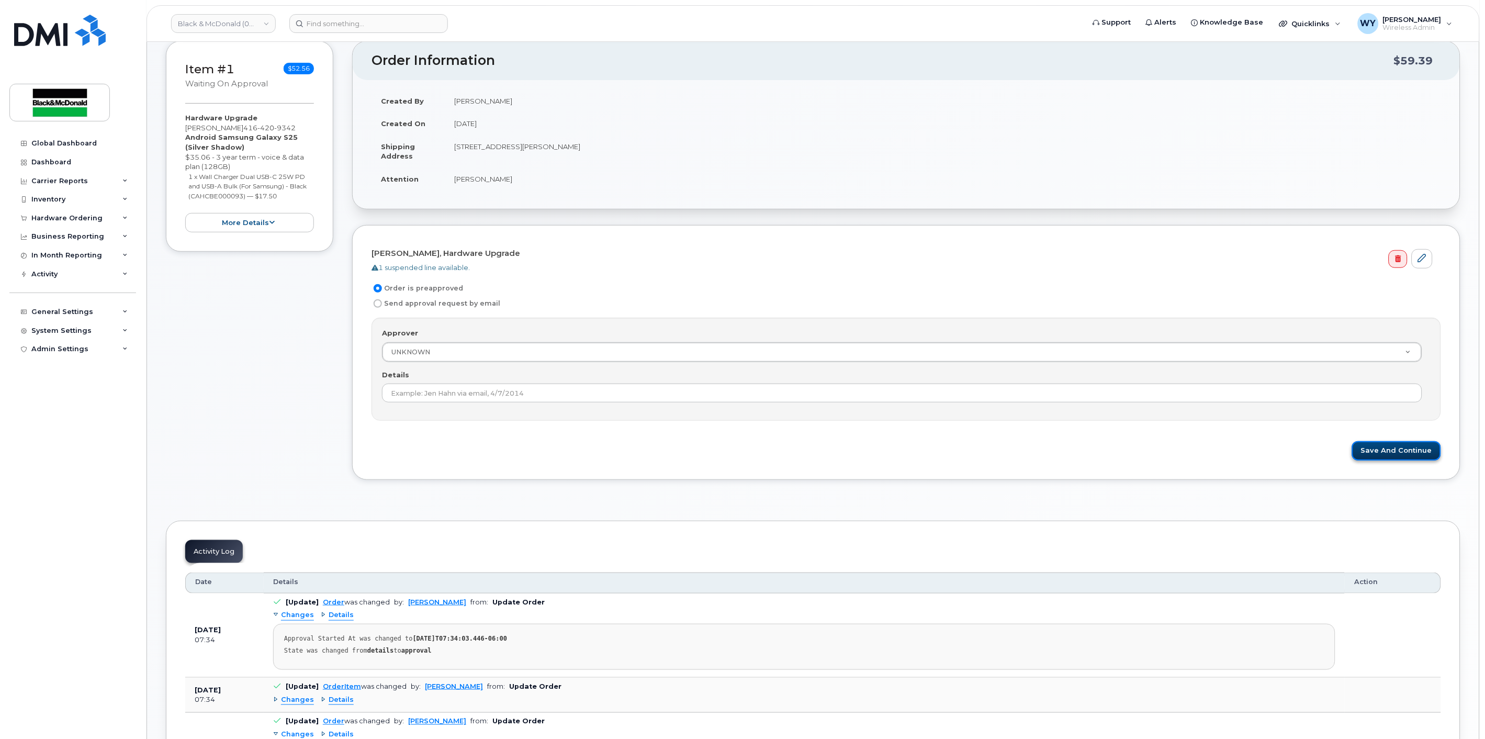
click at [1393, 453] on button "Save and Continue" at bounding box center [1396, 450] width 89 height 19
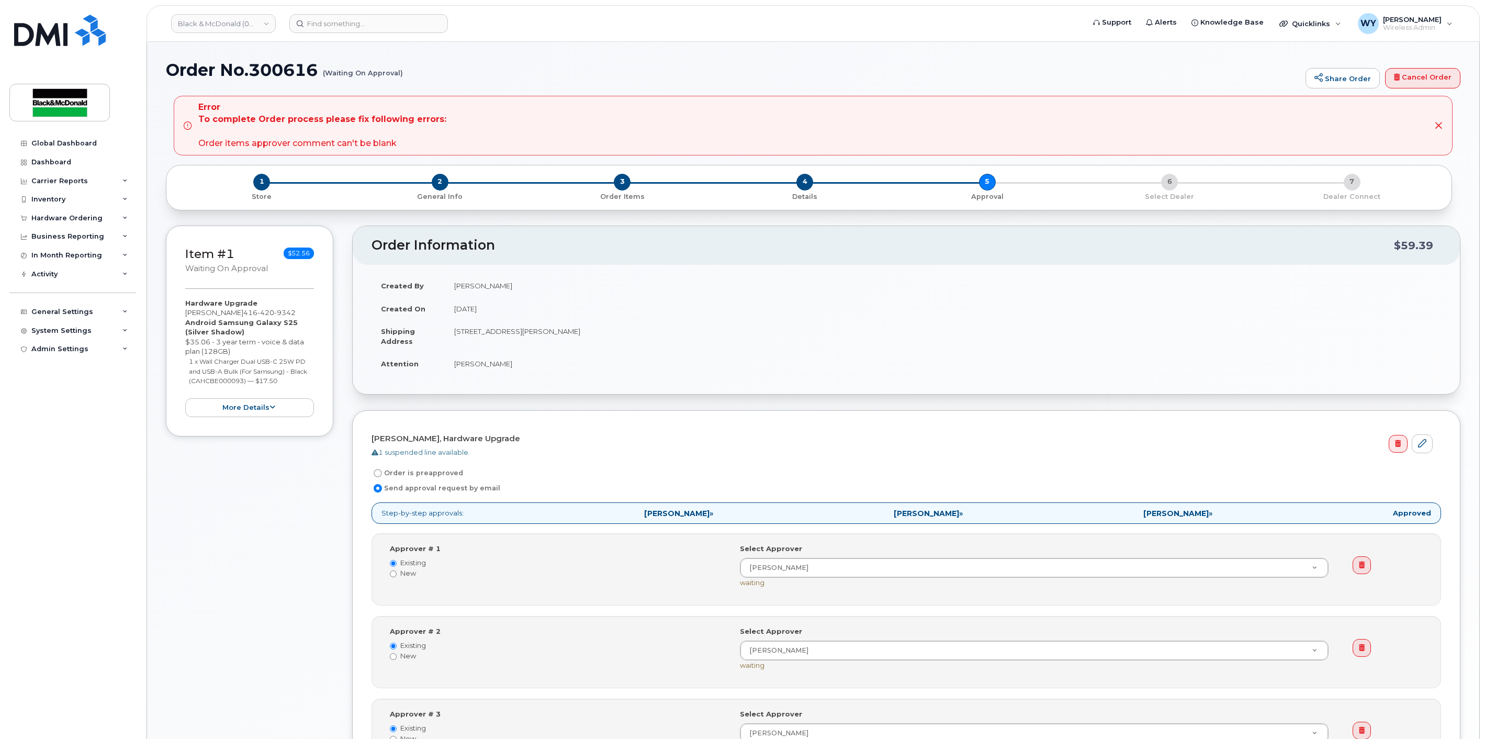
select select
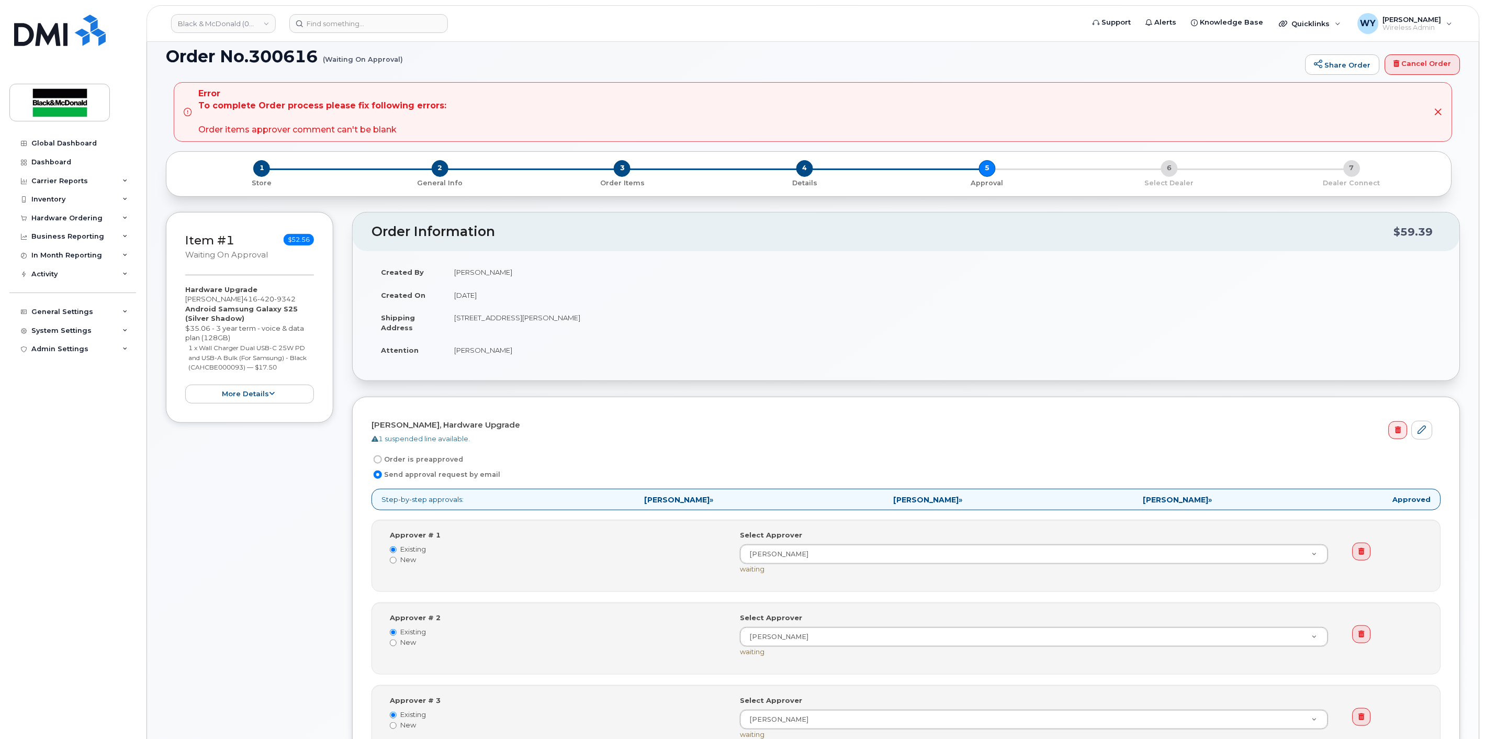
scroll to position [14, 0]
click at [410, 456] on label "Order is preapproved" at bounding box center [417, 459] width 92 height 13
click at [382, 456] on input "Order is preapproved" at bounding box center [378, 459] width 8 height 8
radio input "true"
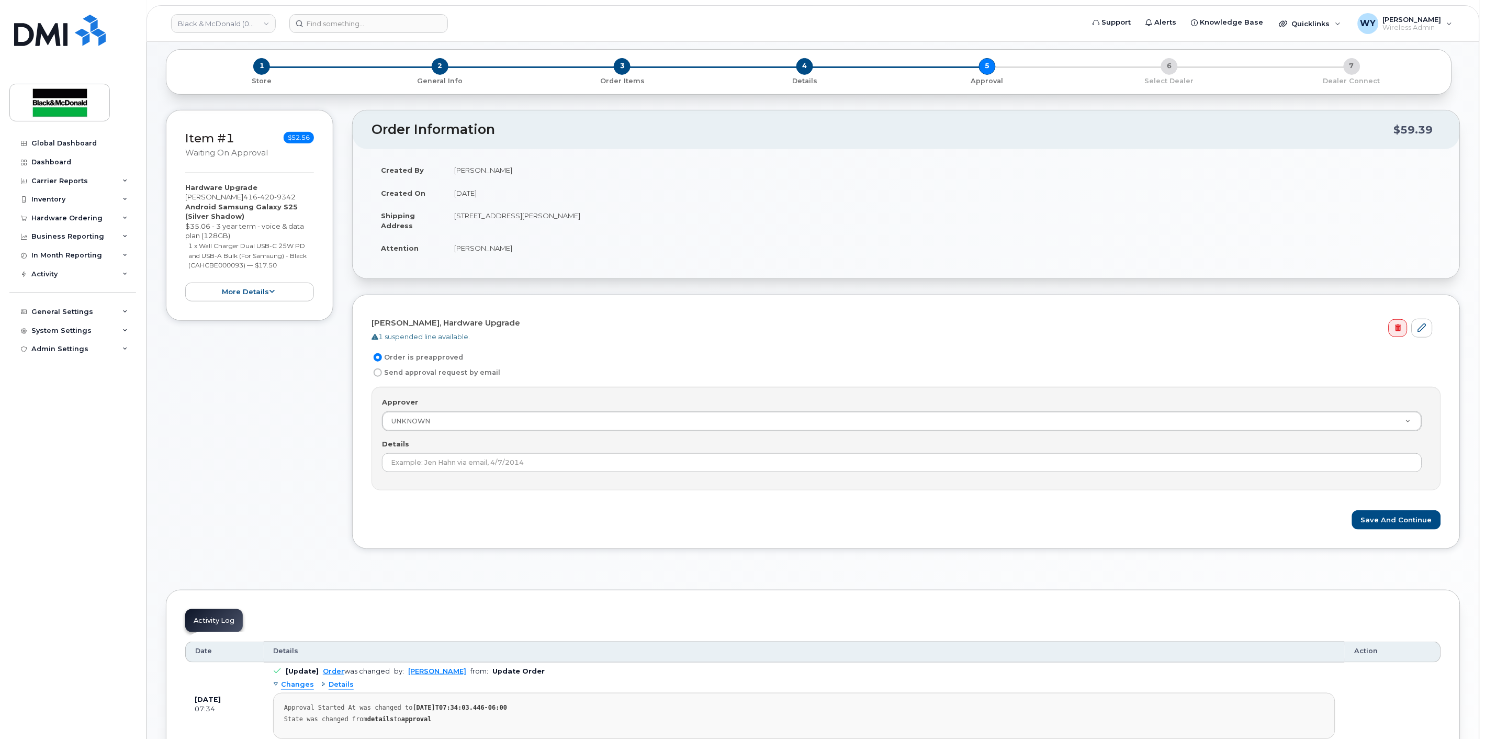
scroll to position [116, 0]
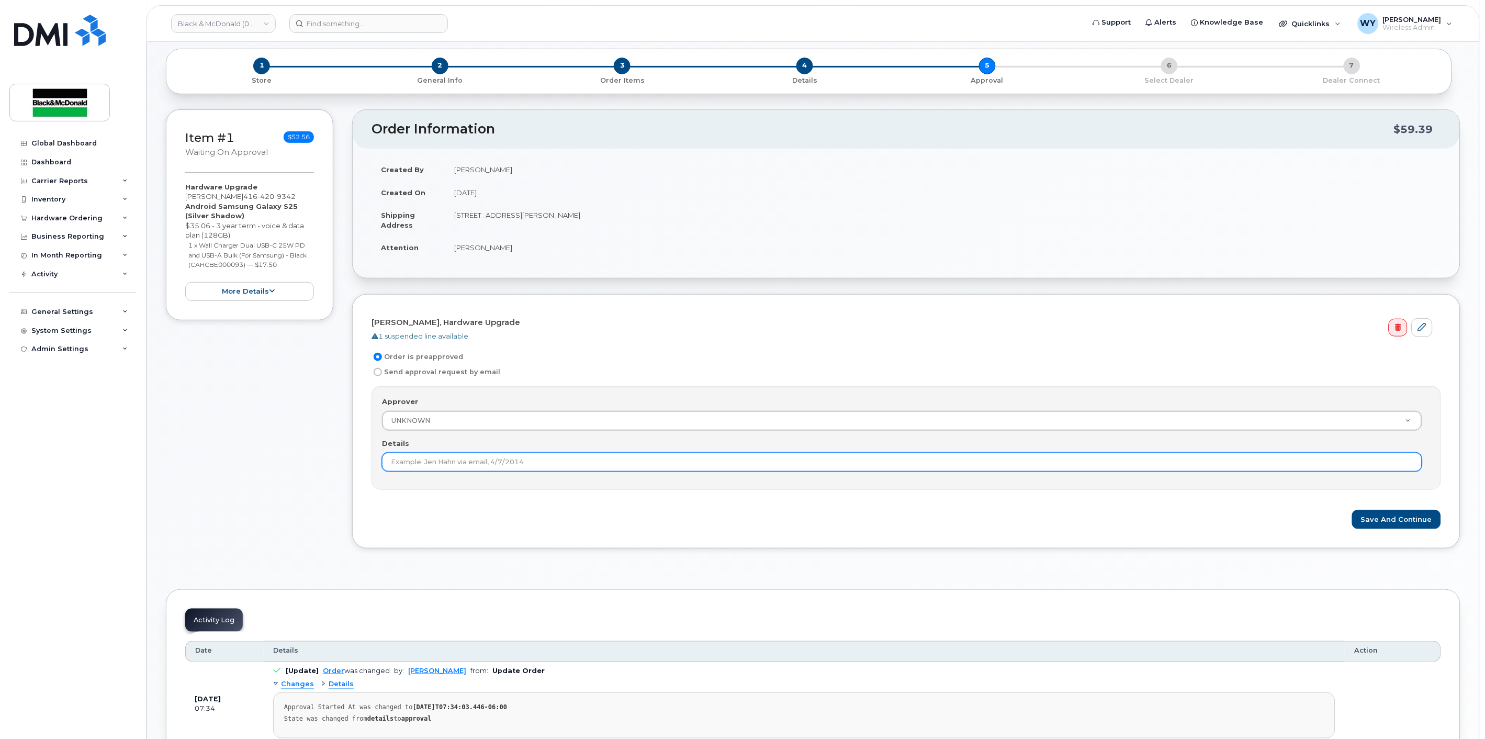
click at [469, 459] on input "Details" at bounding box center [902, 462] width 1040 height 19
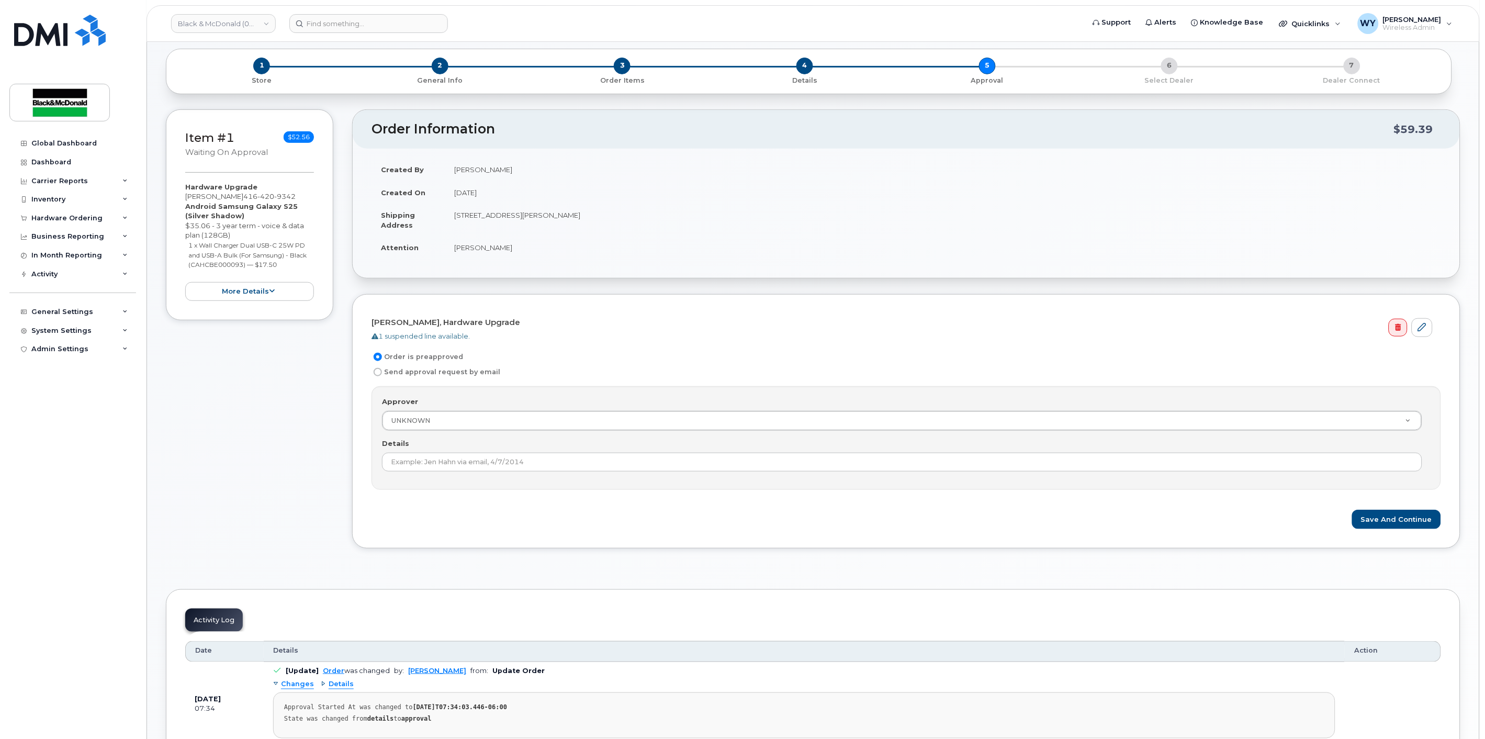
click at [655, 496] on form "Kelly Christensen, Hardware Upgrade 1 suspended line available. Order is preapp…" at bounding box center [905, 421] width 1069 height 216
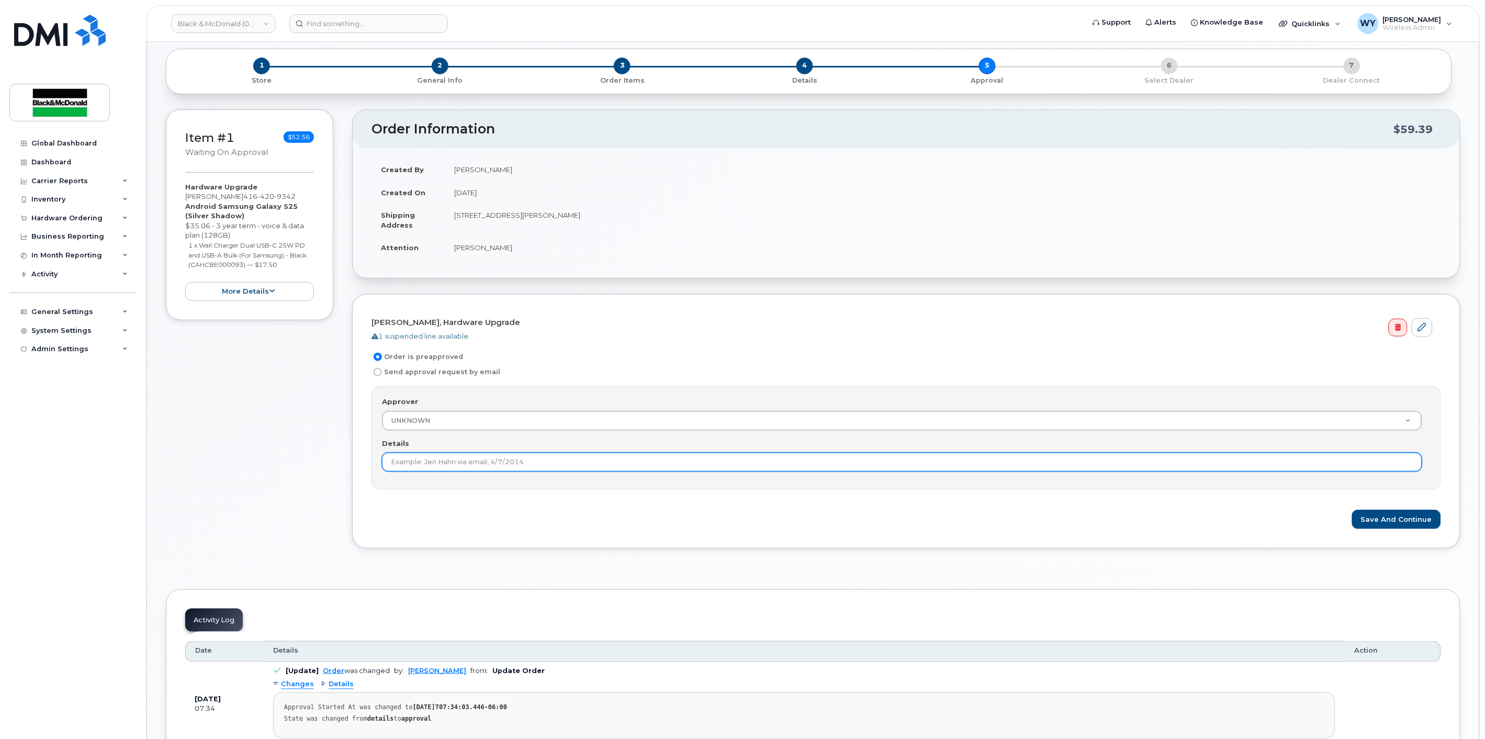
click at [536, 470] on input "Details" at bounding box center [902, 462] width 1040 height 19
type input "Kelly Henley"
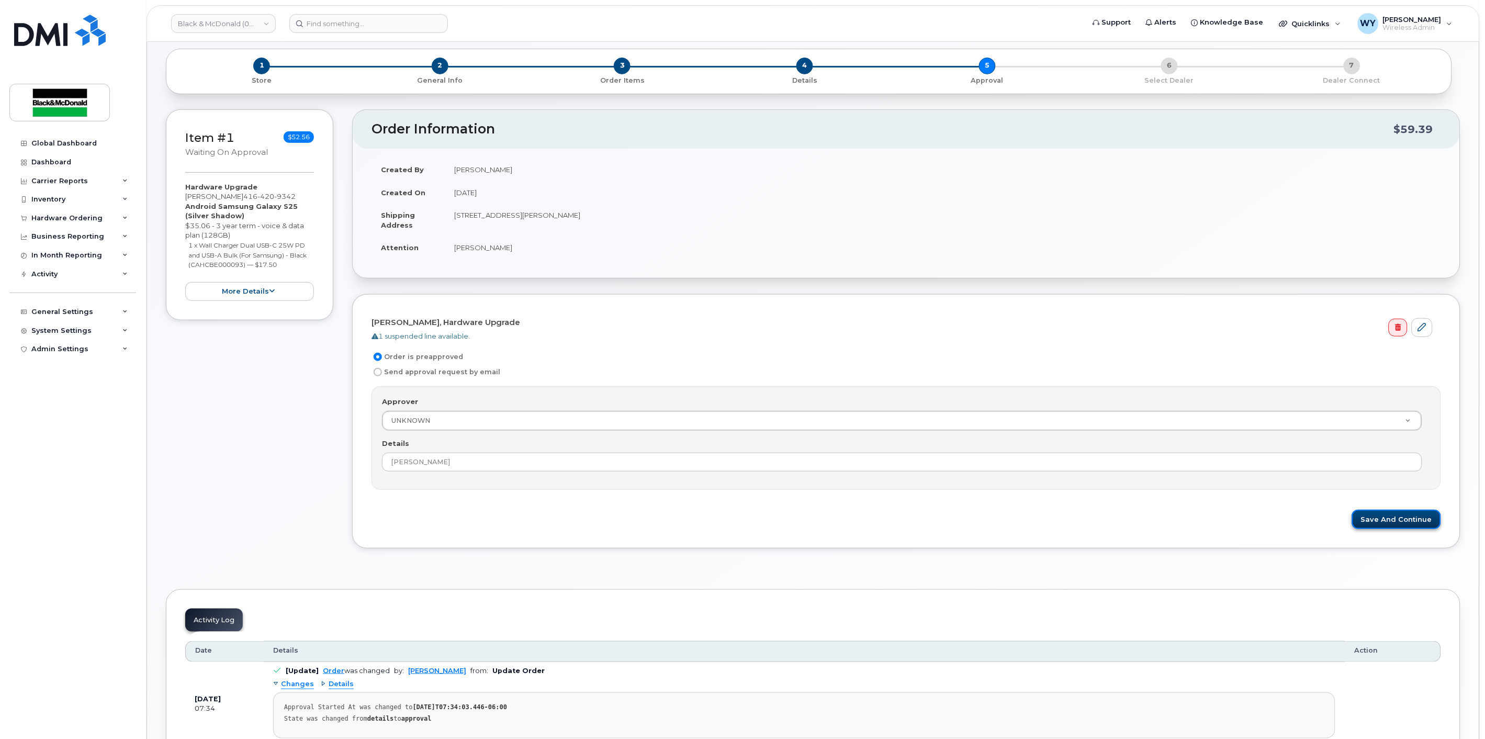
click at [1369, 525] on button "Save and Continue" at bounding box center [1396, 519] width 89 height 19
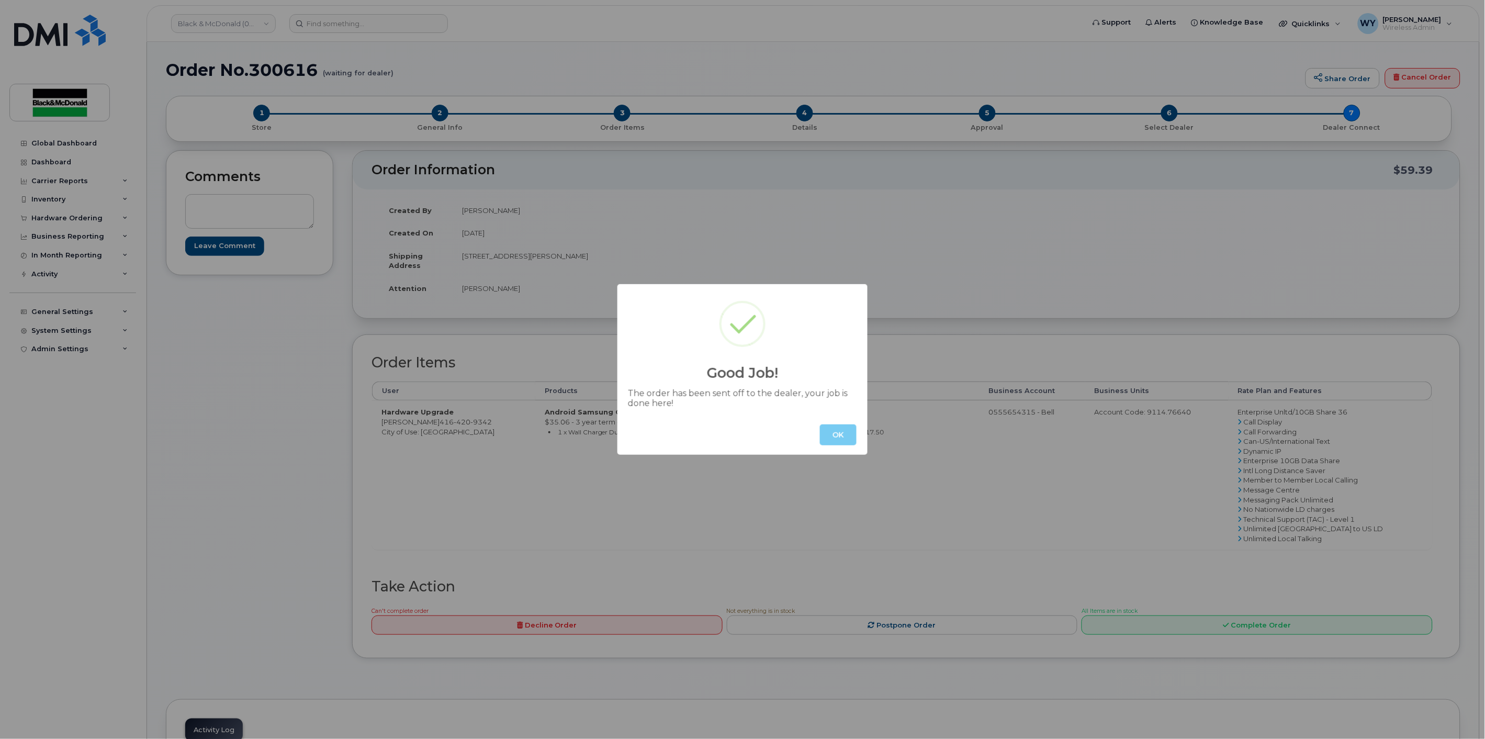
click at [832, 435] on button "OK" at bounding box center [838, 434] width 37 height 21
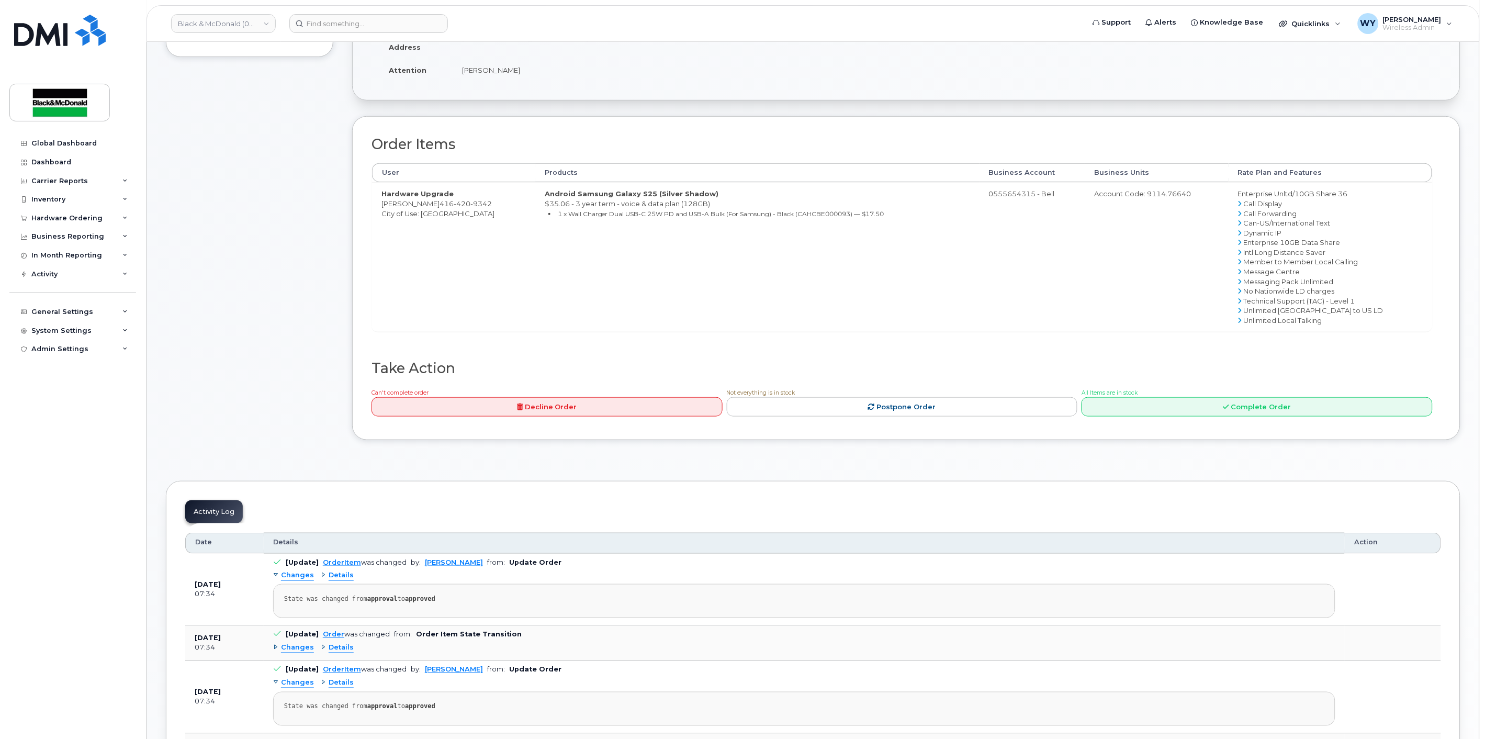
scroll to position [218, 0]
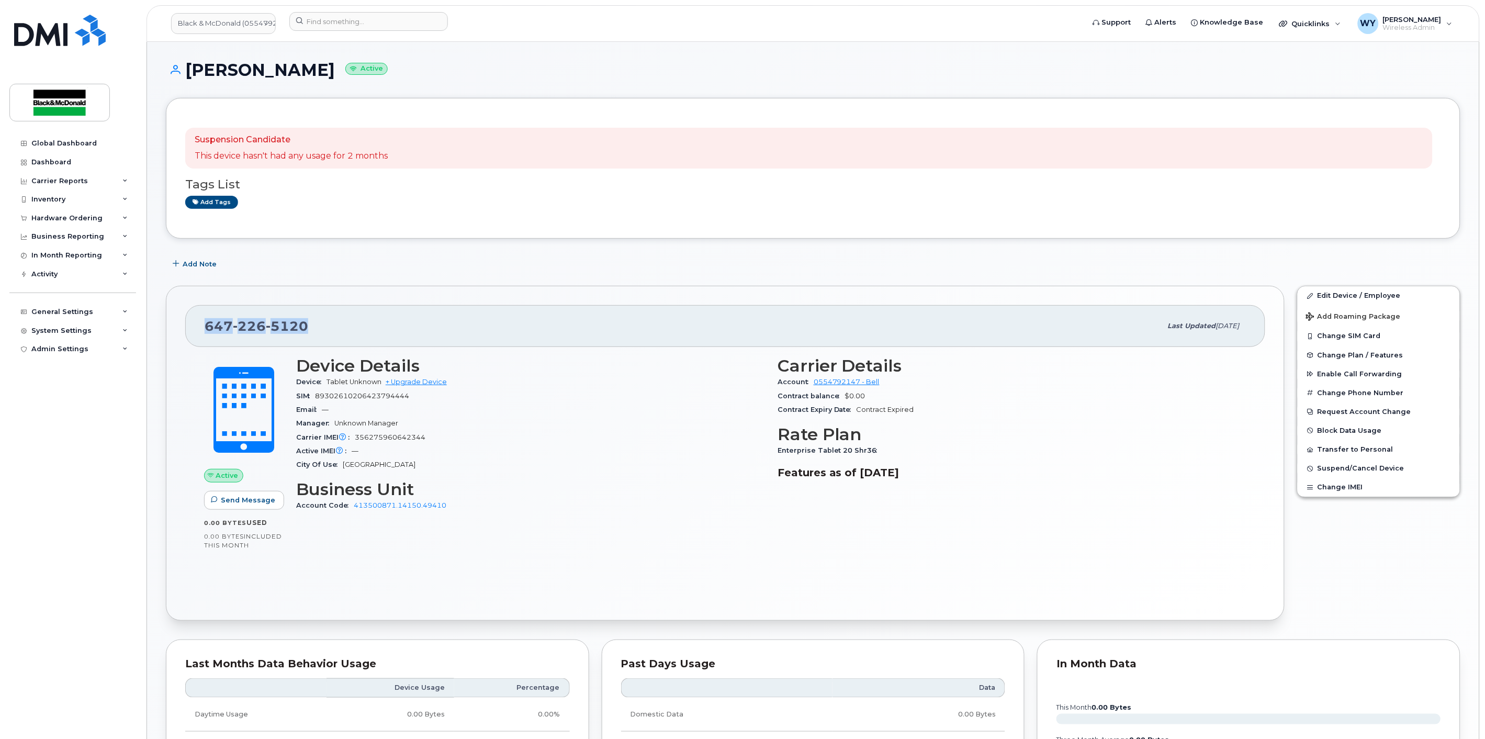
drag, startPoint x: 315, startPoint y: 327, endPoint x: 181, endPoint y: 317, distance: 134.8
click at [181, 317] on div "[PHONE_NUMBER] Last updated [DATE] Active Send Message 0.00 Bytes  used 0.00 By…" at bounding box center [725, 453] width 1118 height 335
click at [535, 458] on div "City Of Use [GEOGRAPHIC_DATA]" at bounding box center [530, 465] width 469 height 14
drag, startPoint x: 335, startPoint y: 69, endPoint x: 186, endPoint y: 68, distance: 149.6
click at [186, 68] on h1 "[PERSON_NAME] Active" at bounding box center [813, 70] width 1294 height 18
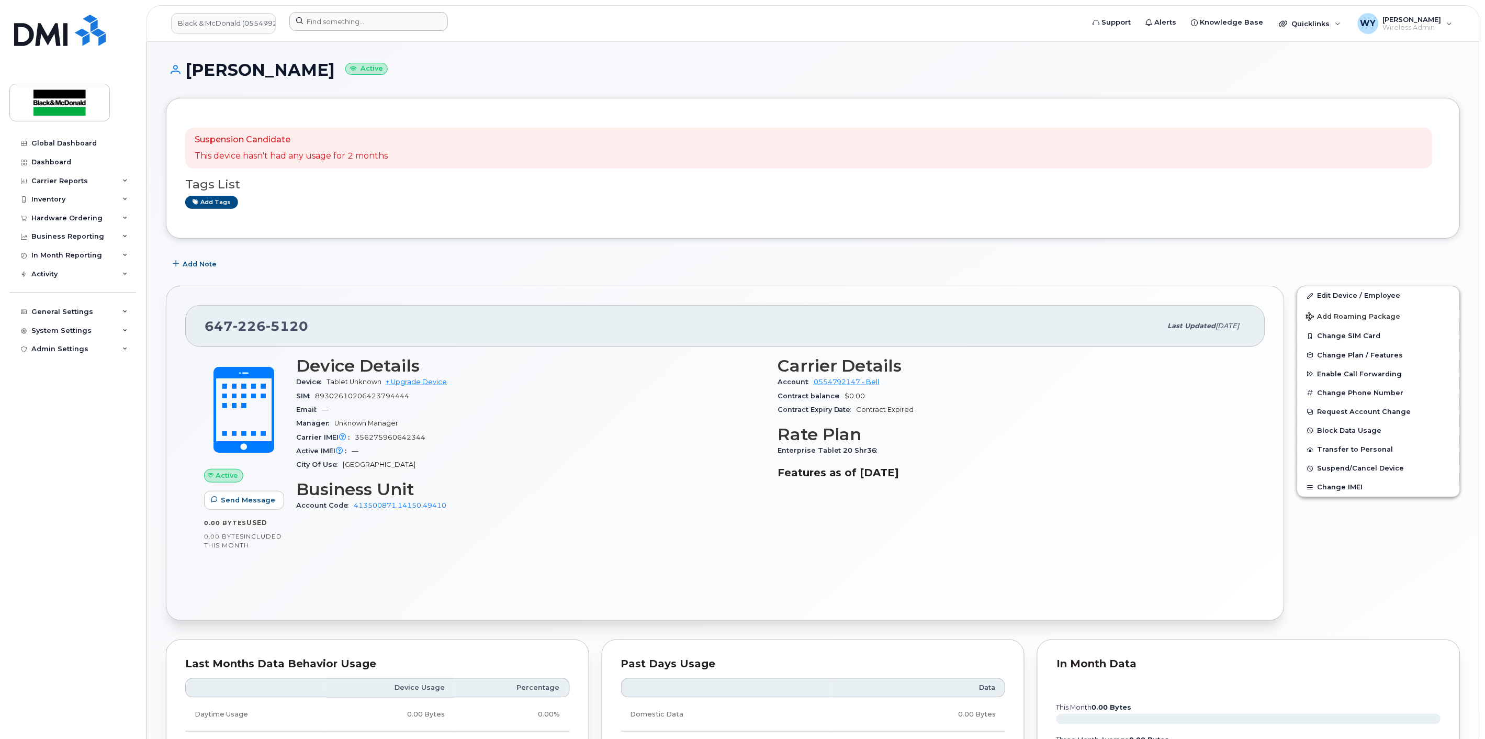
copy h1 "[PERSON_NAME]"
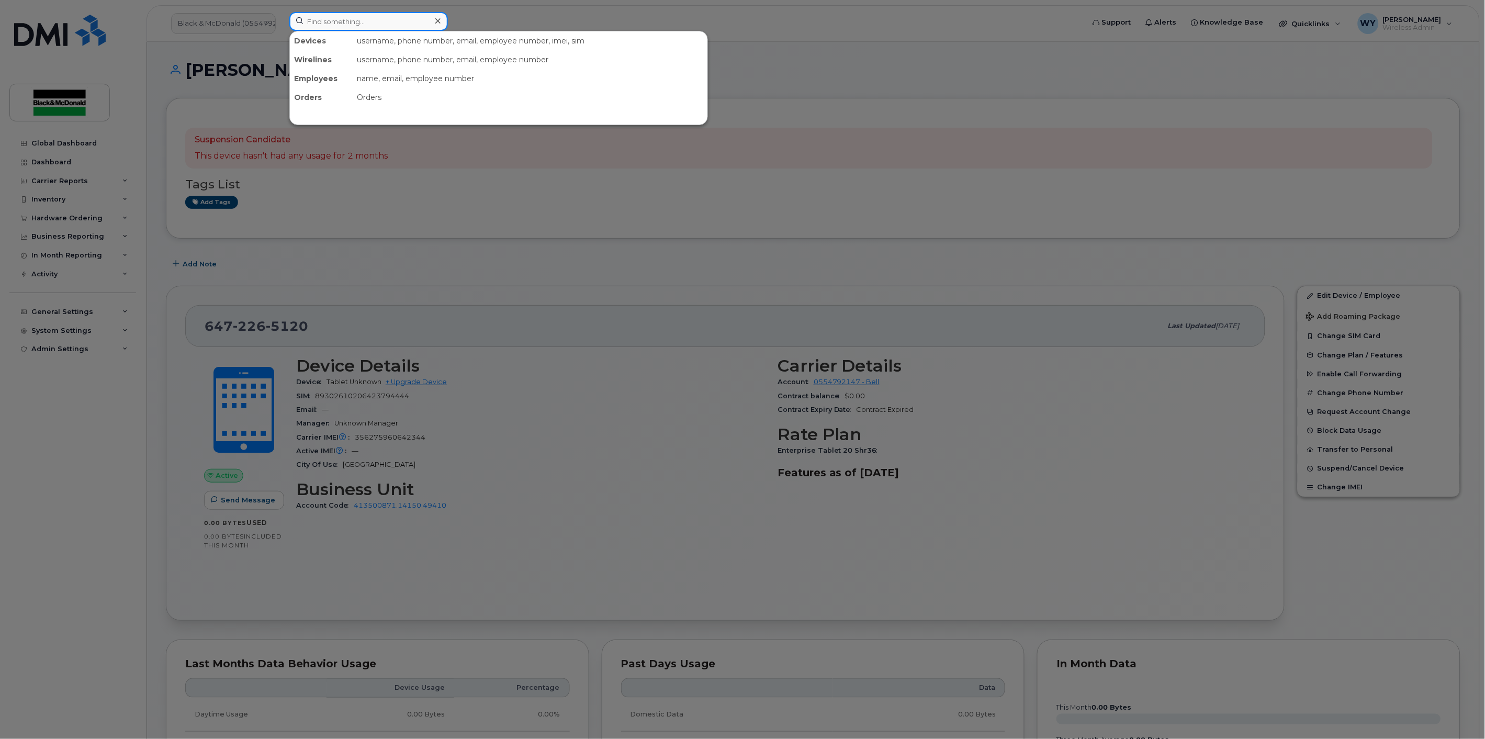
click at [361, 25] on input at bounding box center [368, 21] width 159 height 19
paste input "[PERSON_NAME]"
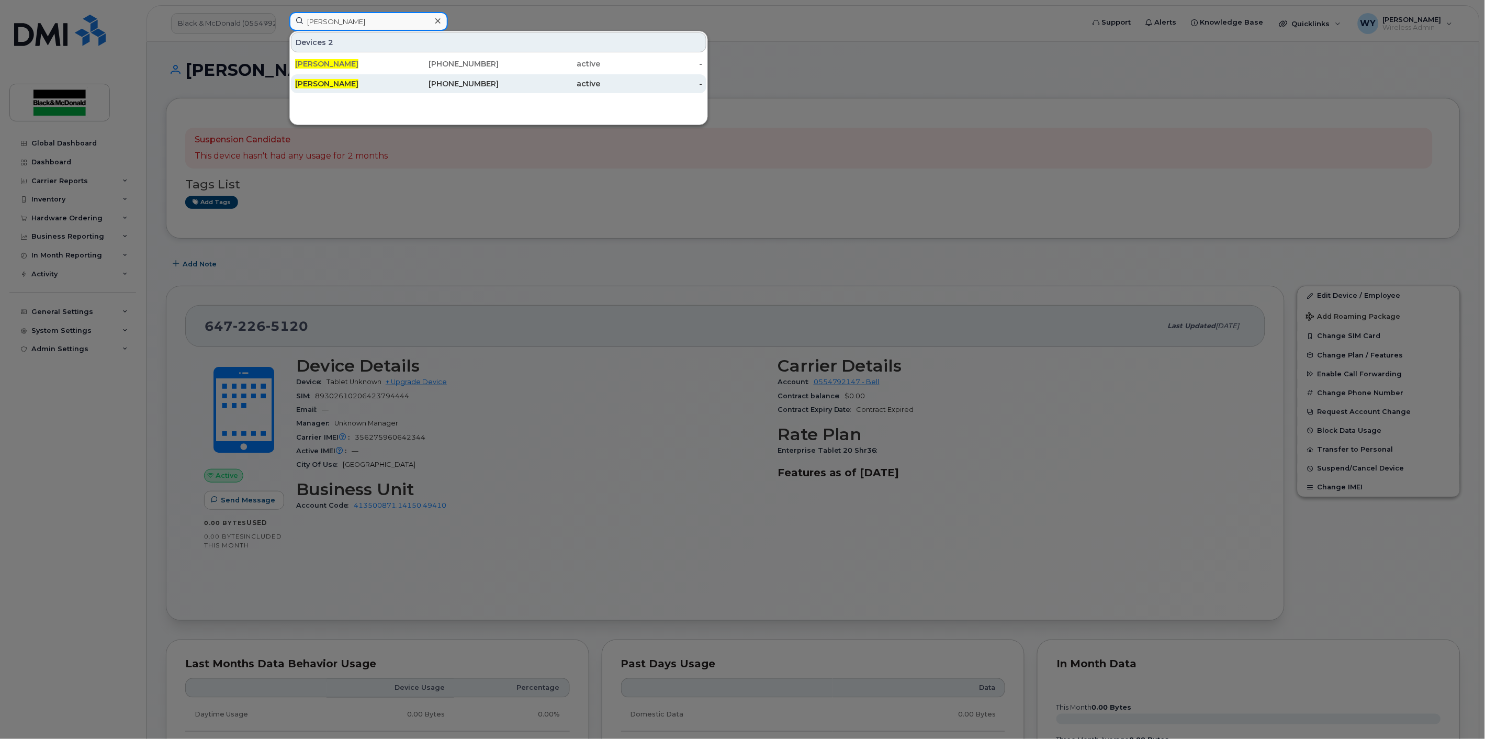
type input "[PERSON_NAME]"
click at [358, 86] on span "[PERSON_NAME]" at bounding box center [326, 83] width 63 height 9
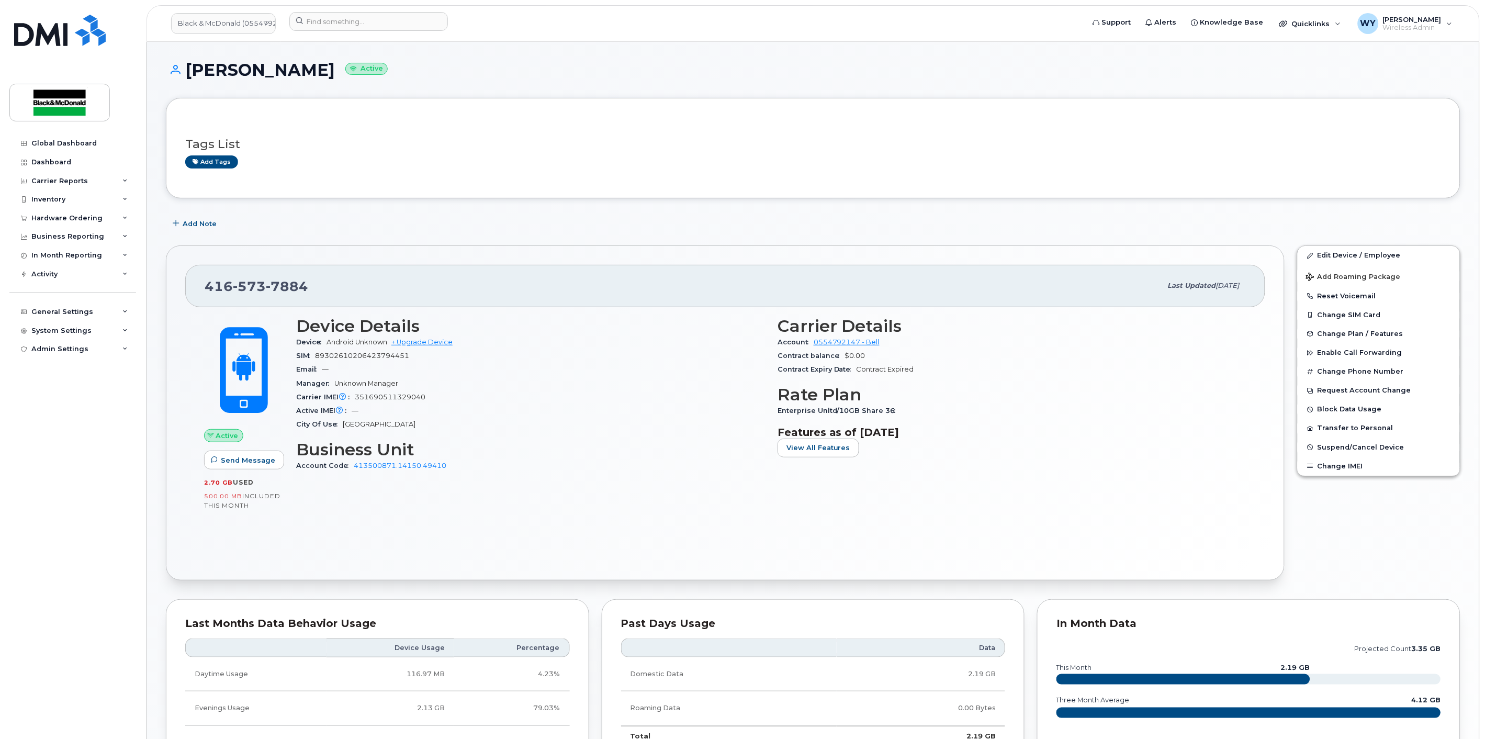
click at [275, 70] on h1 "[PERSON_NAME] Active" at bounding box center [813, 70] width 1294 height 18
click at [276, 70] on h1 "[PERSON_NAME] Active" at bounding box center [813, 70] width 1294 height 18
copy h1 "[PERSON_NAME]"
click at [367, 22] on input at bounding box center [368, 21] width 159 height 19
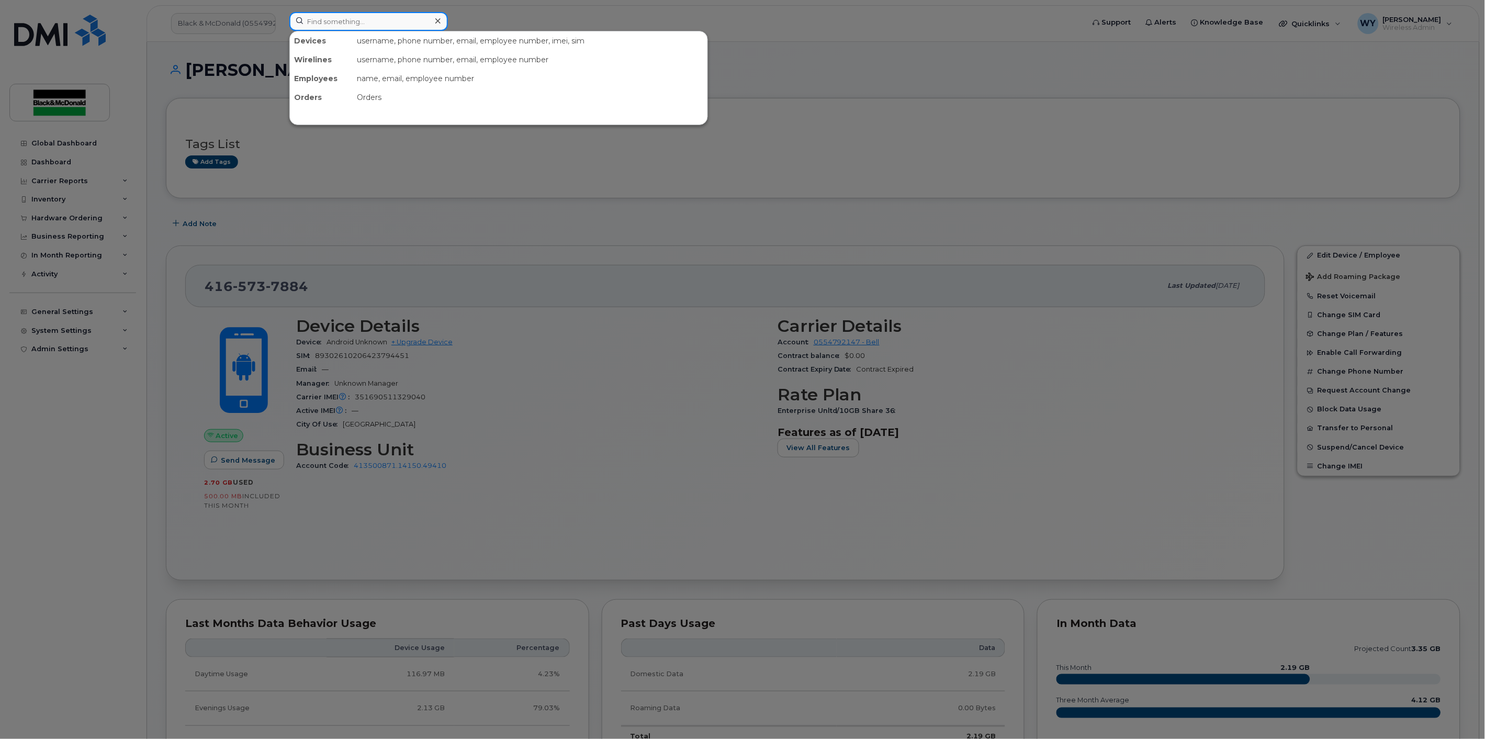
paste input "McWhirter"
type input "McWhirter"
drag, startPoint x: 389, startPoint y: 27, endPoint x: 115, endPoint y: -17, distance: 277.6
click at [115, 0] on html "Black & McDonald (0554792147) McWhirter Devices 3 Lucas McWhirter 647-226-5120 …" at bounding box center [742, 596] width 1485 height 1193
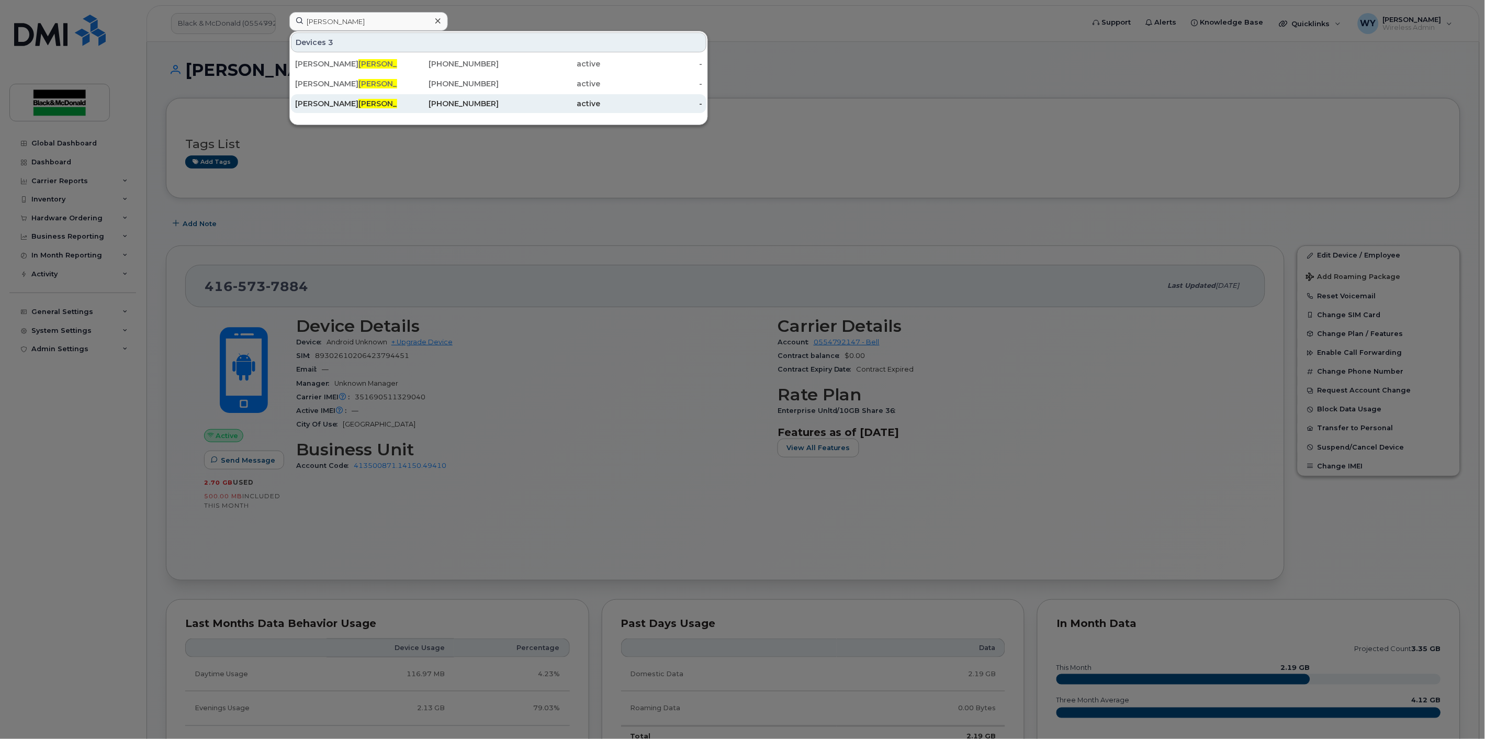
click at [516, 107] on div "active" at bounding box center [550, 103] width 102 height 10
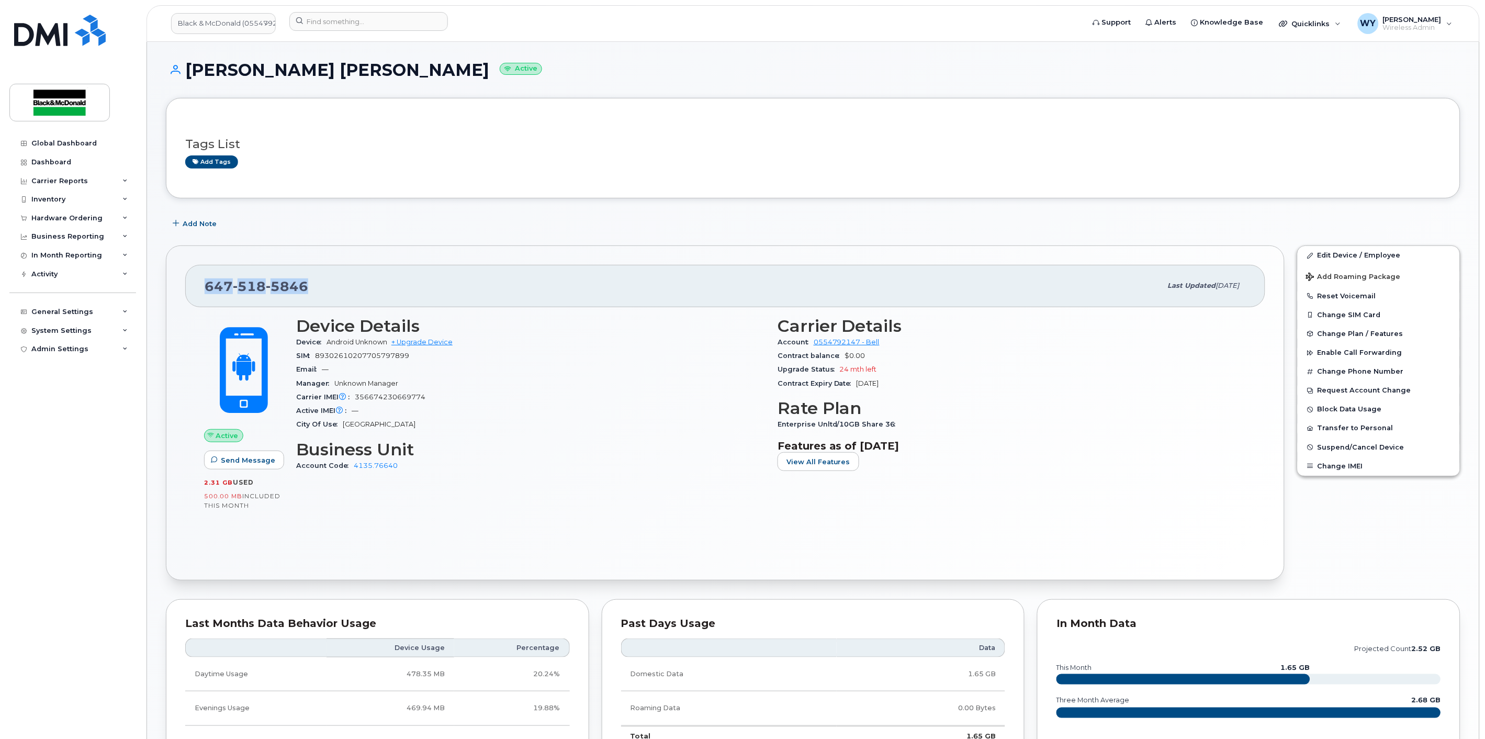
drag, startPoint x: 302, startPoint y: 290, endPoint x: 176, endPoint y: 287, distance: 126.1
click at [176, 287] on div "[PHONE_NUMBER] Last updated [DATE] Active Send Message 2.31 GB  used 500.00 MB …" at bounding box center [725, 412] width 1118 height 335
copy span "[PHONE_NUMBER]"
